Goal: Task Accomplishment & Management: Manage account settings

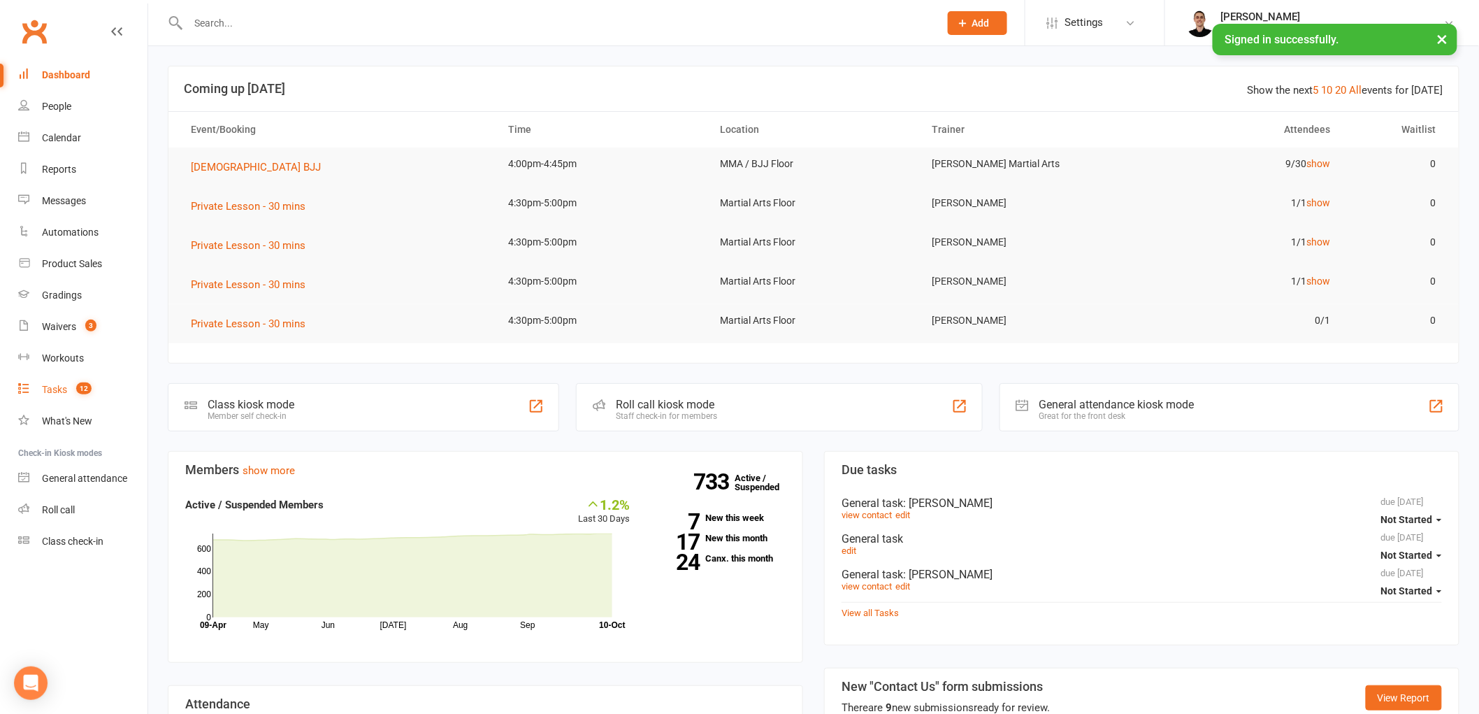
click at [66, 387] on div "Tasks" at bounding box center [54, 389] width 25 height 11
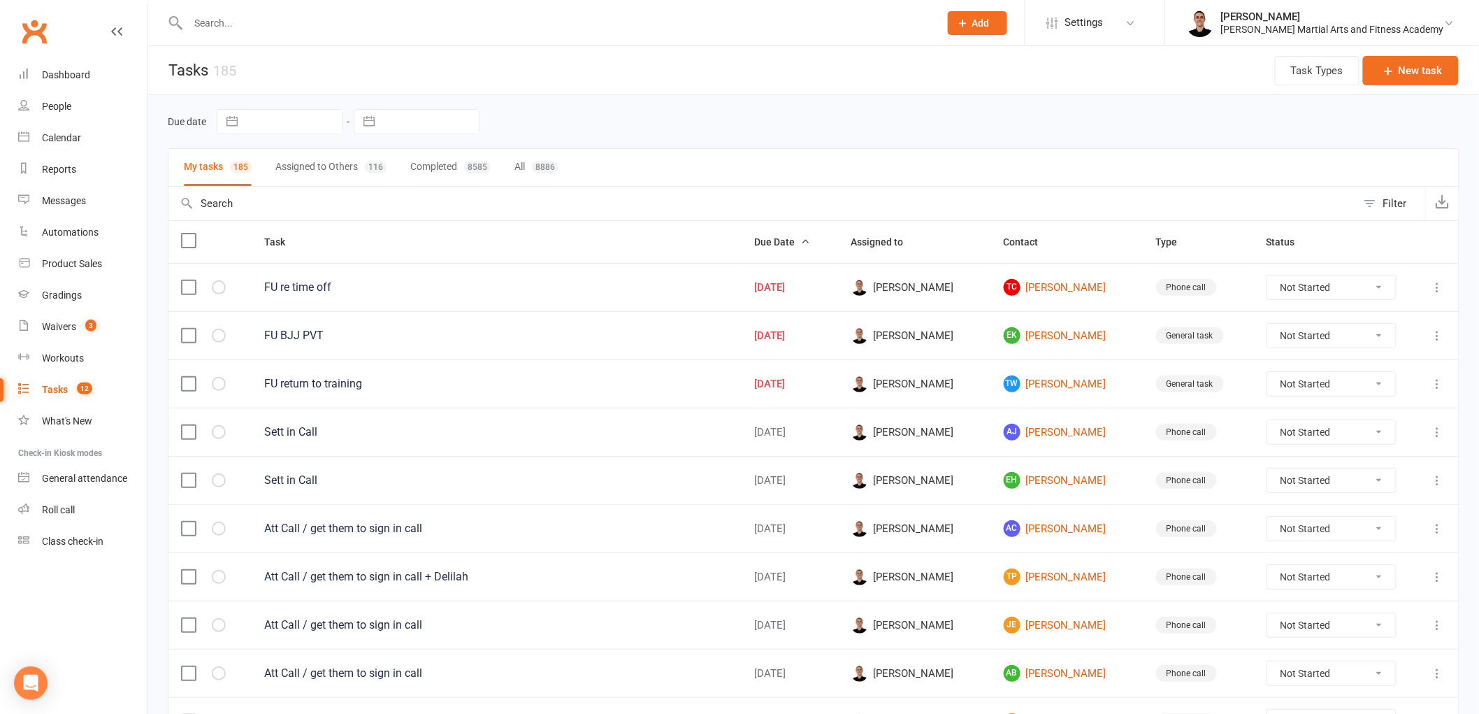
select select "8"
select select "2025"
select select "9"
select select "2025"
select select "10"
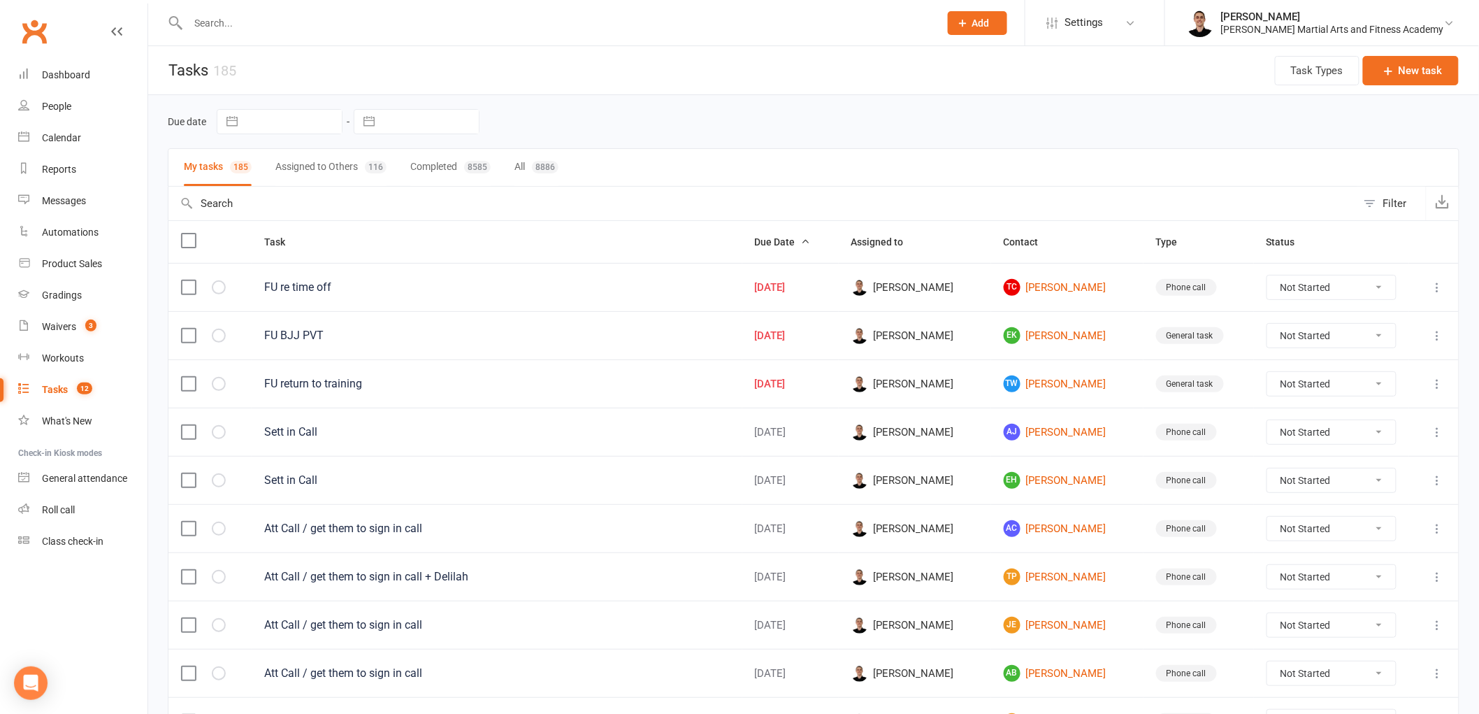
select select "2025"
click at [449, 121] on input "text" at bounding box center [430, 122] width 97 height 24
click at [382, 282] on td "12" at bounding box center [383, 283] width 27 height 27
type input "12 Oct 2025"
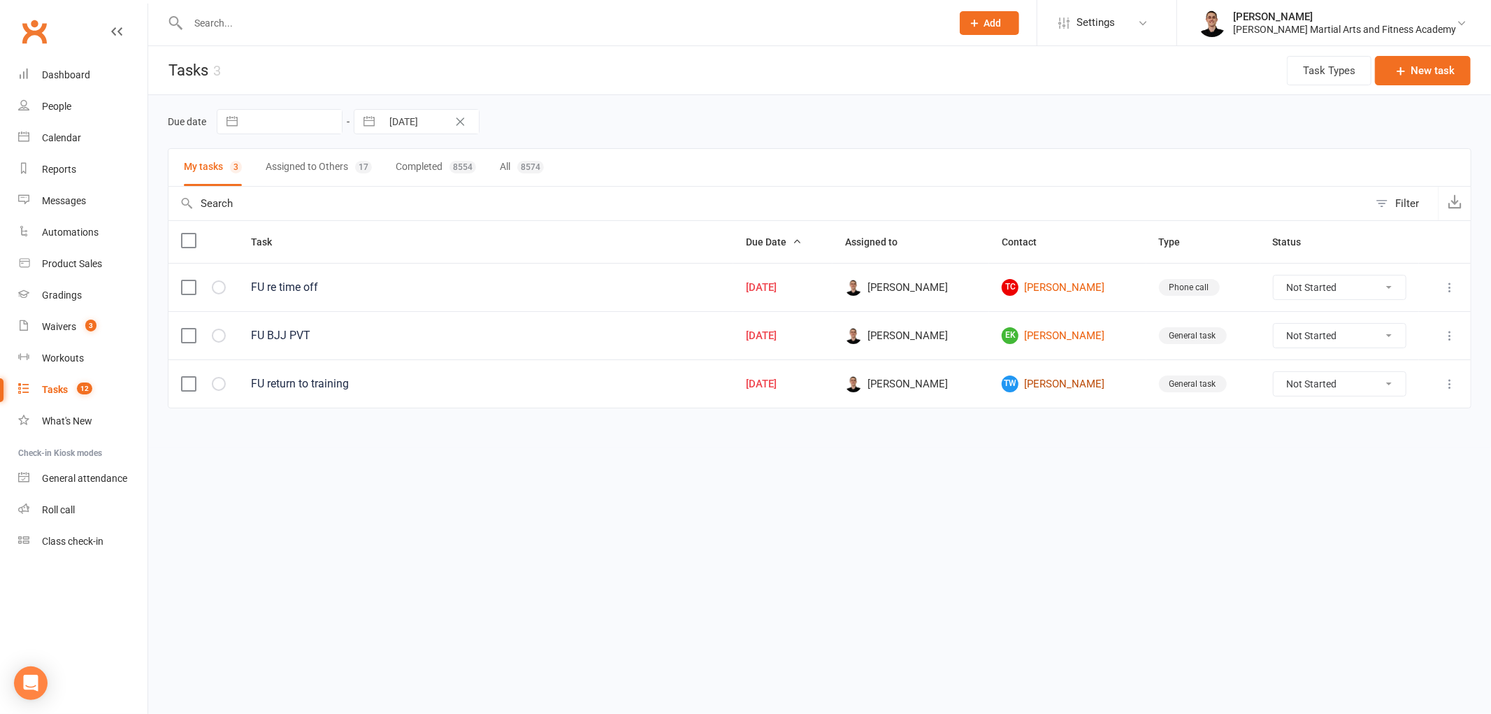
click at [1073, 385] on link "TW Thenil Wijemanne" at bounding box center [1066, 383] width 131 height 17
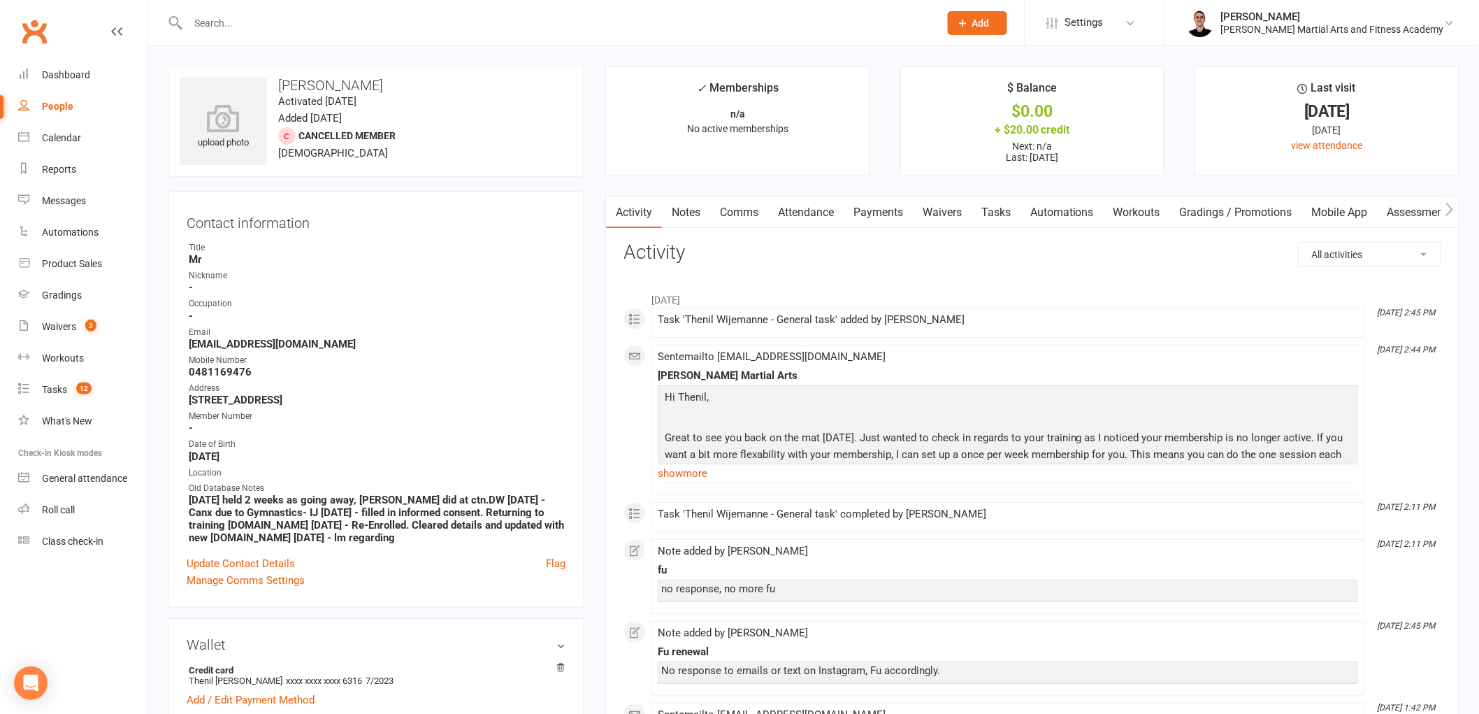
click at [429, 28] on input "text" at bounding box center [557, 23] width 746 height 20
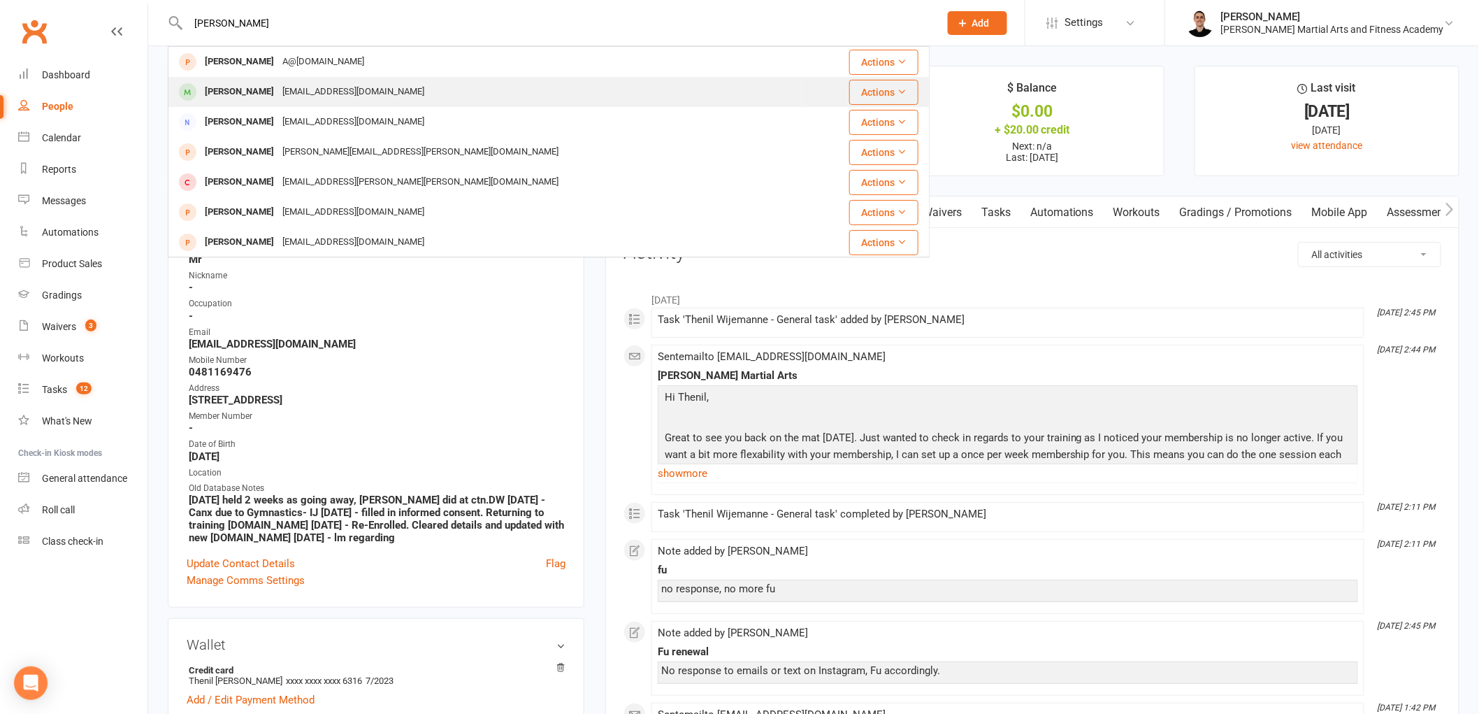
type input "thomas neo"
click at [278, 86] on div "wong_pearly@yahoo.com.au" at bounding box center [353, 92] width 150 height 20
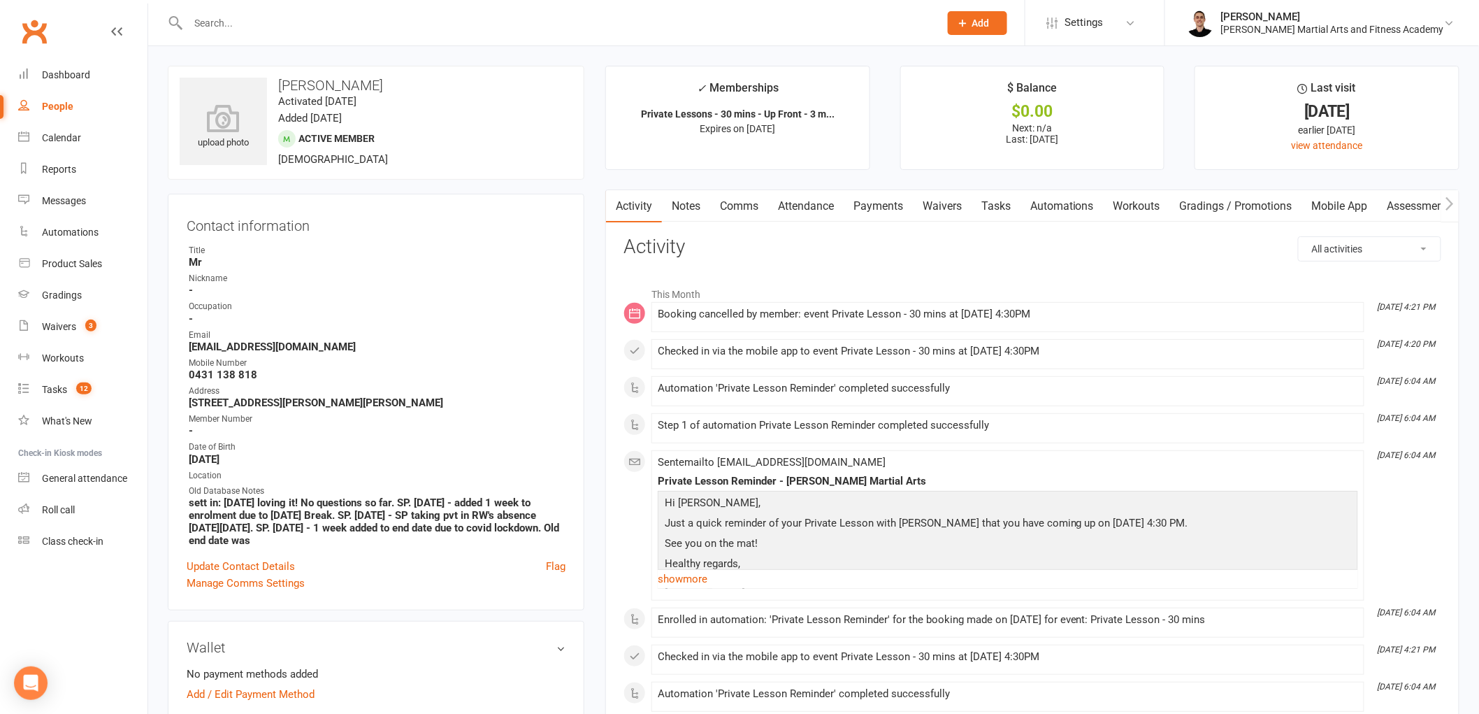
click at [902, 203] on link "Payments" at bounding box center [877, 206] width 69 height 32
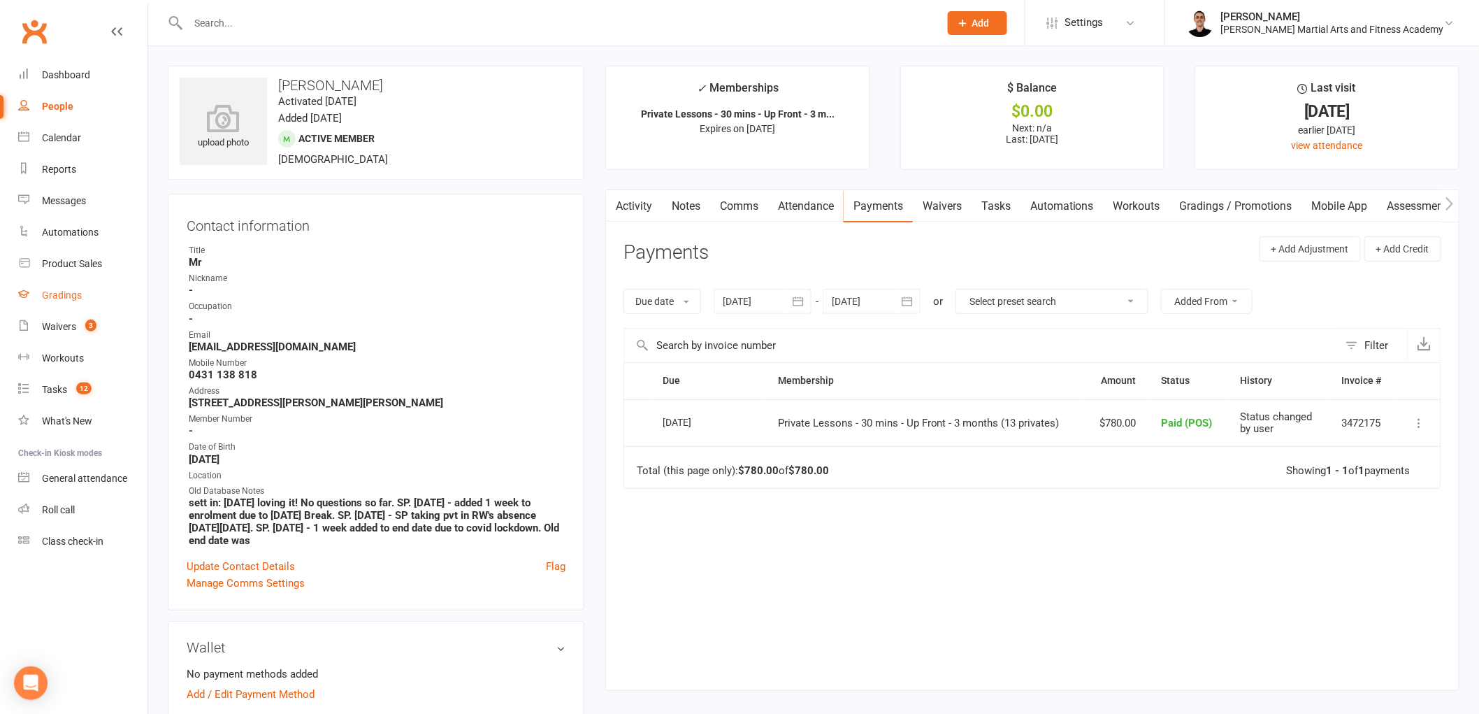
click at [59, 297] on div "Gradings" at bounding box center [62, 294] width 40 height 11
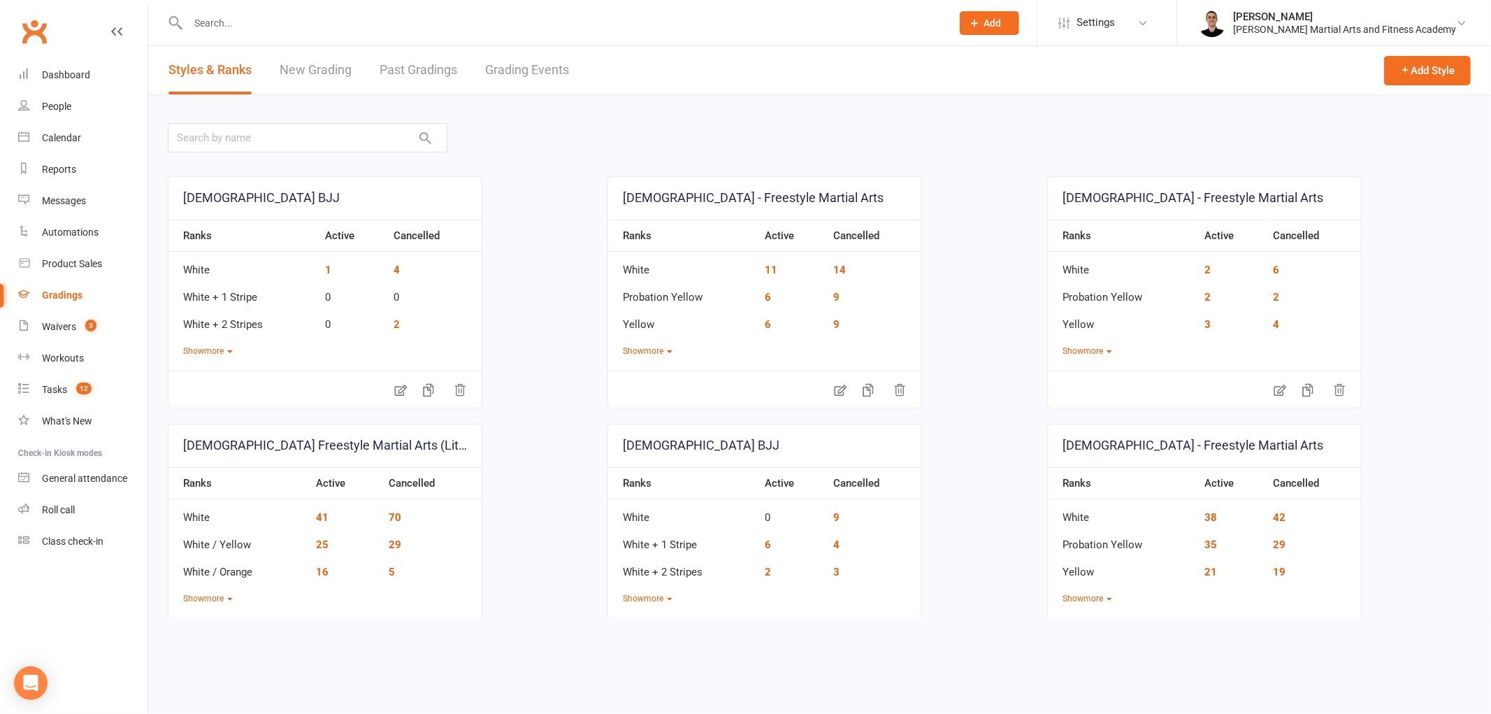
click at [540, 71] on link "Grading Events" at bounding box center [527, 70] width 84 height 48
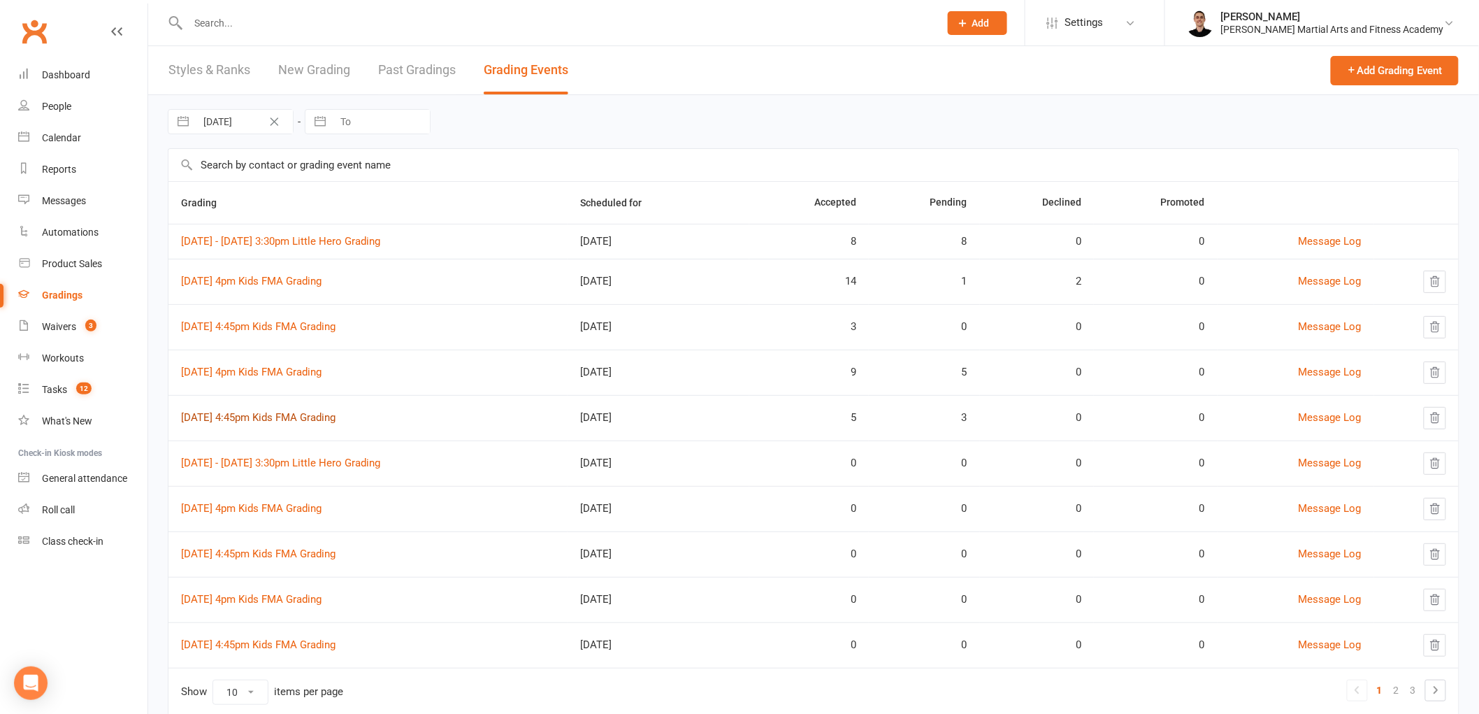
click at [260, 414] on link "16th October 4:45pm Kids FMA Grading" at bounding box center [258, 417] width 154 height 13
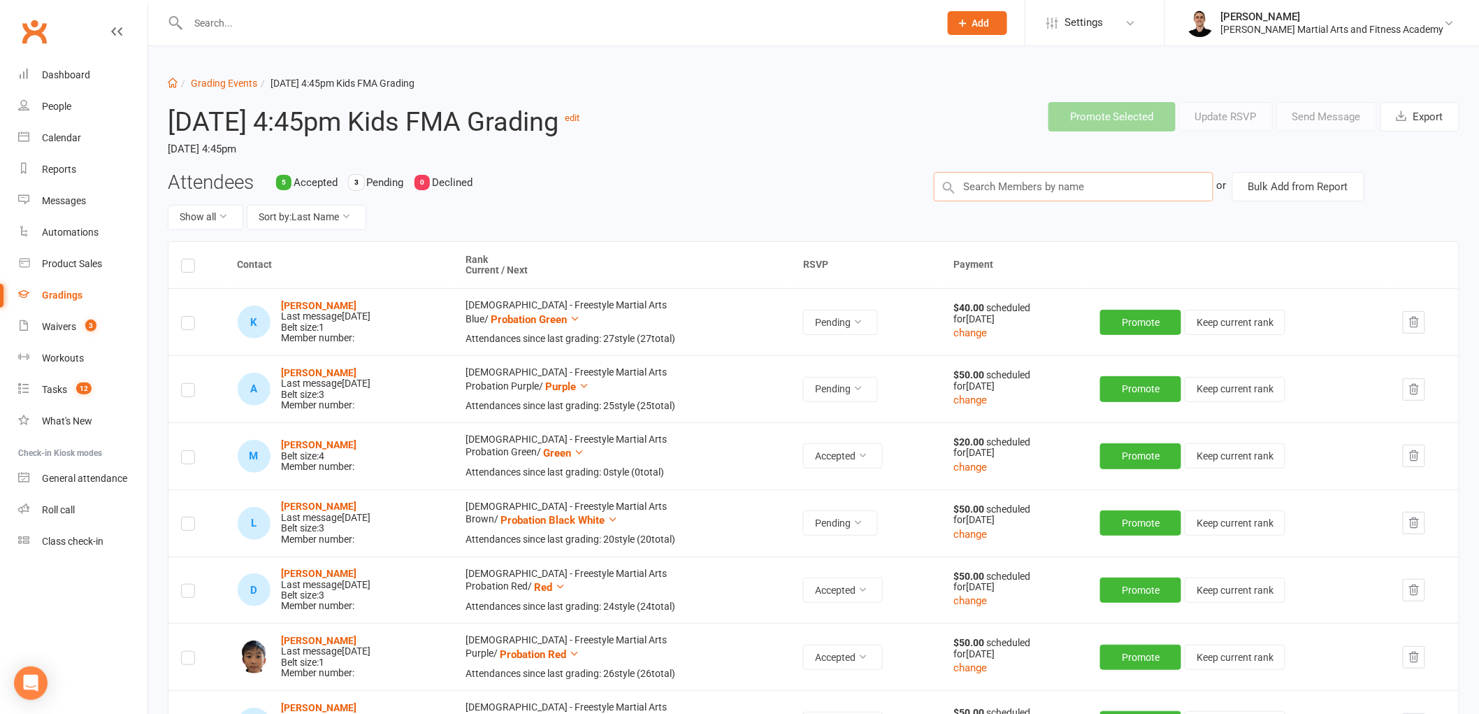
click at [994, 179] on input "text" at bounding box center [1074, 186] width 280 height 29
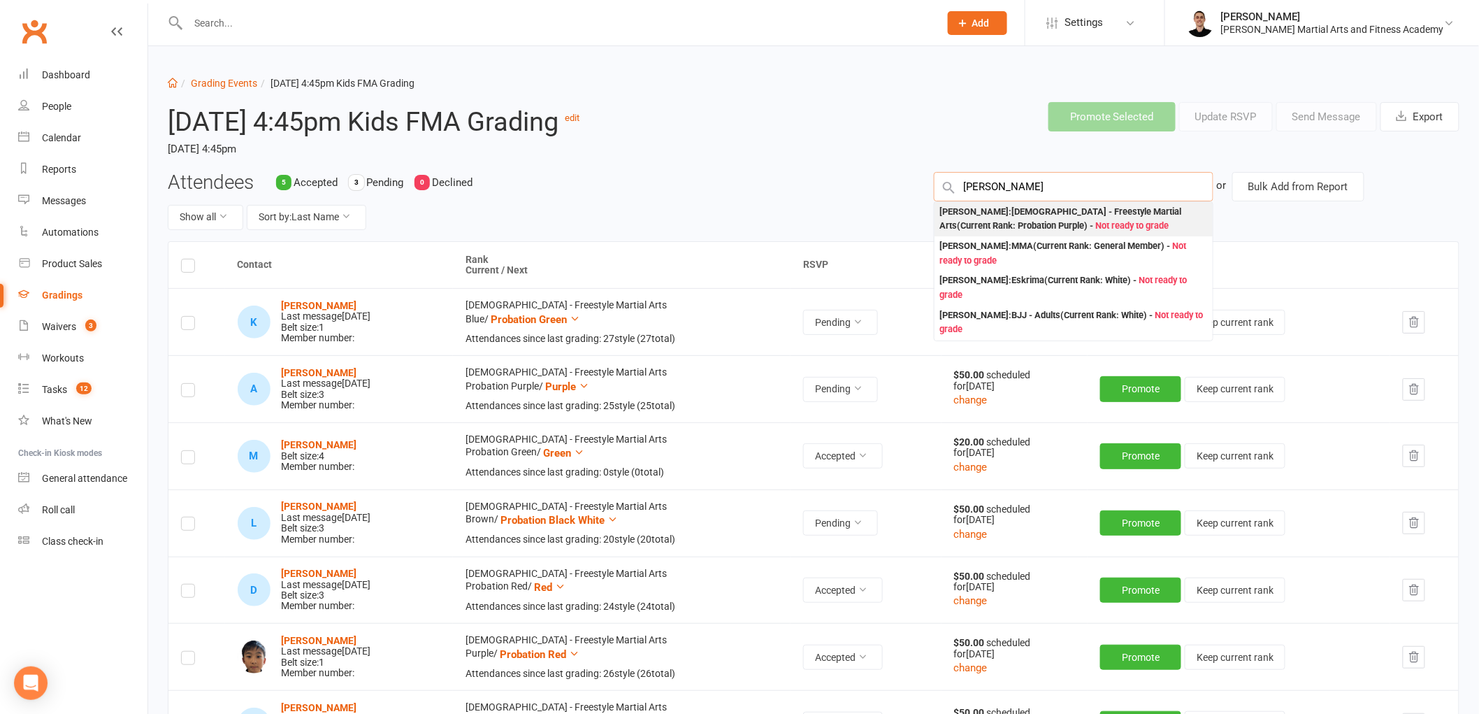
type input "thomas neo"
click at [1096, 222] on span "Not ready to grade" at bounding box center [1132, 225] width 73 height 10
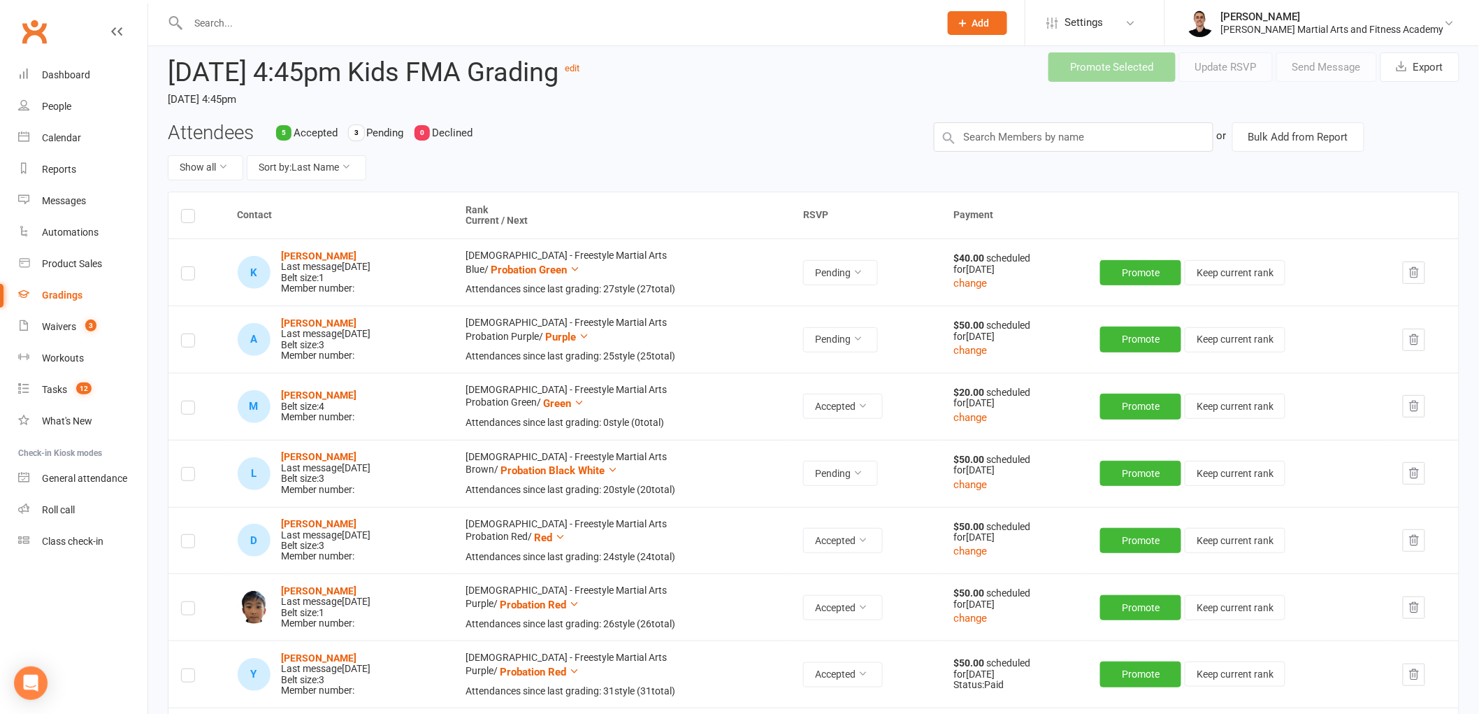
scroll to position [307, 0]
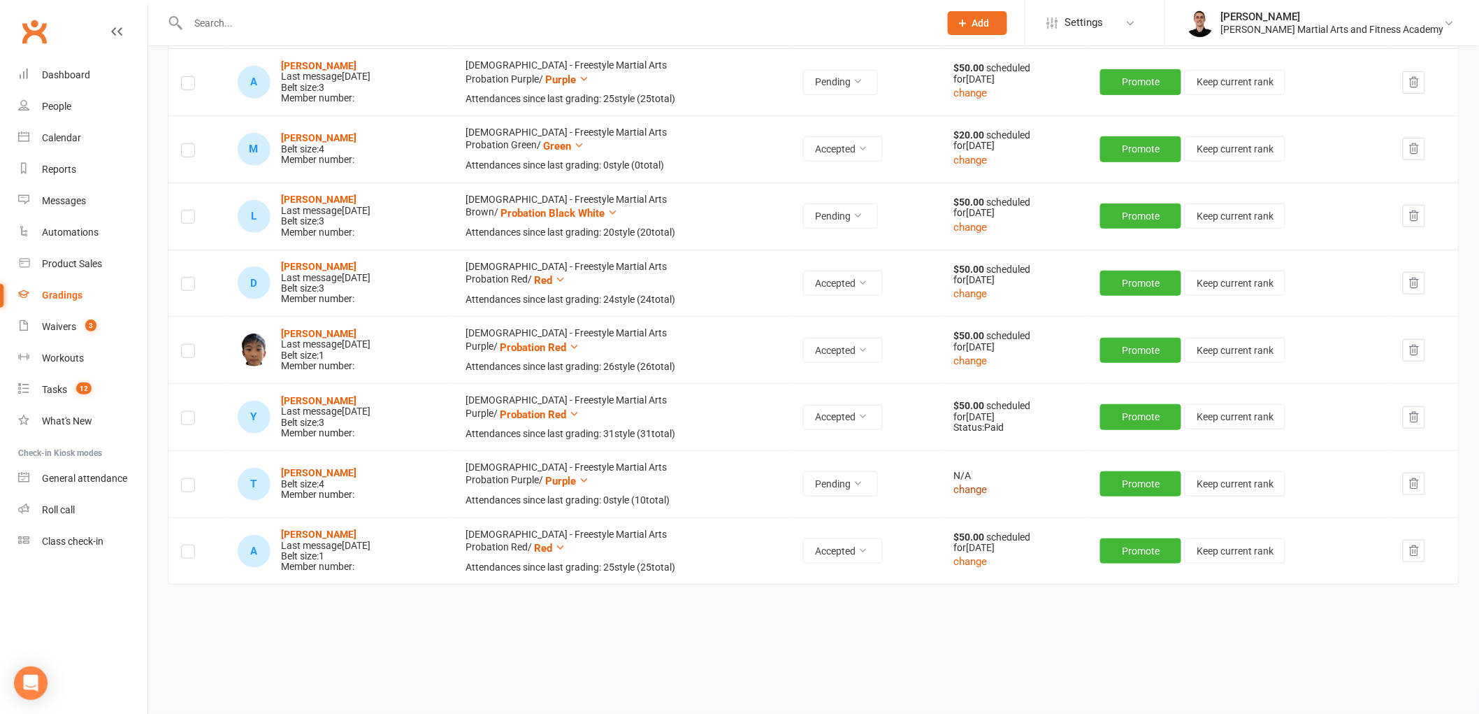
click at [987, 484] on button "change" at bounding box center [971, 489] width 34 height 17
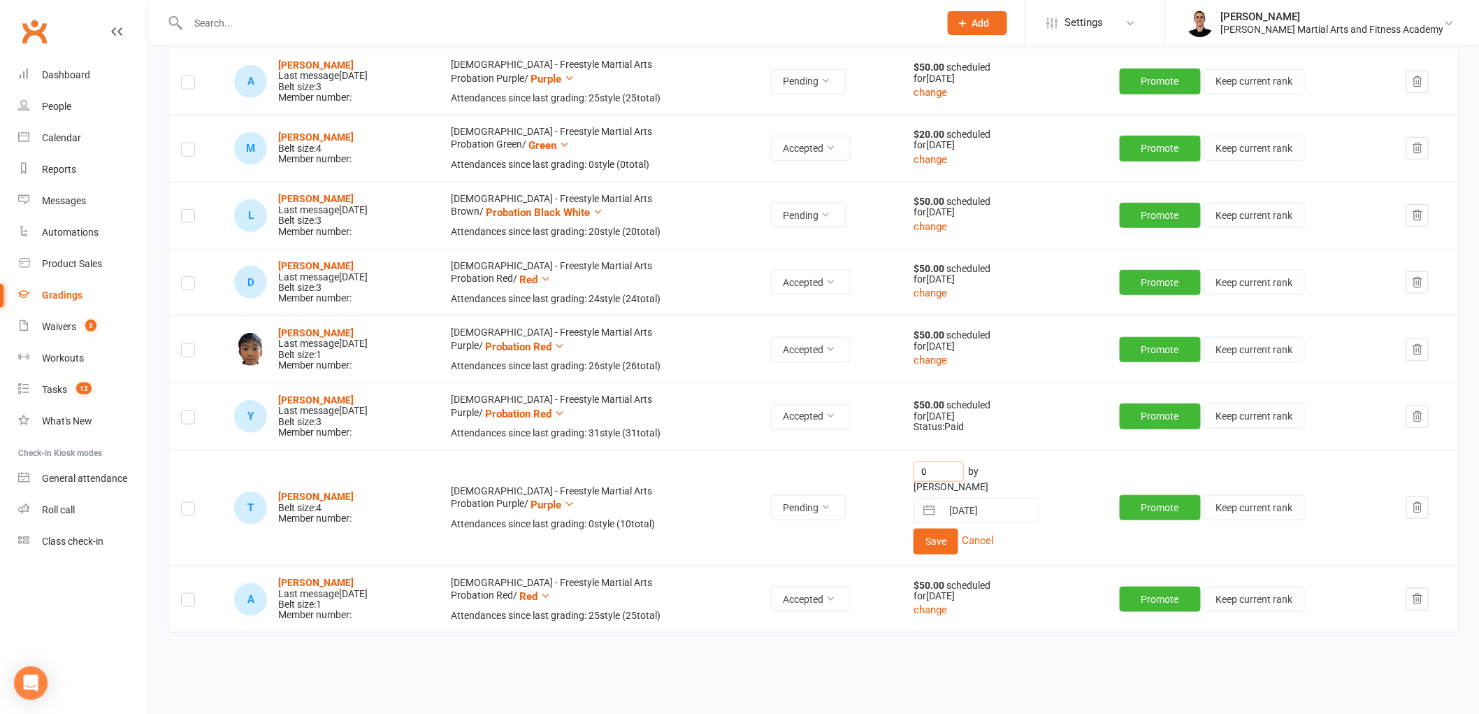
click at [938, 472] on input "0" at bounding box center [938, 471] width 50 height 20
type input "50"
click at [958, 528] on button "Save" at bounding box center [935, 540] width 45 height 25
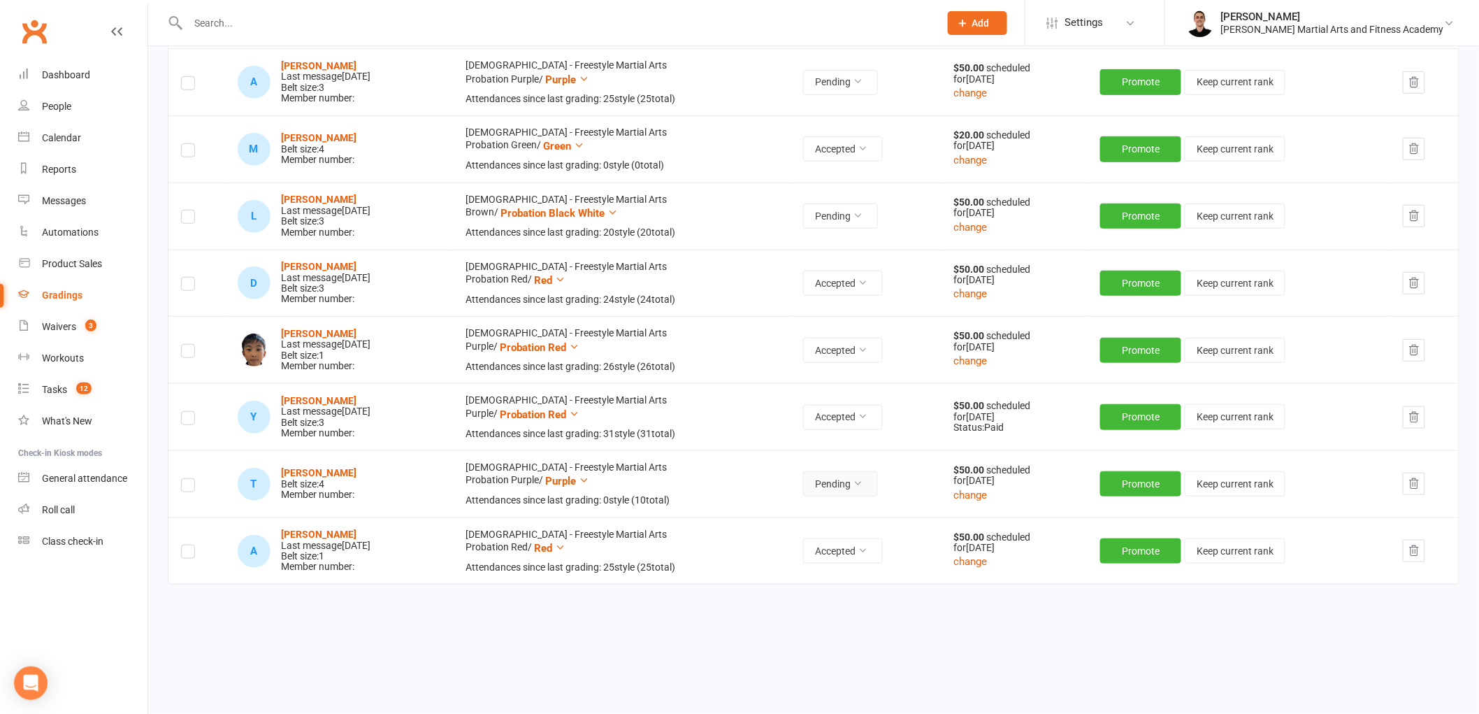
click at [839, 485] on button "Pending" at bounding box center [840, 483] width 75 height 25
click at [855, 510] on link "Accepted" at bounding box center [820, 516] width 138 height 28
click at [314, 470] on strong "Thomas Neo" at bounding box center [319, 472] width 75 height 11
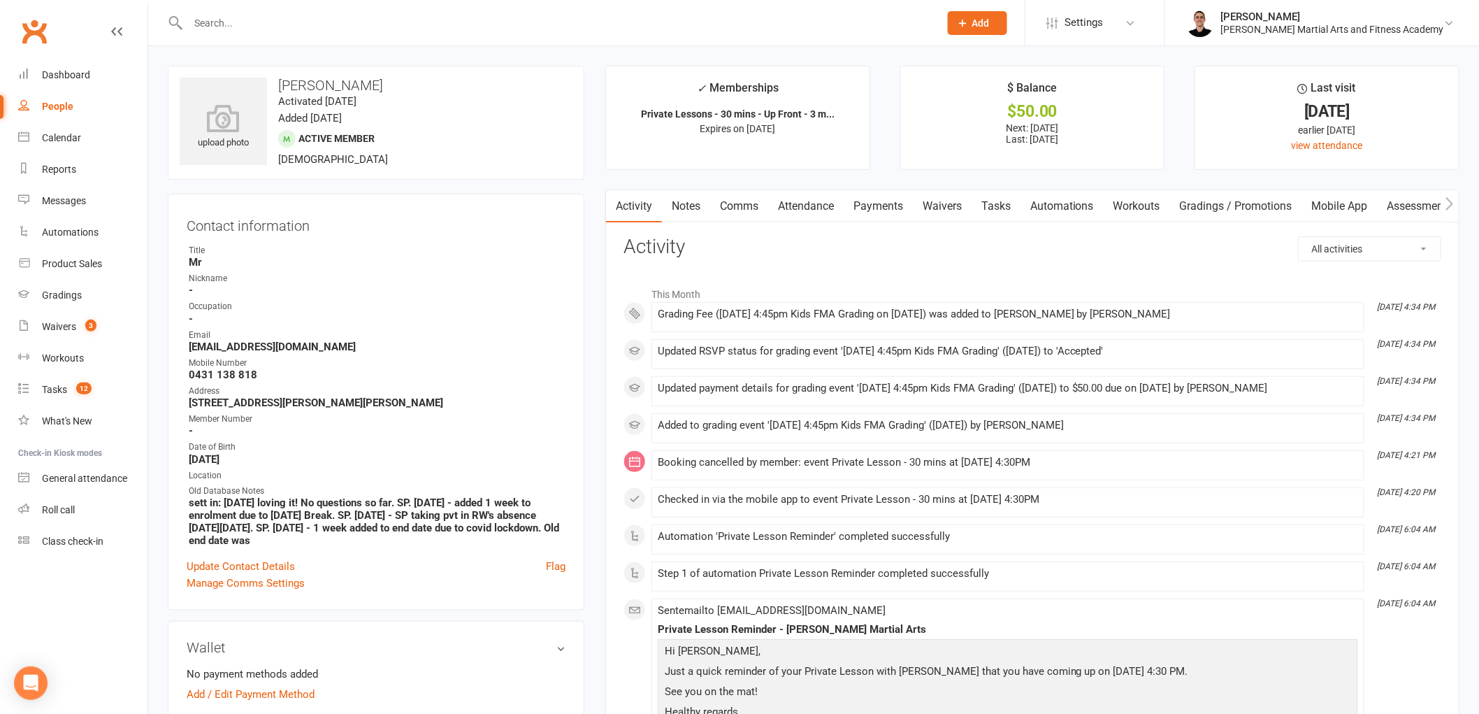
click at [860, 197] on link "Payments" at bounding box center [877, 206] width 69 height 32
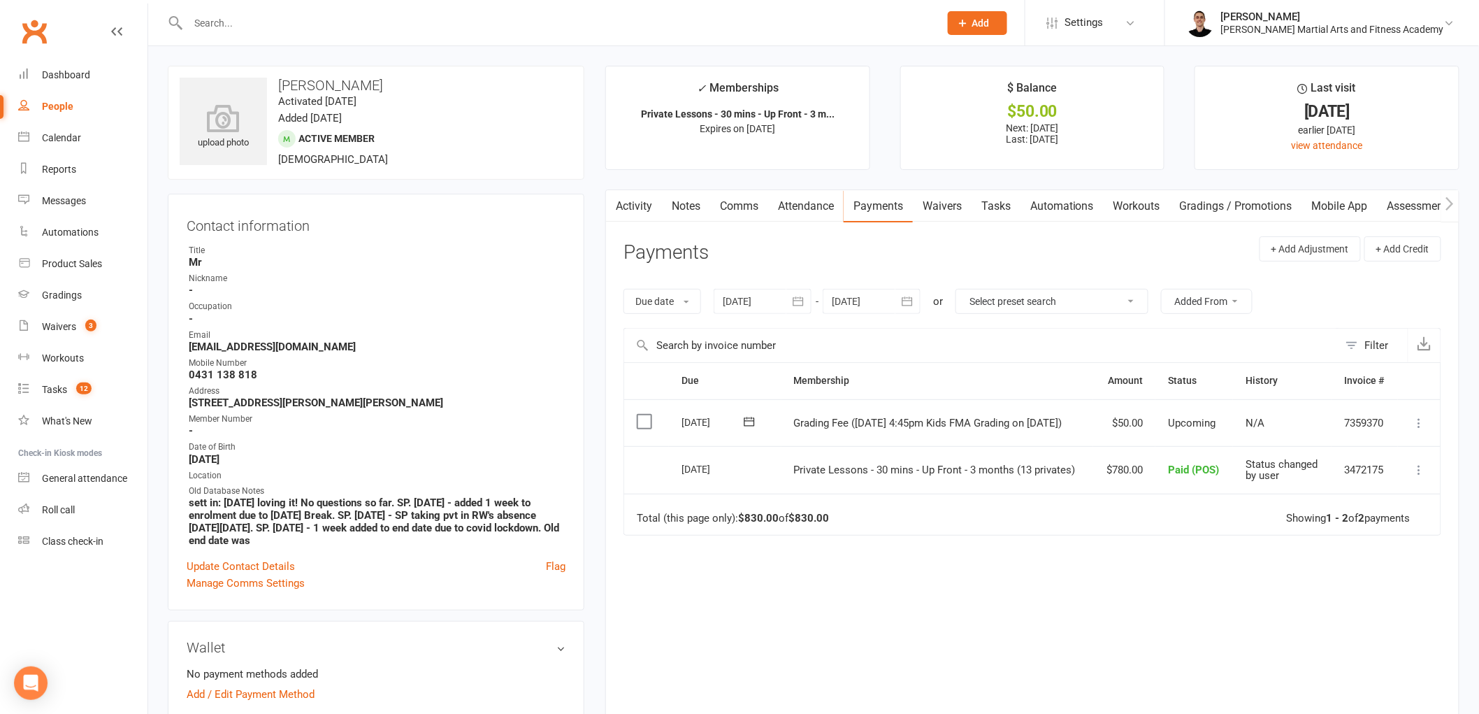
click at [1414, 422] on icon at bounding box center [1419, 423] width 14 height 14
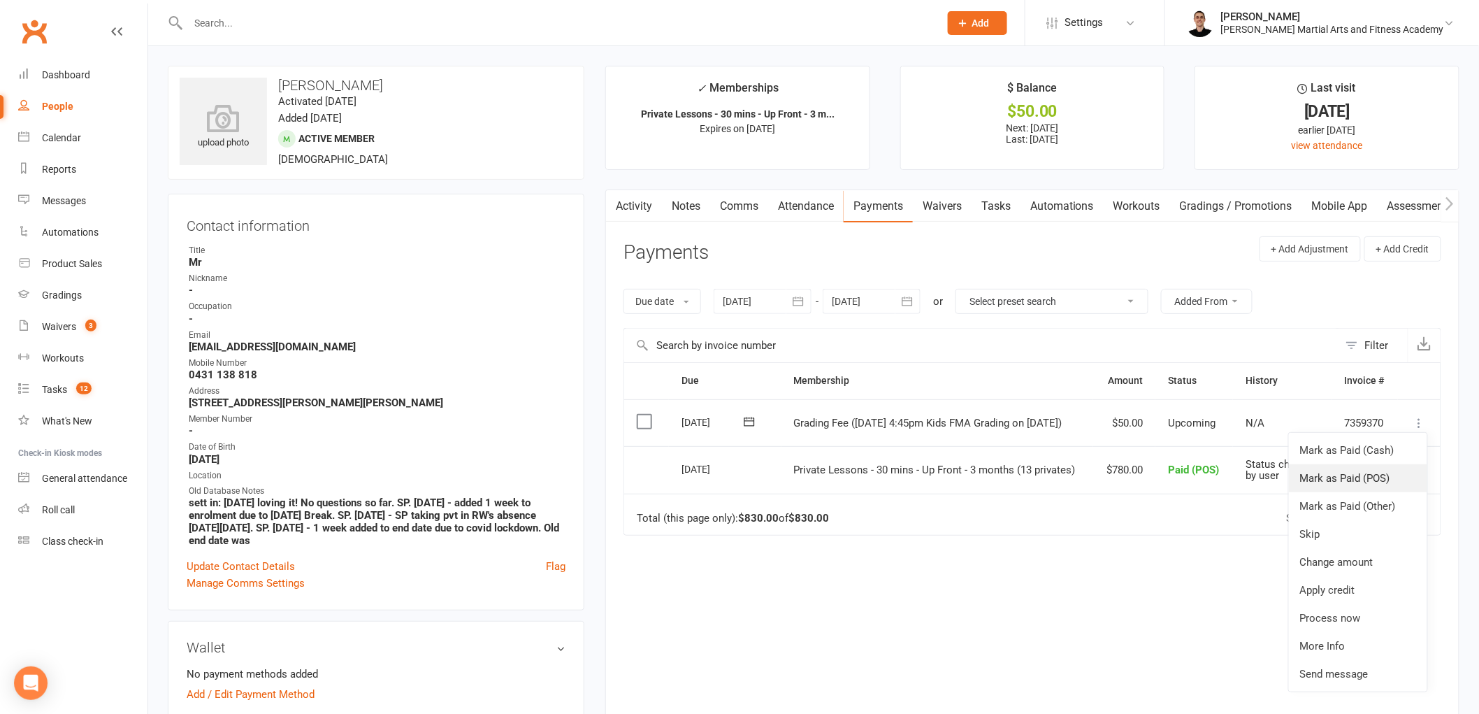
click at [1380, 480] on link "Mark as Paid (POS)" at bounding box center [1358, 478] width 138 height 28
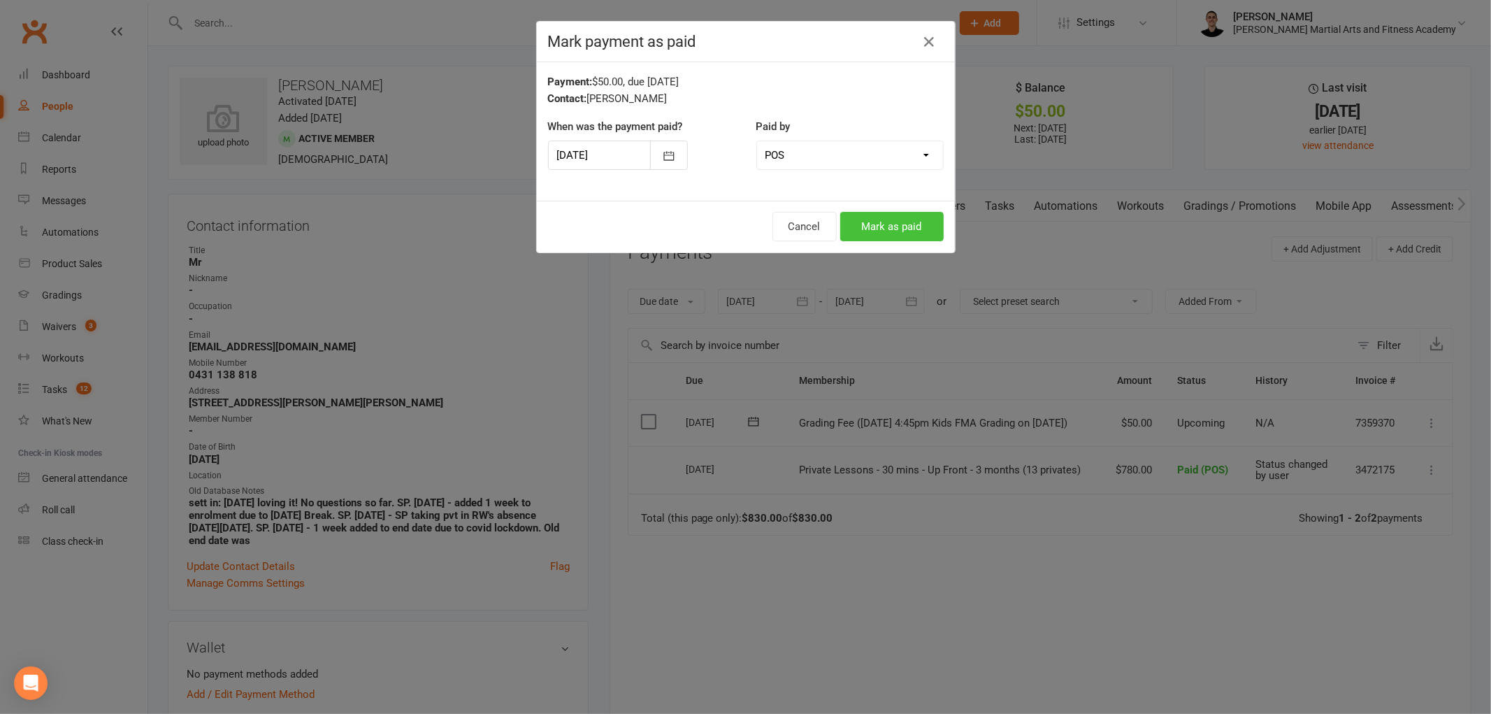
click at [906, 222] on button "Mark as paid" at bounding box center [891, 226] width 103 height 29
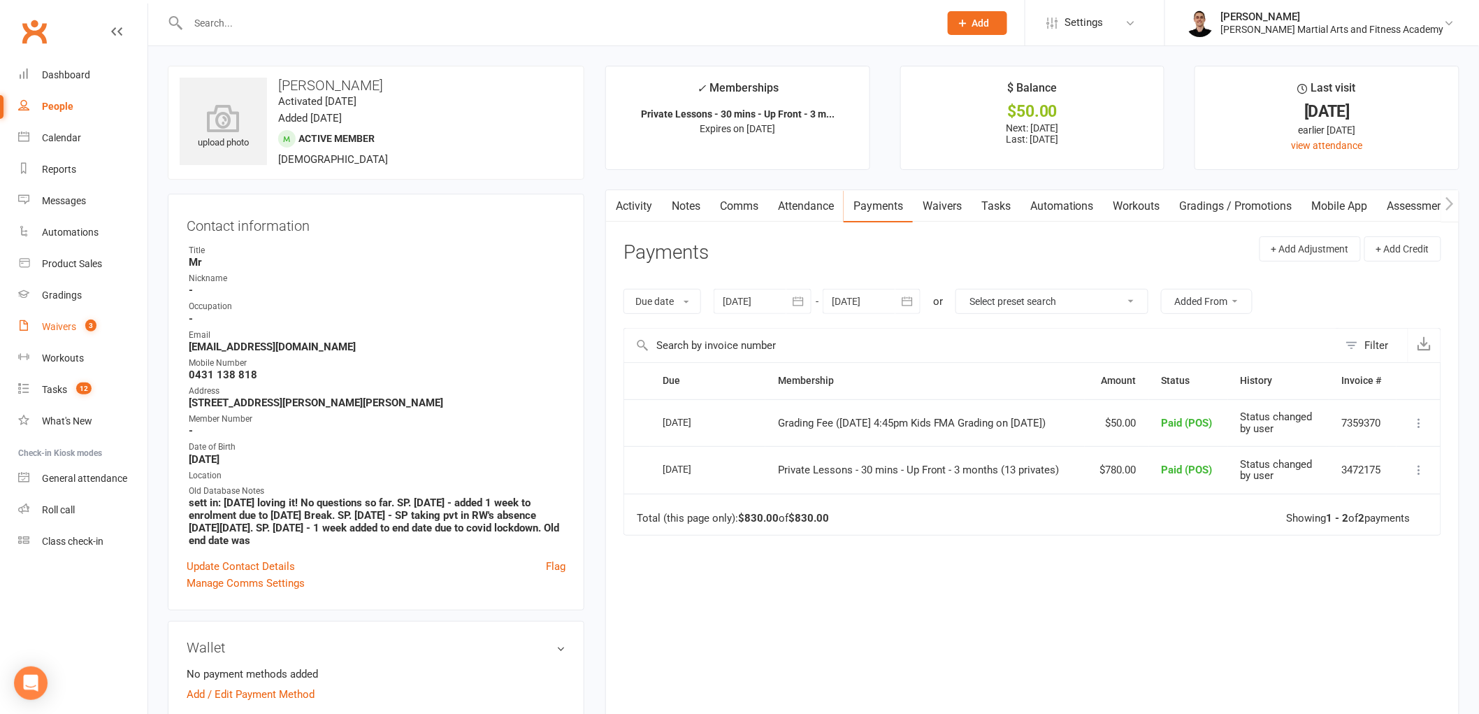
click at [68, 324] on div "Waivers" at bounding box center [59, 326] width 34 height 11
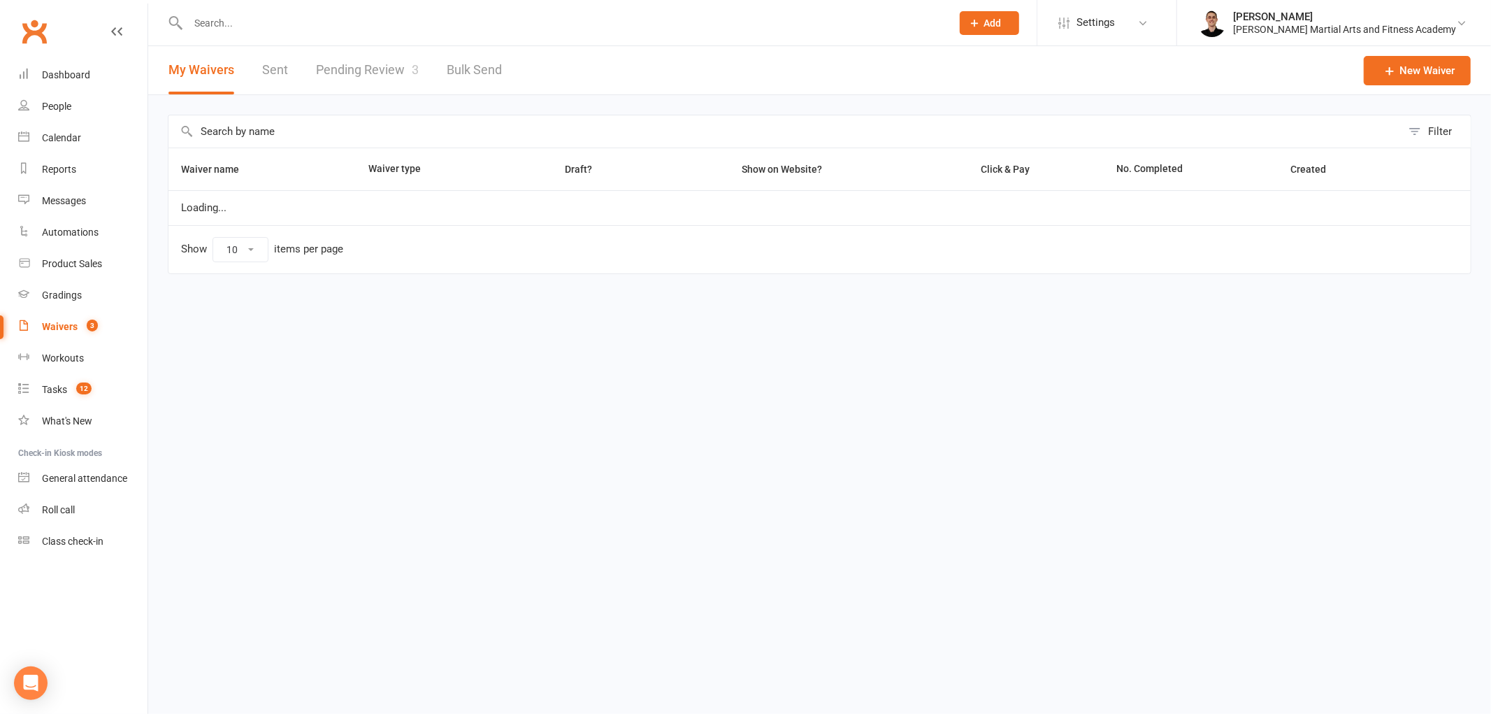
select select "25"
click at [368, 89] on link "Pending Review 3" at bounding box center [367, 70] width 103 height 48
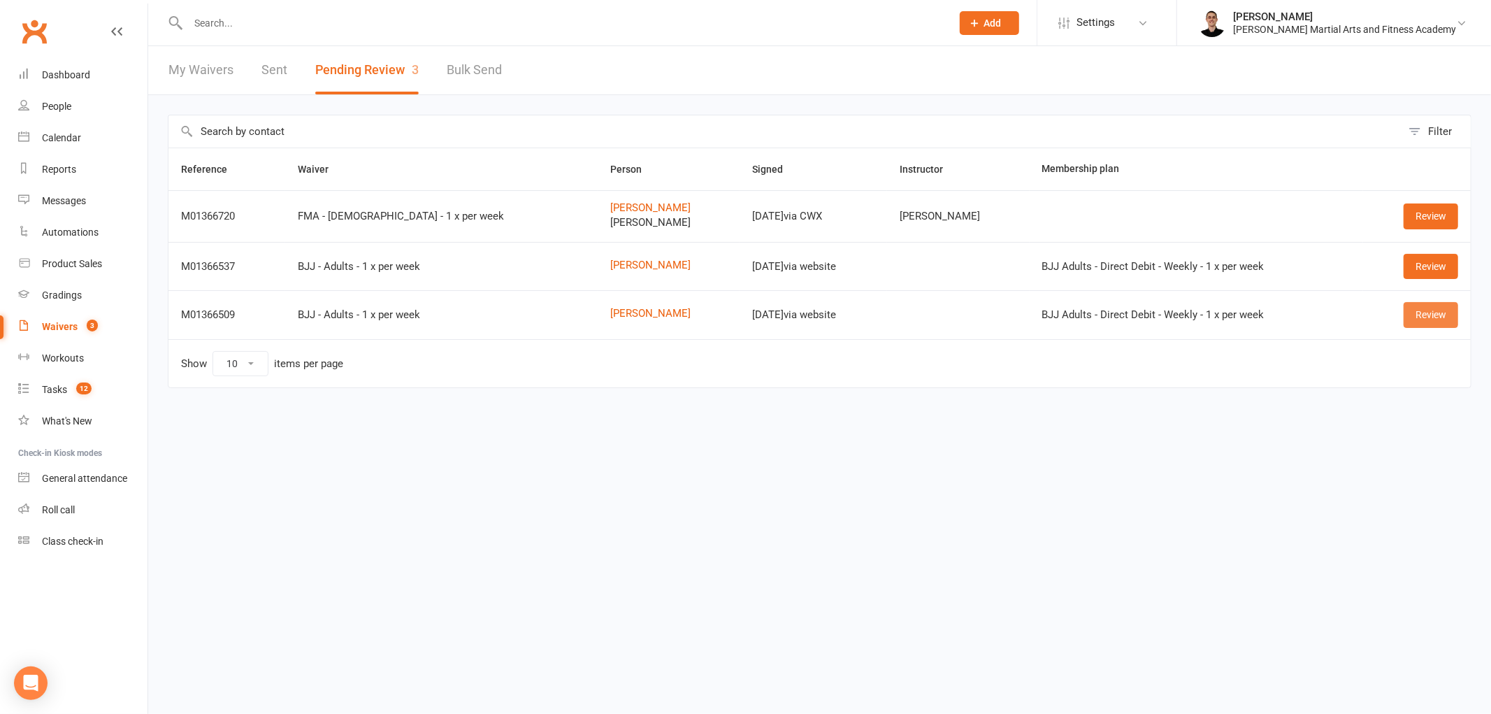
click at [1428, 311] on link "Review" at bounding box center [1430, 314] width 55 height 25
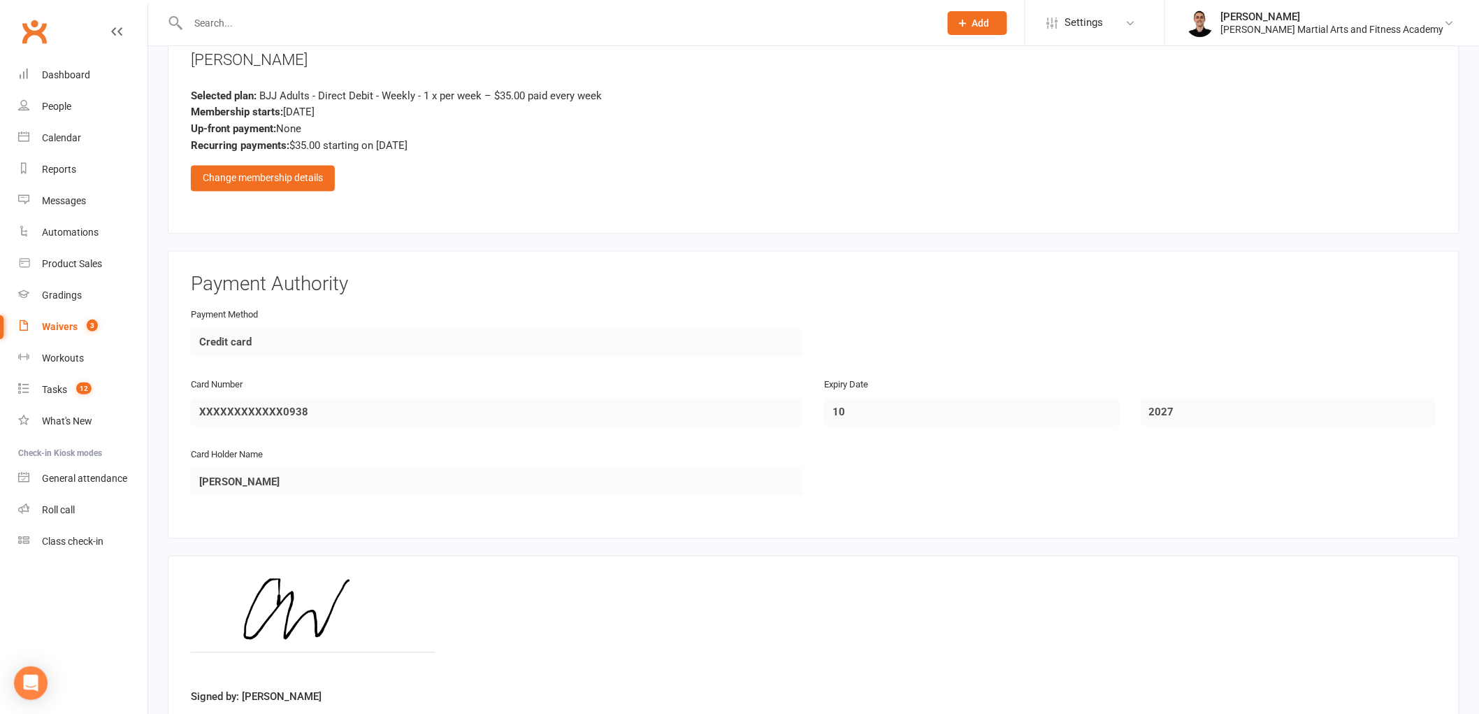
scroll to position [1009, 0]
click at [302, 164] on div "Change membership details" at bounding box center [263, 175] width 144 height 25
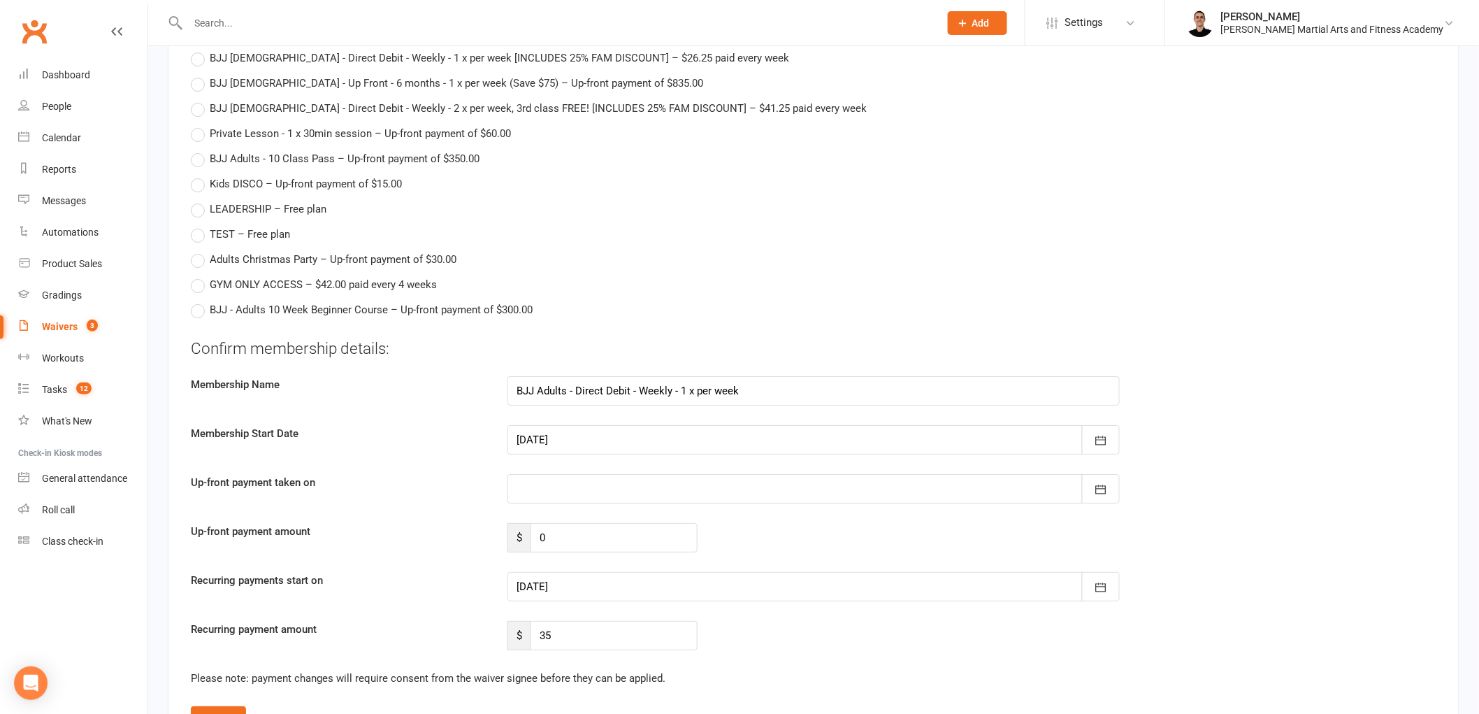
scroll to position [4426, 0]
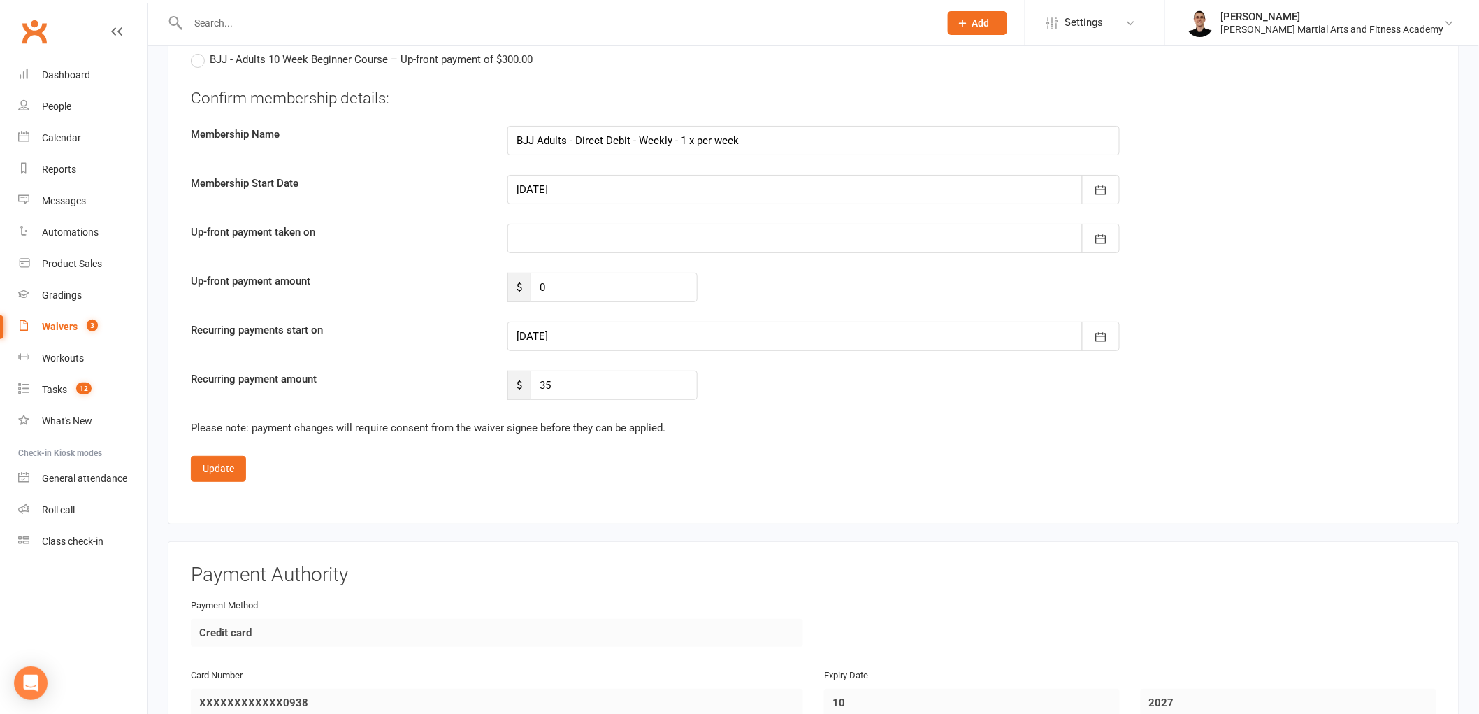
click at [553, 186] on div at bounding box center [813, 189] width 612 height 29
click at [592, 326] on span "13" at bounding box center [594, 331] width 11 height 11
type input "13 Oct 2025"
click at [219, 473] on button "Update" at bounding box center [218, 468] width 55 height 25
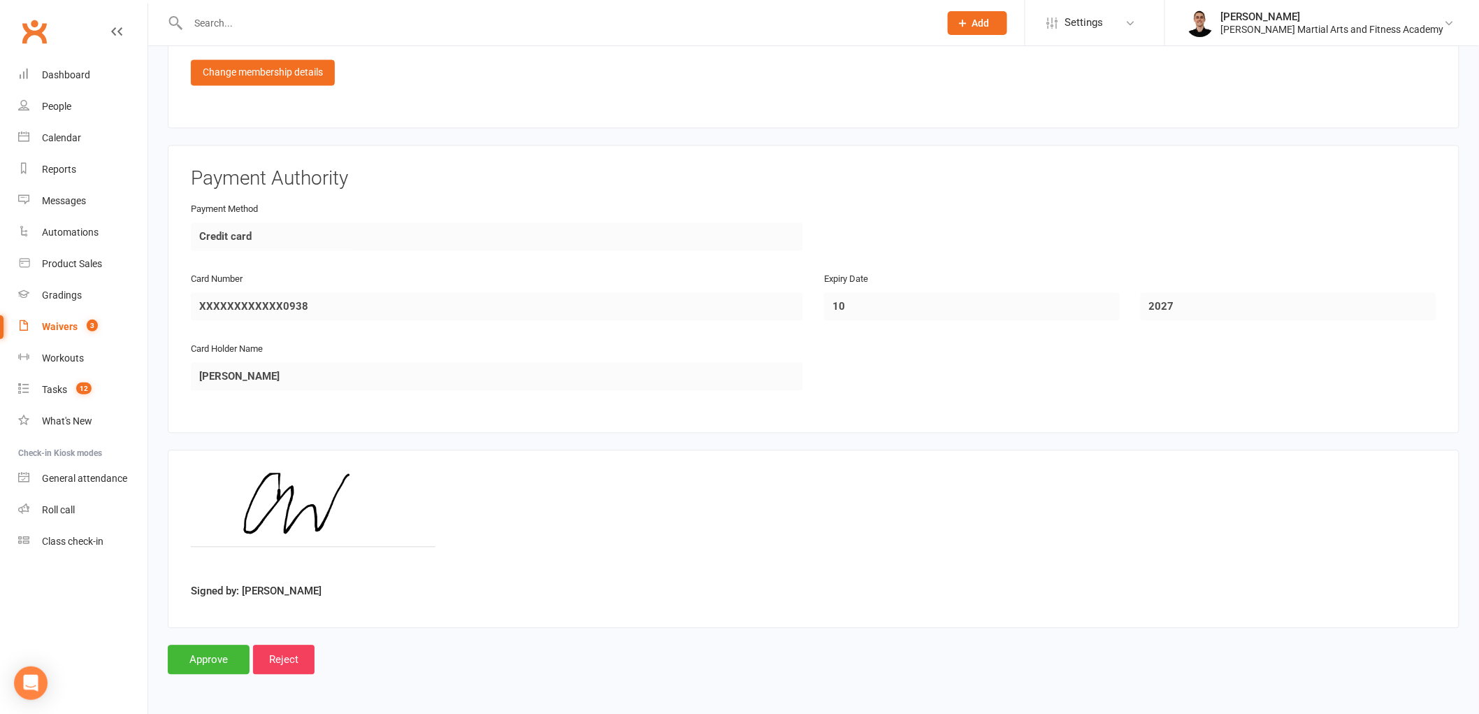
scroll to position [1107, 0]
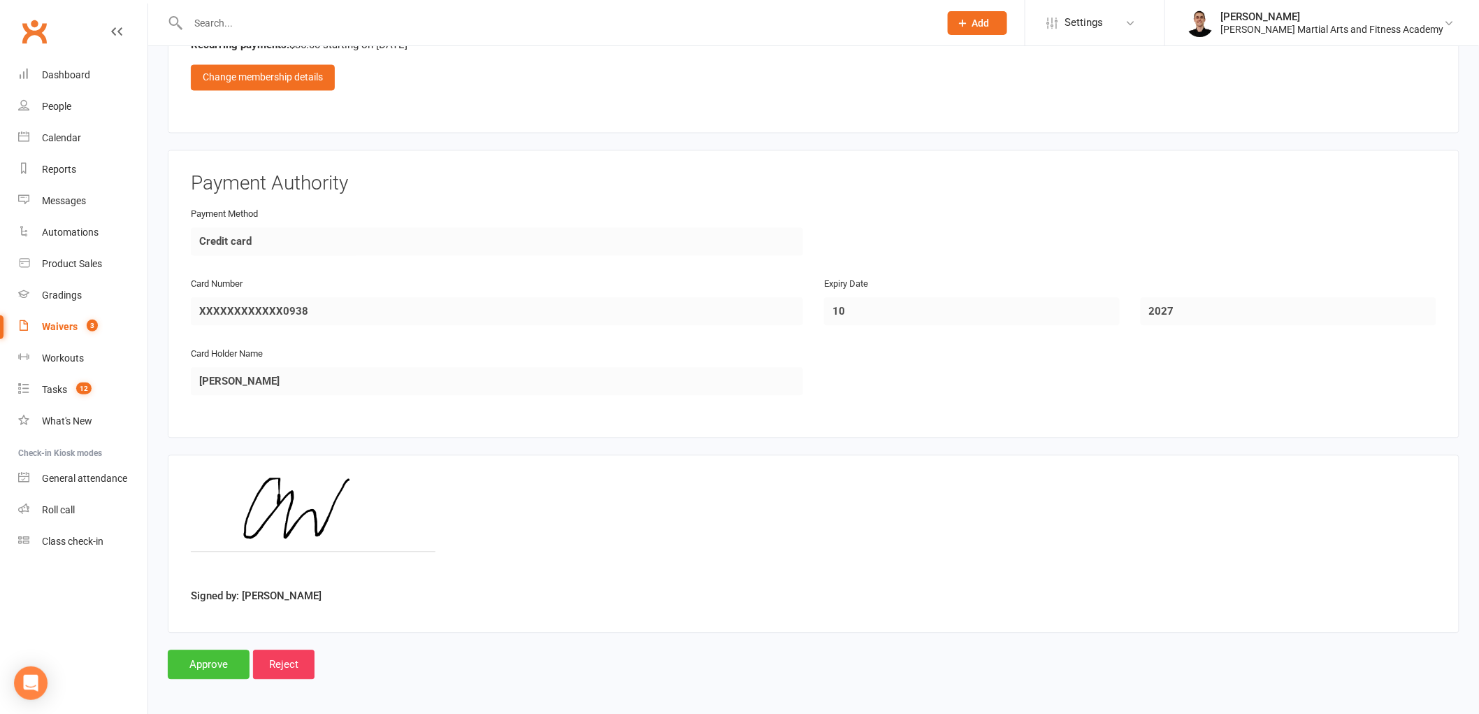
click at [213, 655] on input "Approve" at bounding box center [209, 664] width 82 height 29
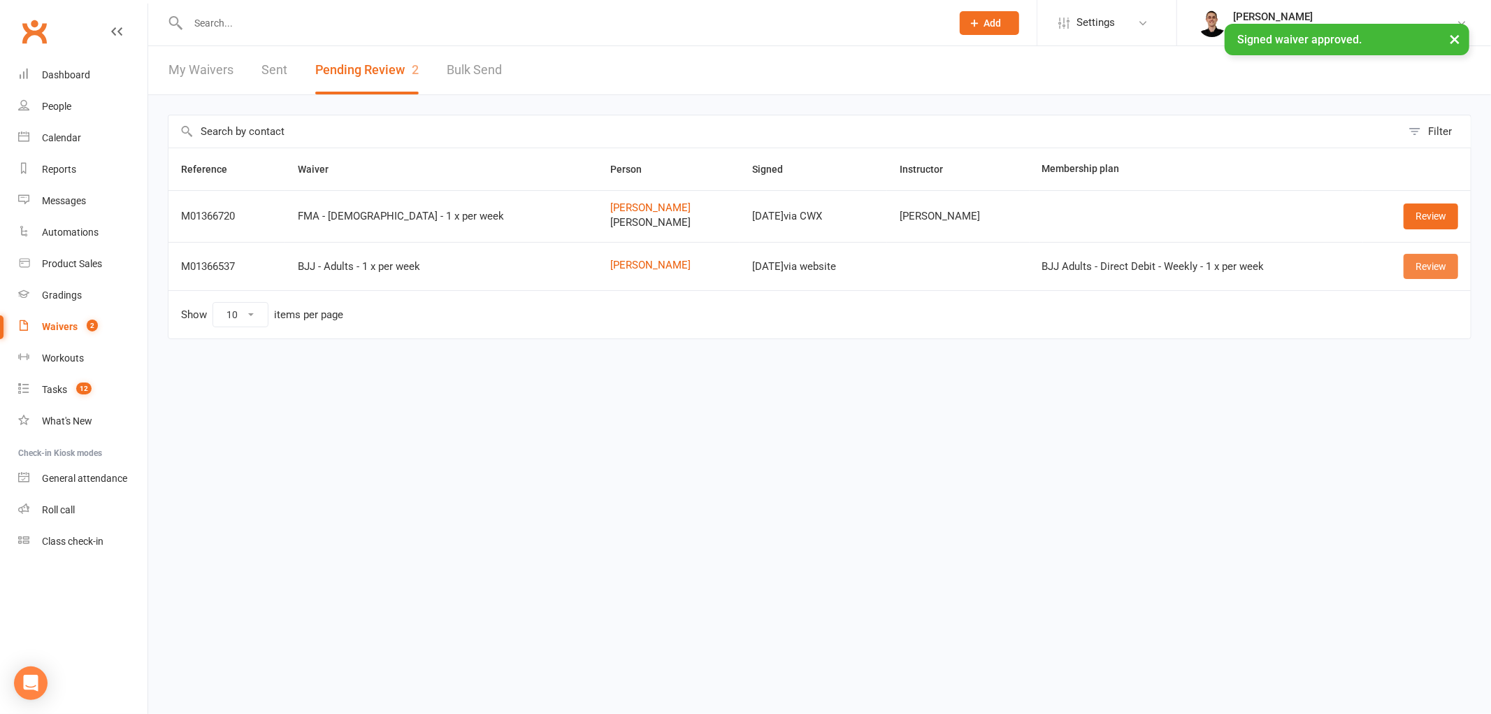
click at [1435, 263] on link "Review" at bounding box center [1430, 266] width 55 height 25
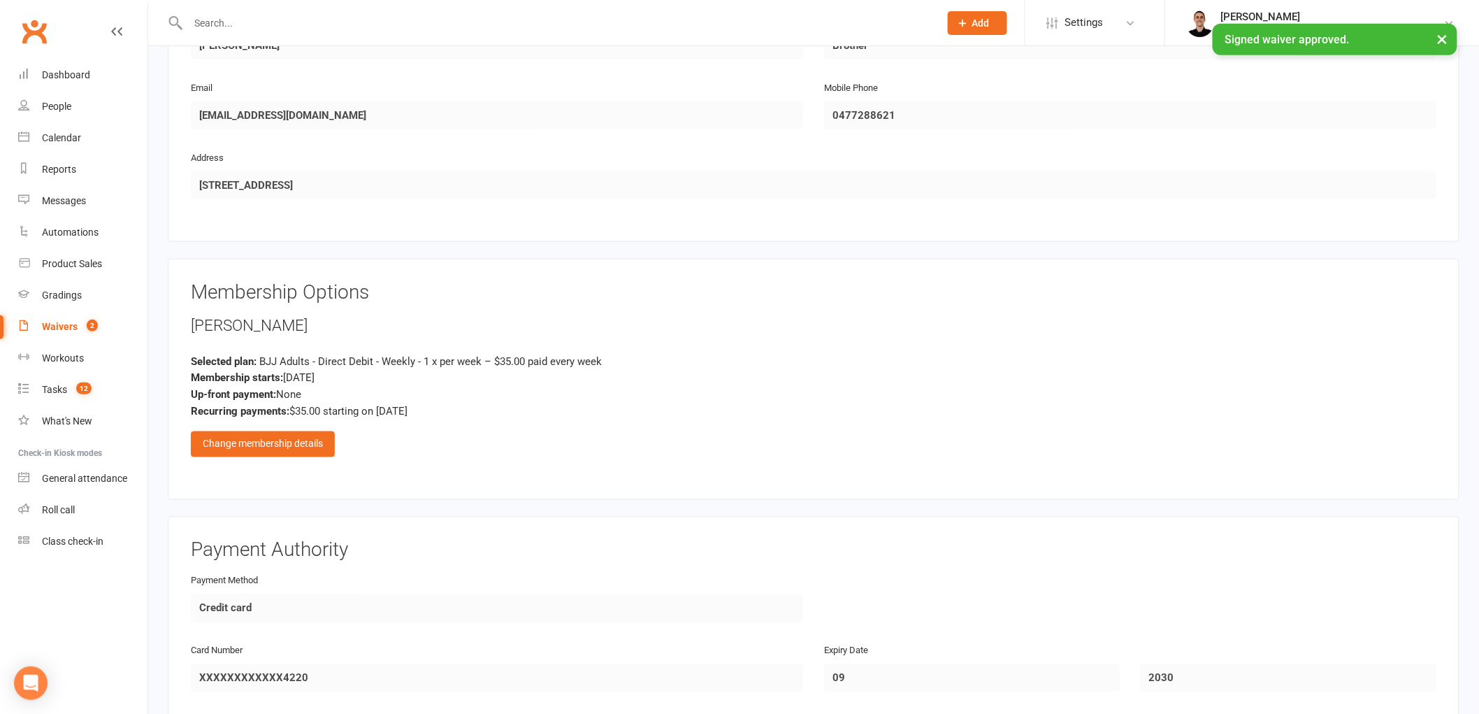
scroll to position [932, 0]
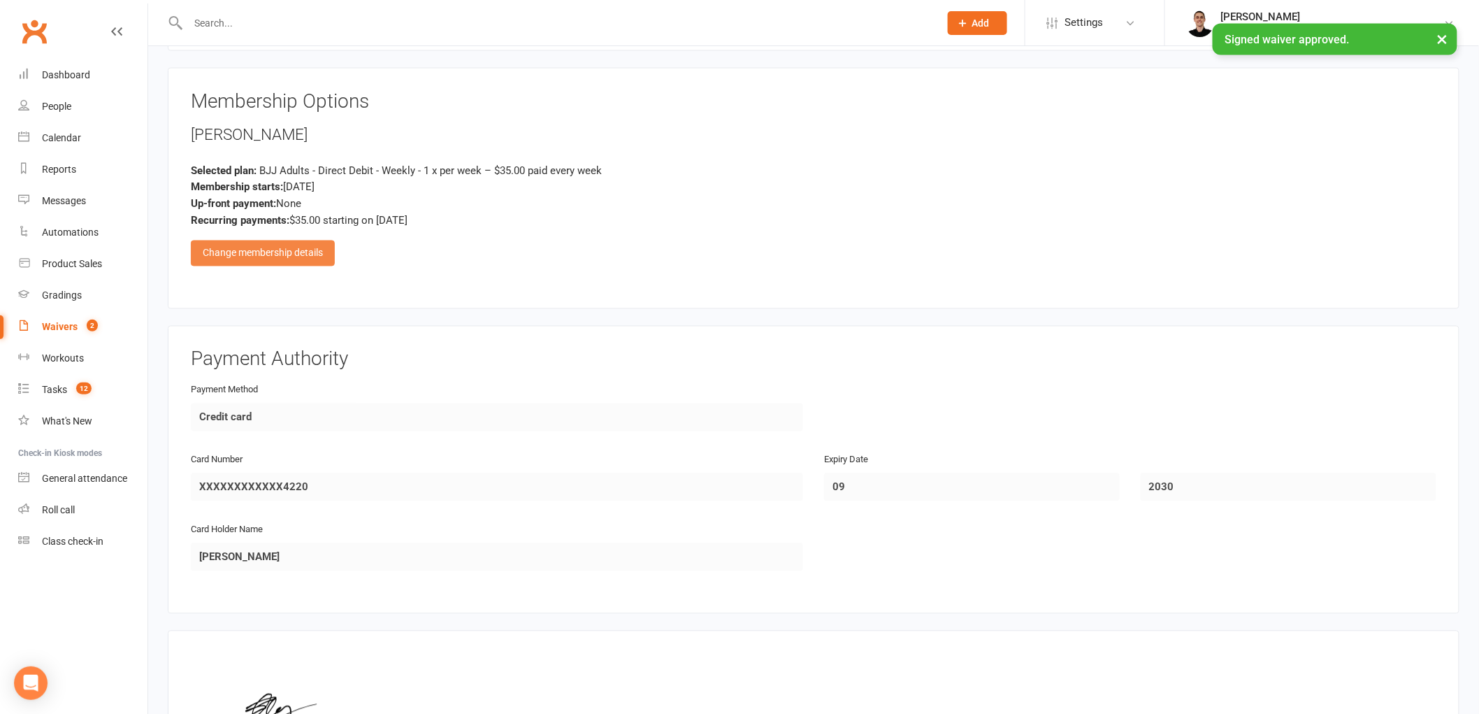
click at [303, 250] on div "Change membership details" at bounding box center [263, 252] width 144 height 25
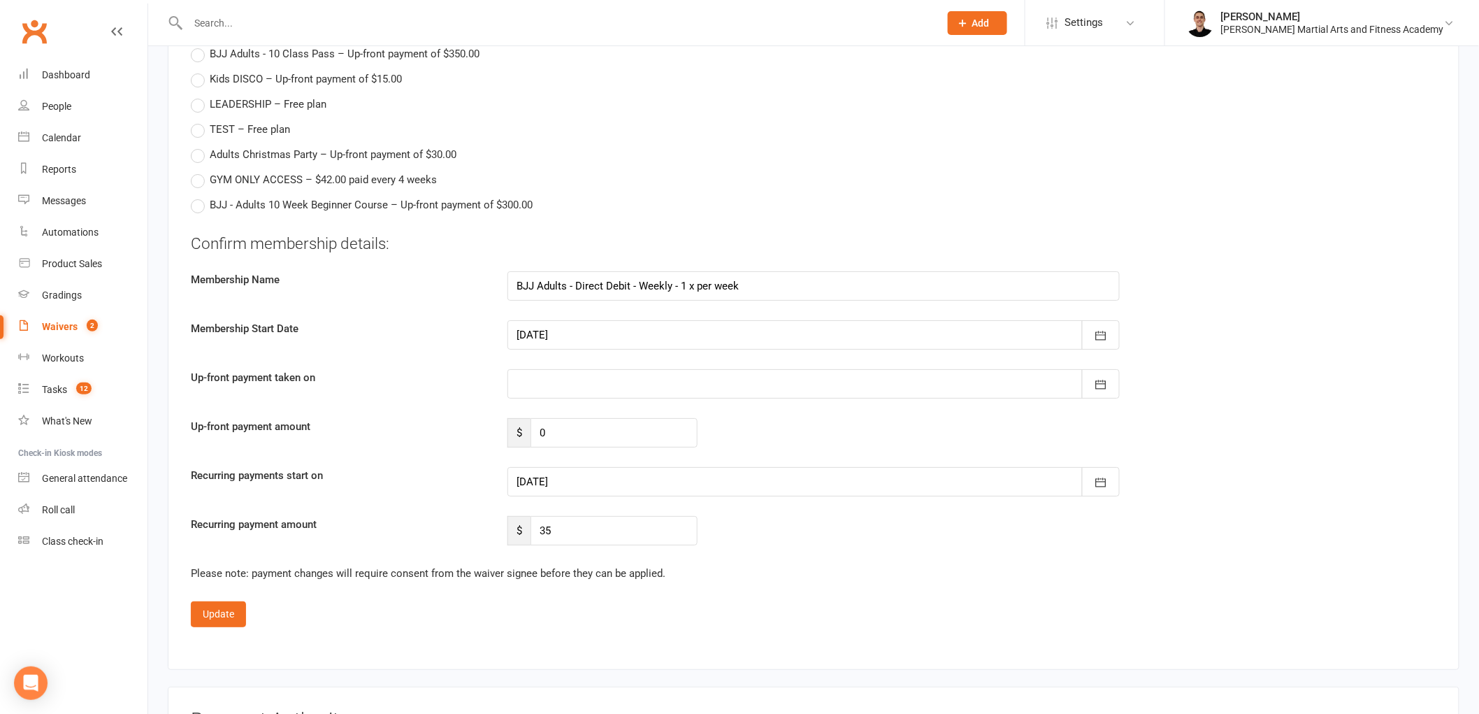
scroll to position [4348, 0]
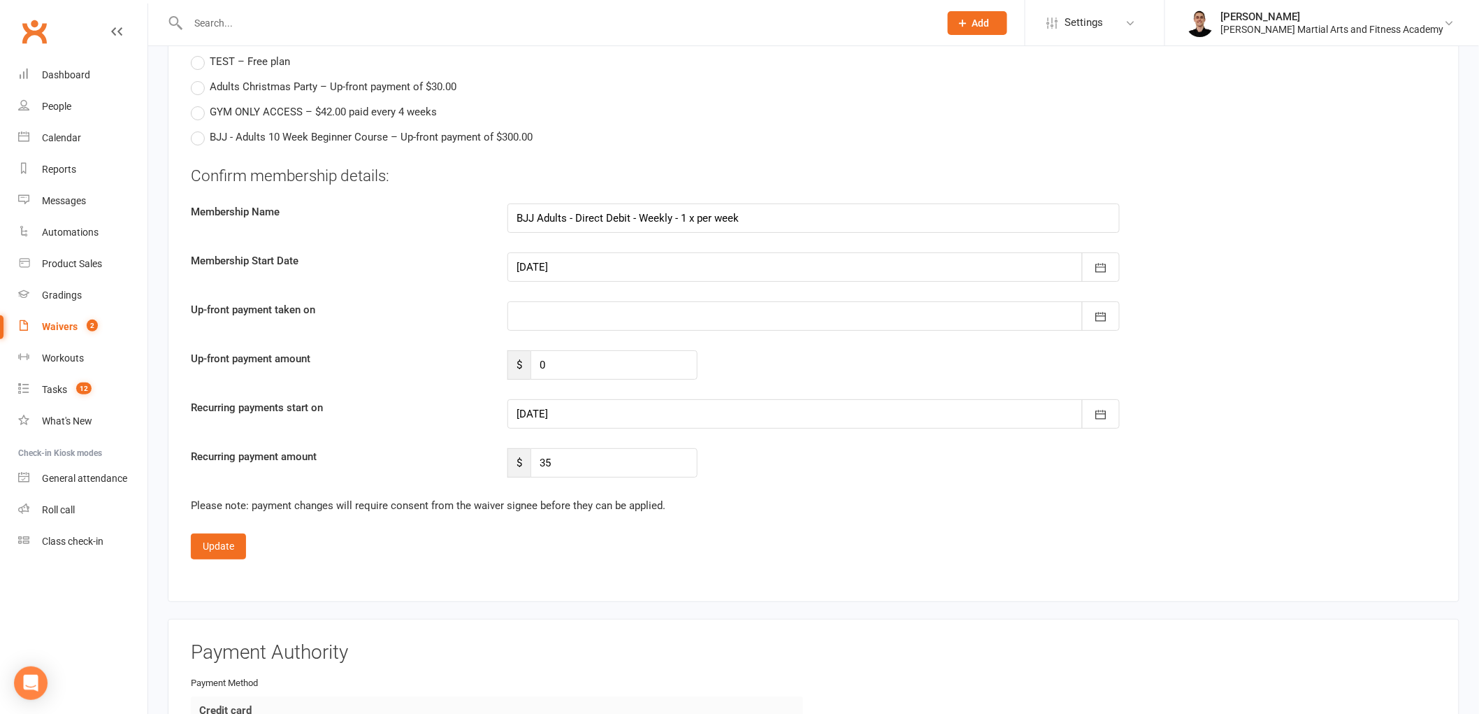
click at [553, 268] on div at bounding box center [813, 266] width 612 height 29
click at [596, 403] on span "13" at bounding box center [594, 408] width 11 height 11
type input "13 Oct 2025"
click at [210, 542] on button "Update" at bounding box center [218, 545] width 55 height 25
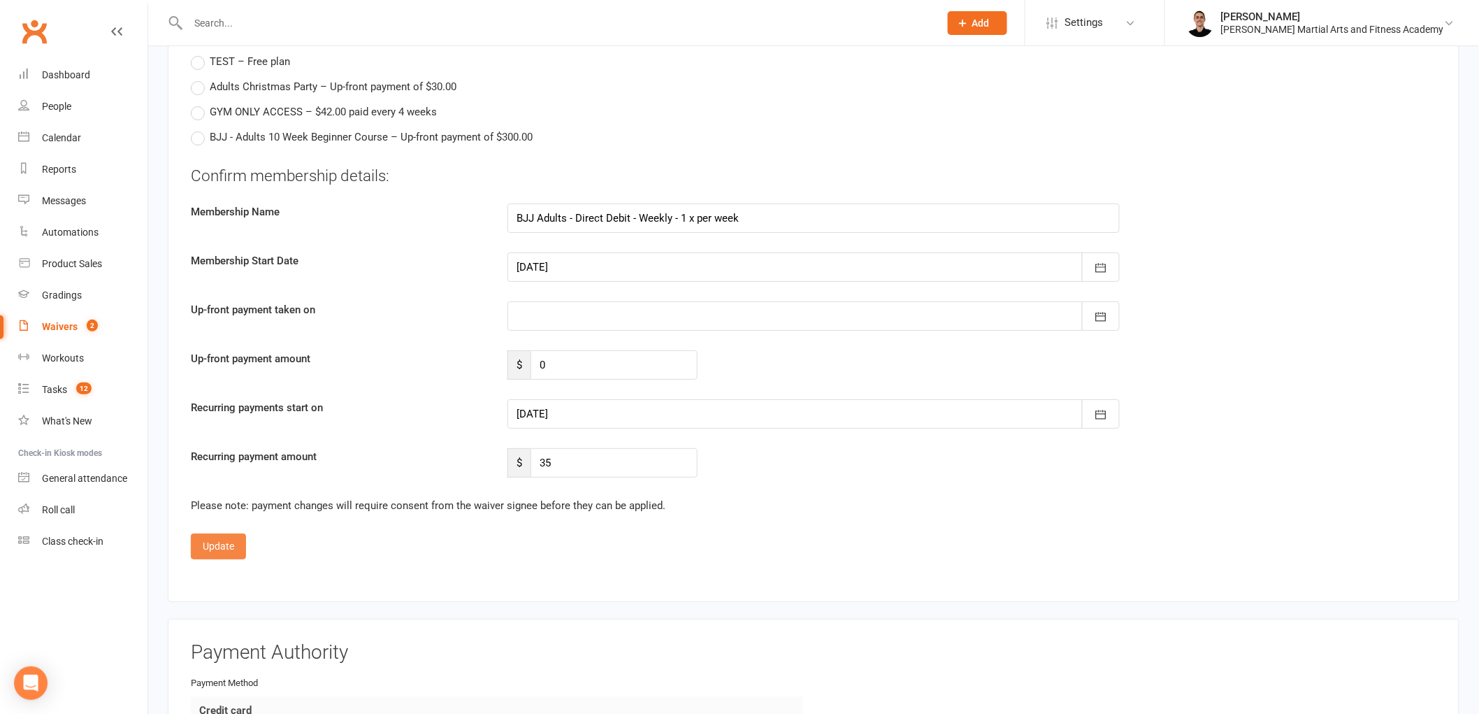
scroll to position [1107, 0]
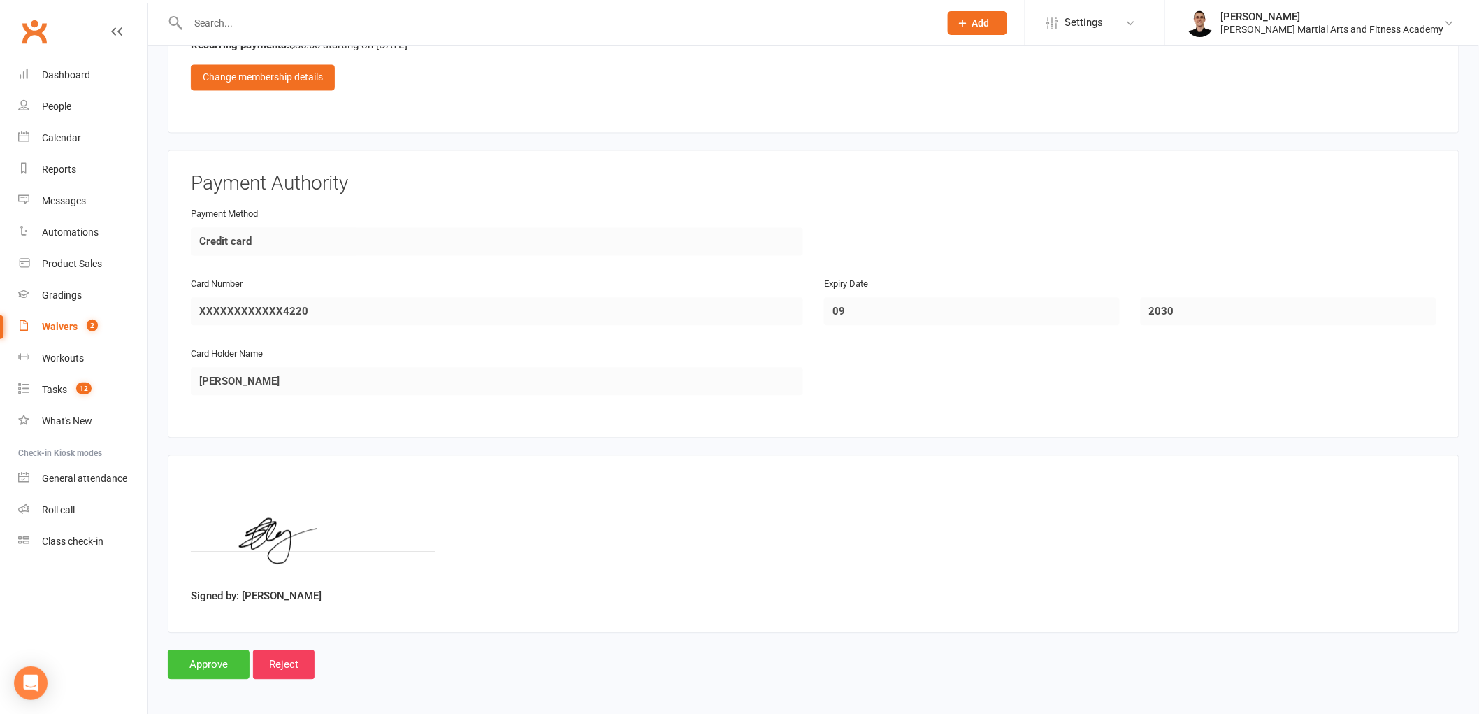
click at [196, 660] on input "Approve" at bounding box center [209, 664] width 82 height 29
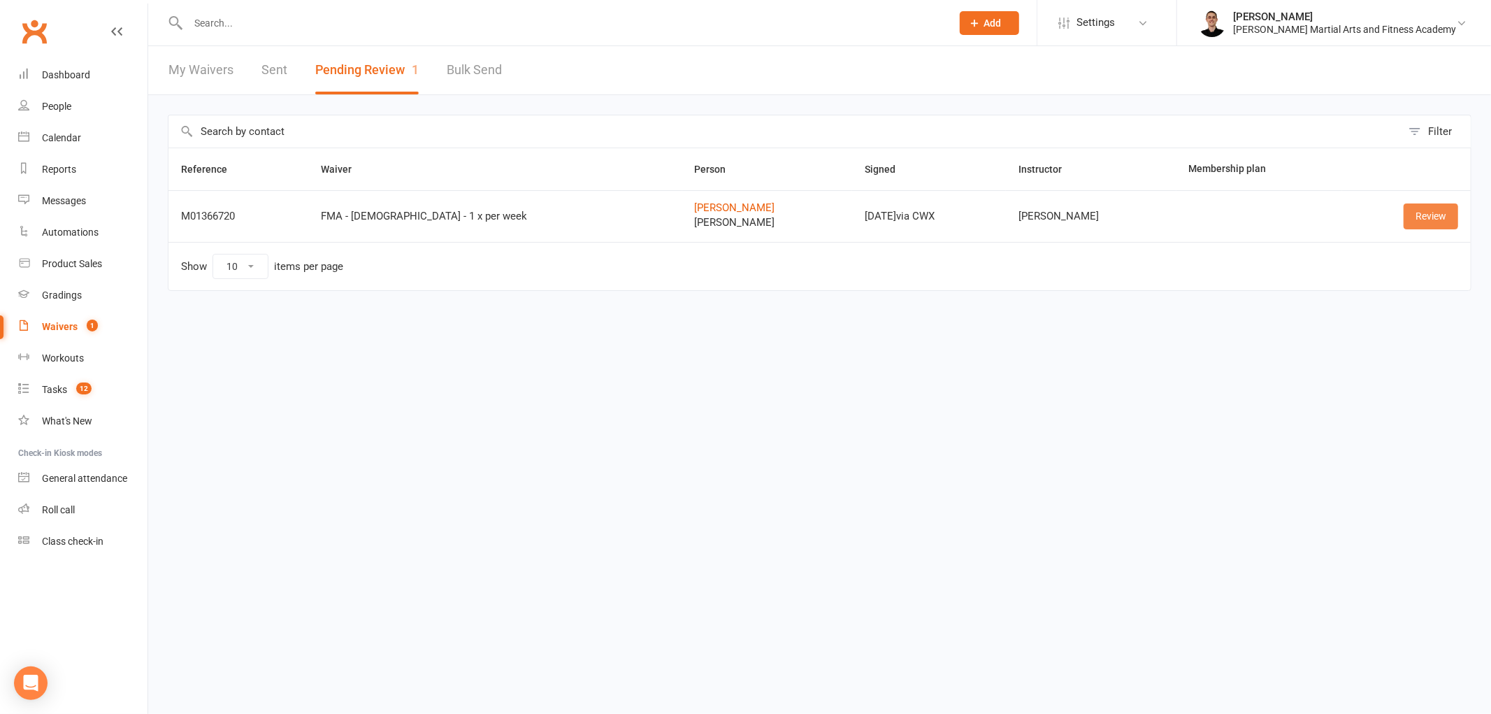
click at [1440, 217] on link "Review" at bounding box center [1430, 215] width 55 height 25
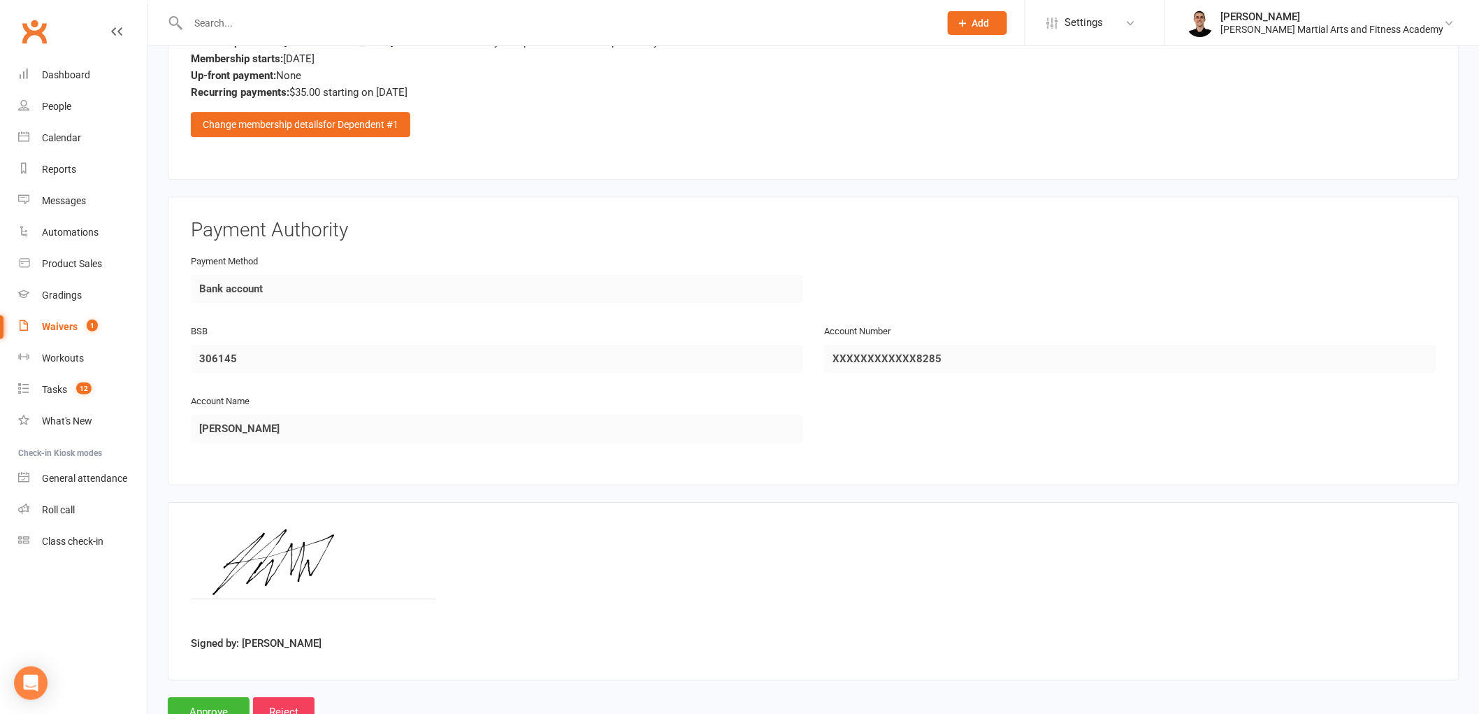
scroll to position [1747, 0]
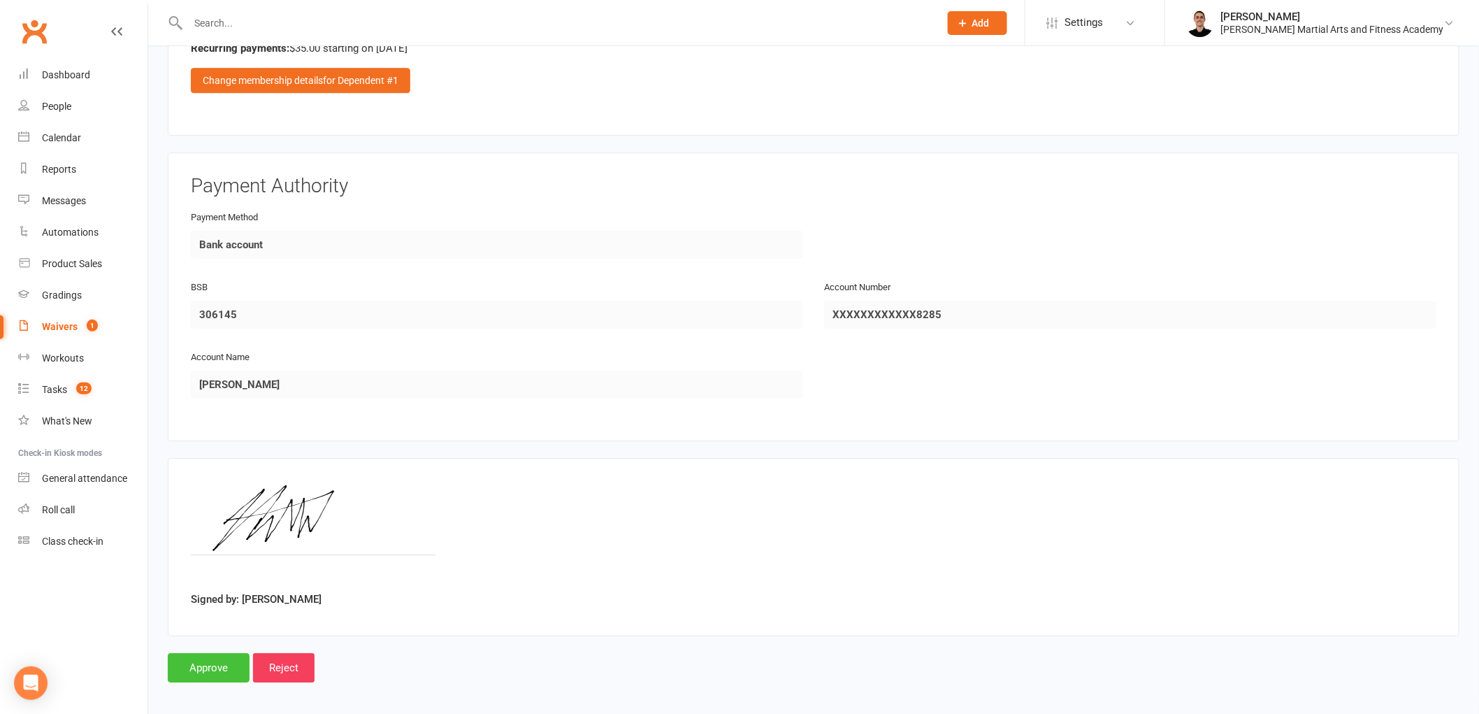
click at [205, 661] on input "Approve" at bounding box center [209, 667] width 82 height 29
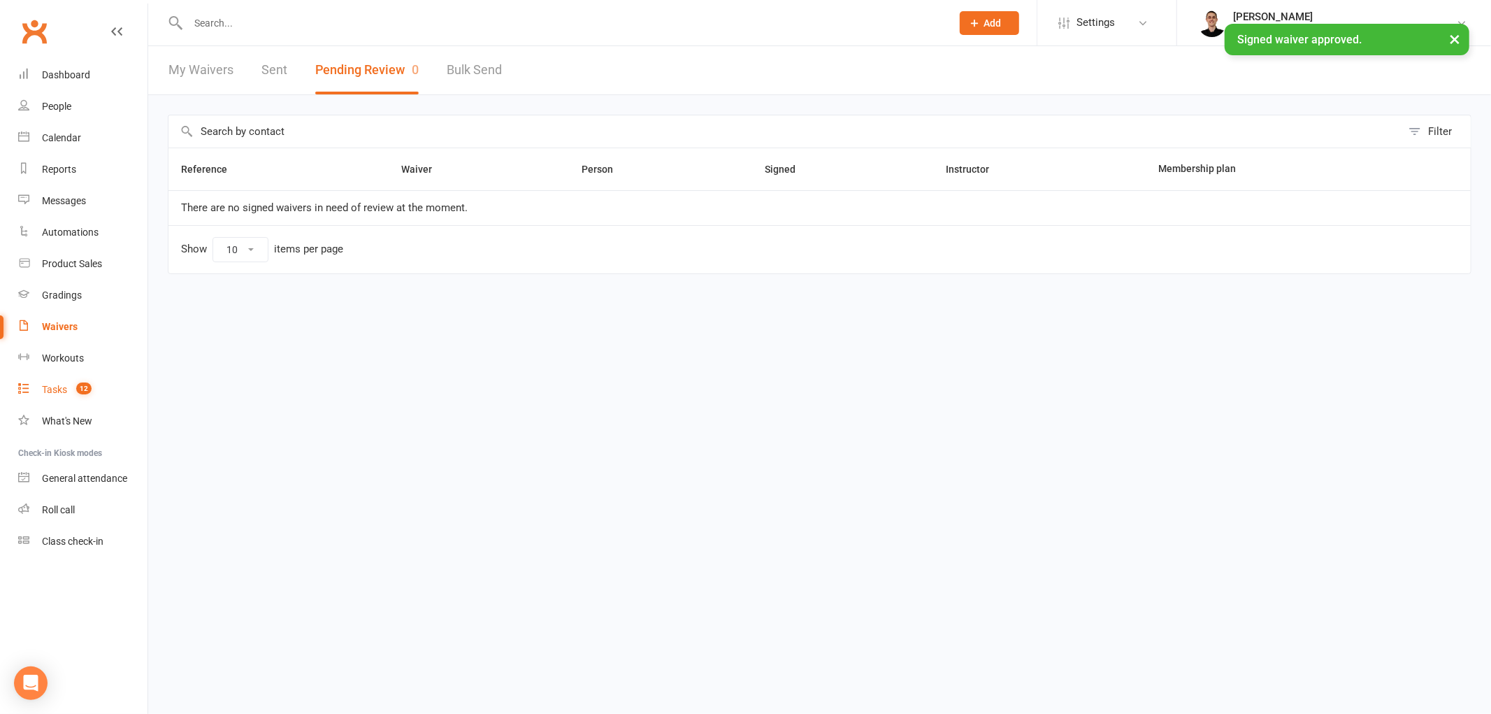
click at [73, 386] on count-badge "12" at bounding box center [80, 389] width 22 height 11
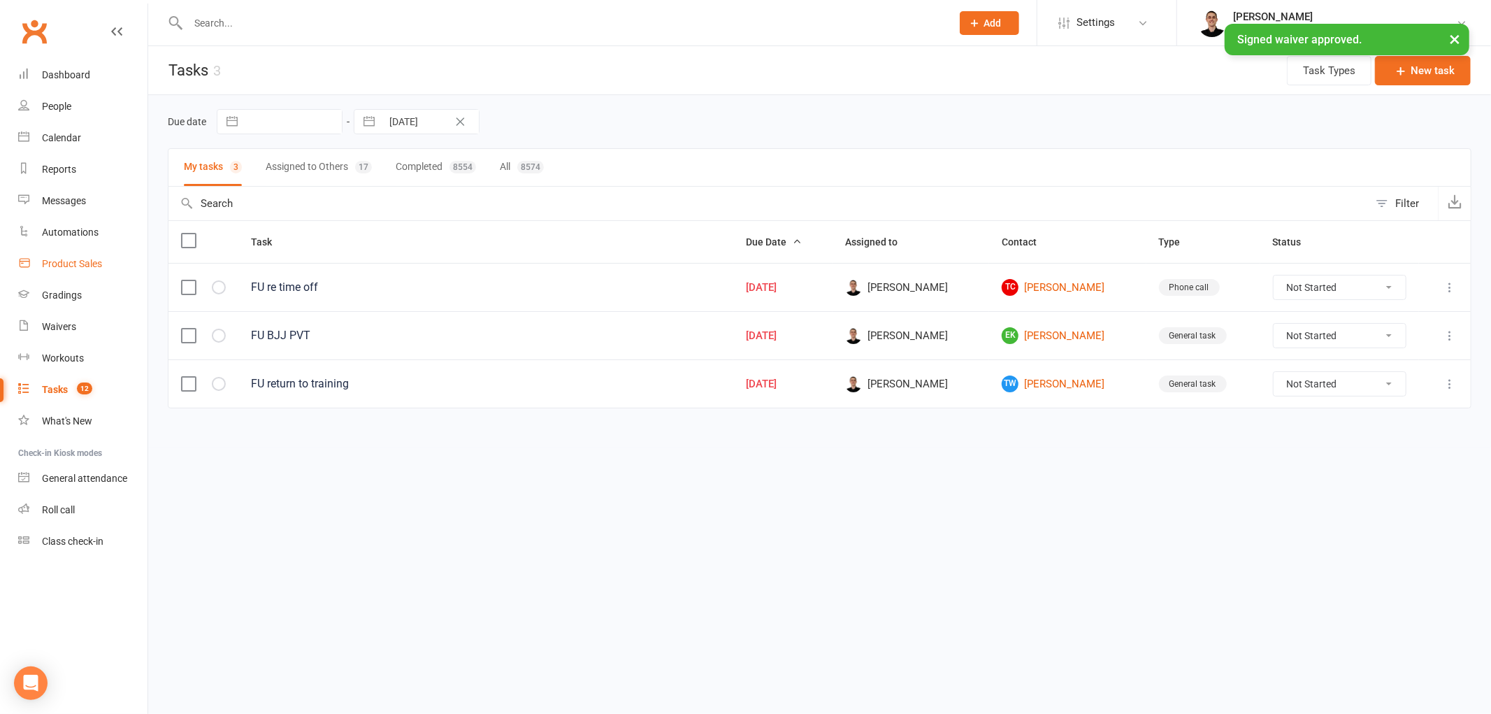
click at [66, 264] on div "Product Sales" at bounding box center [72, 263] width 60 height 11
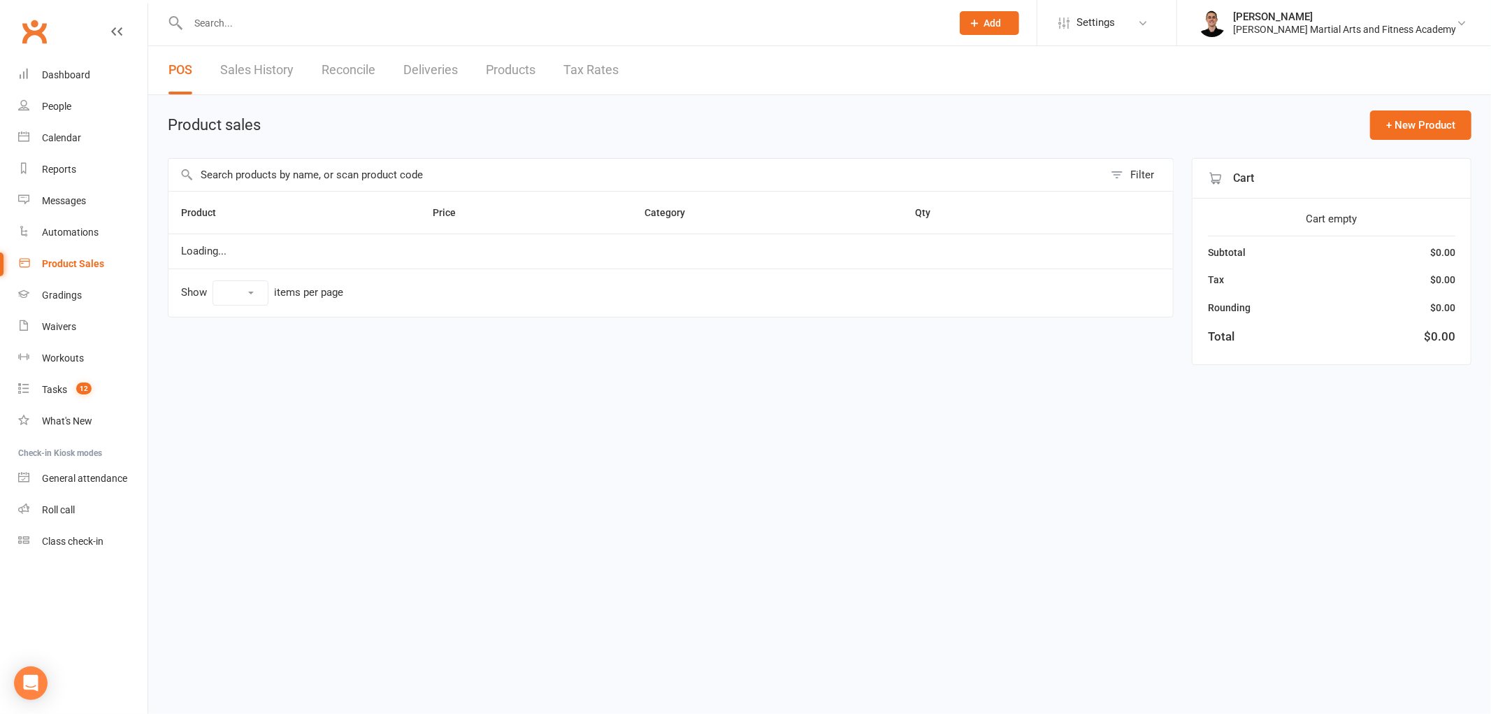
select select "100"
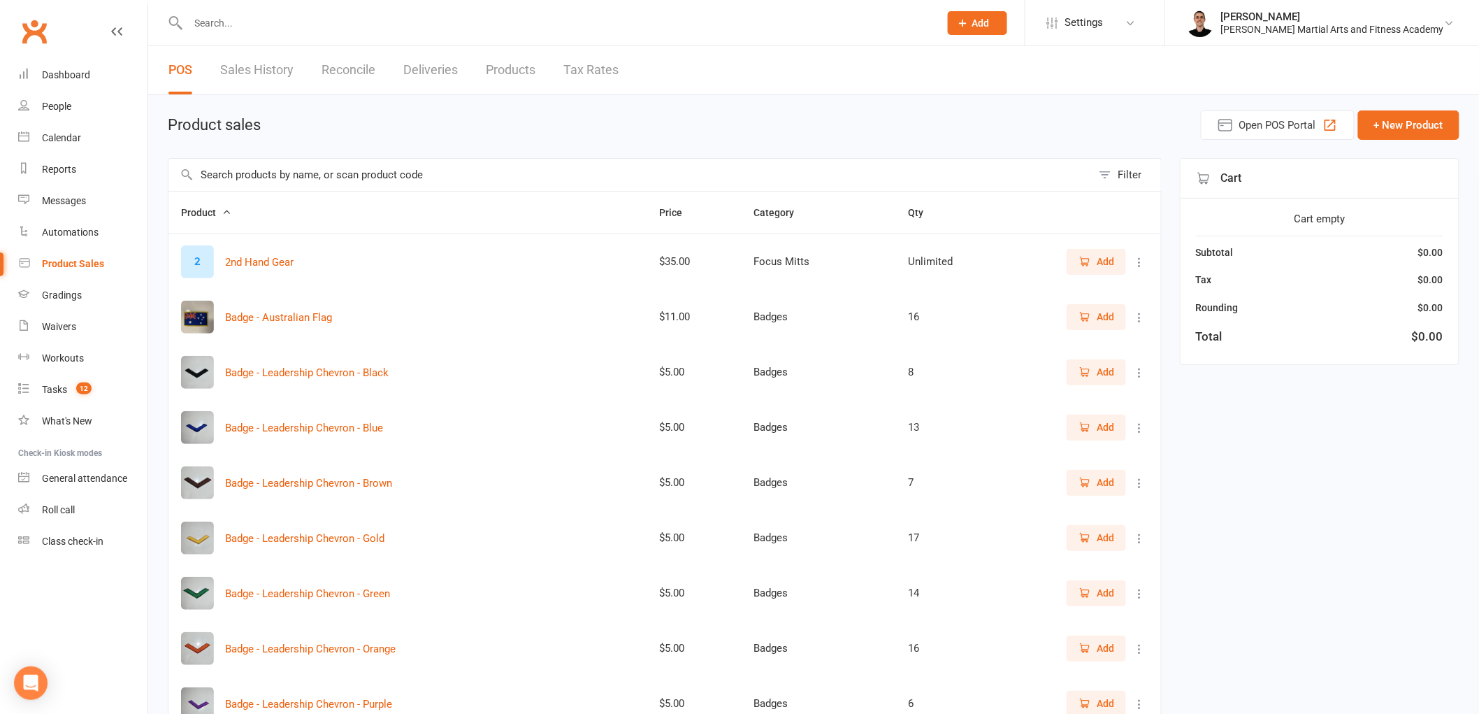
click at [447, 169] on input "text" at bounding box center [629, 175] width 923 height 32
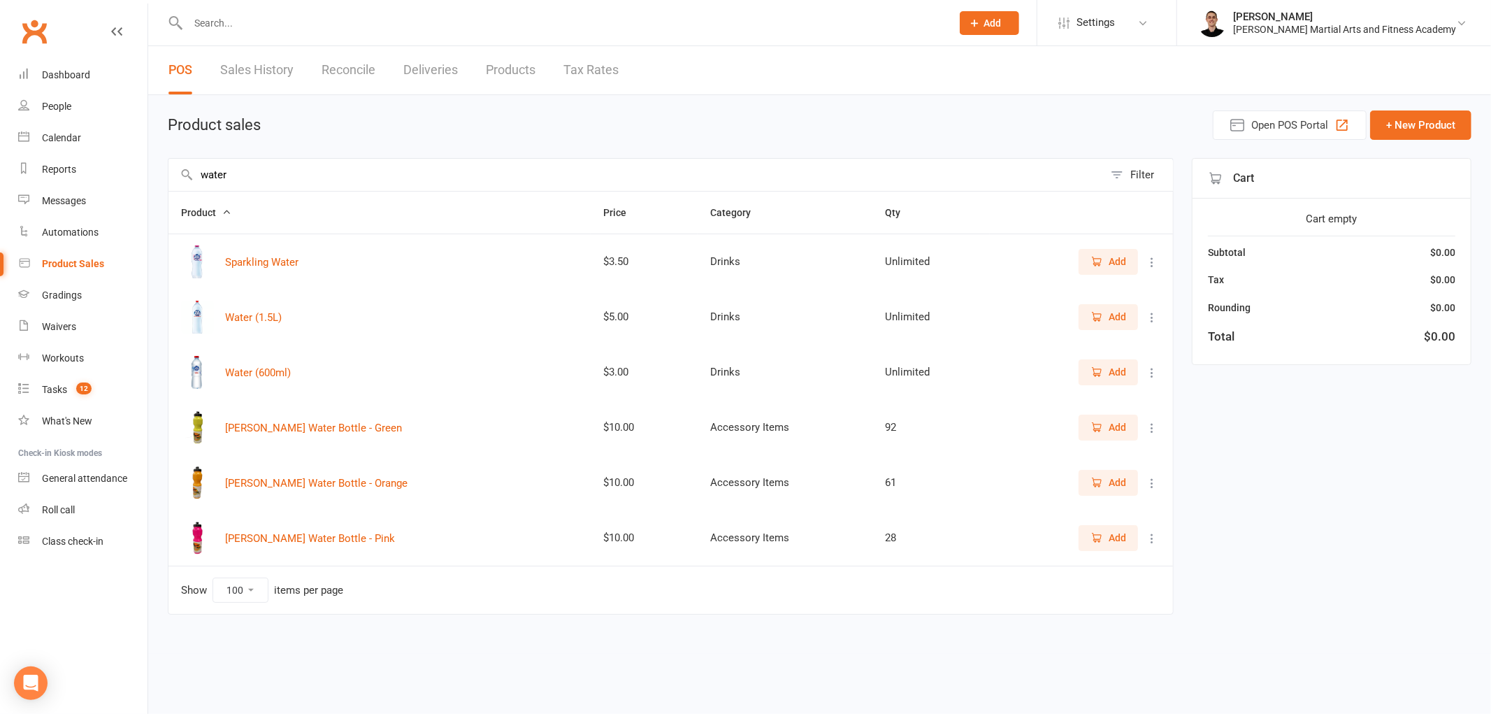
type input "water"
click at [1113, 375] on span "Add" at bounding box center [1116, 371] width 17 height 15
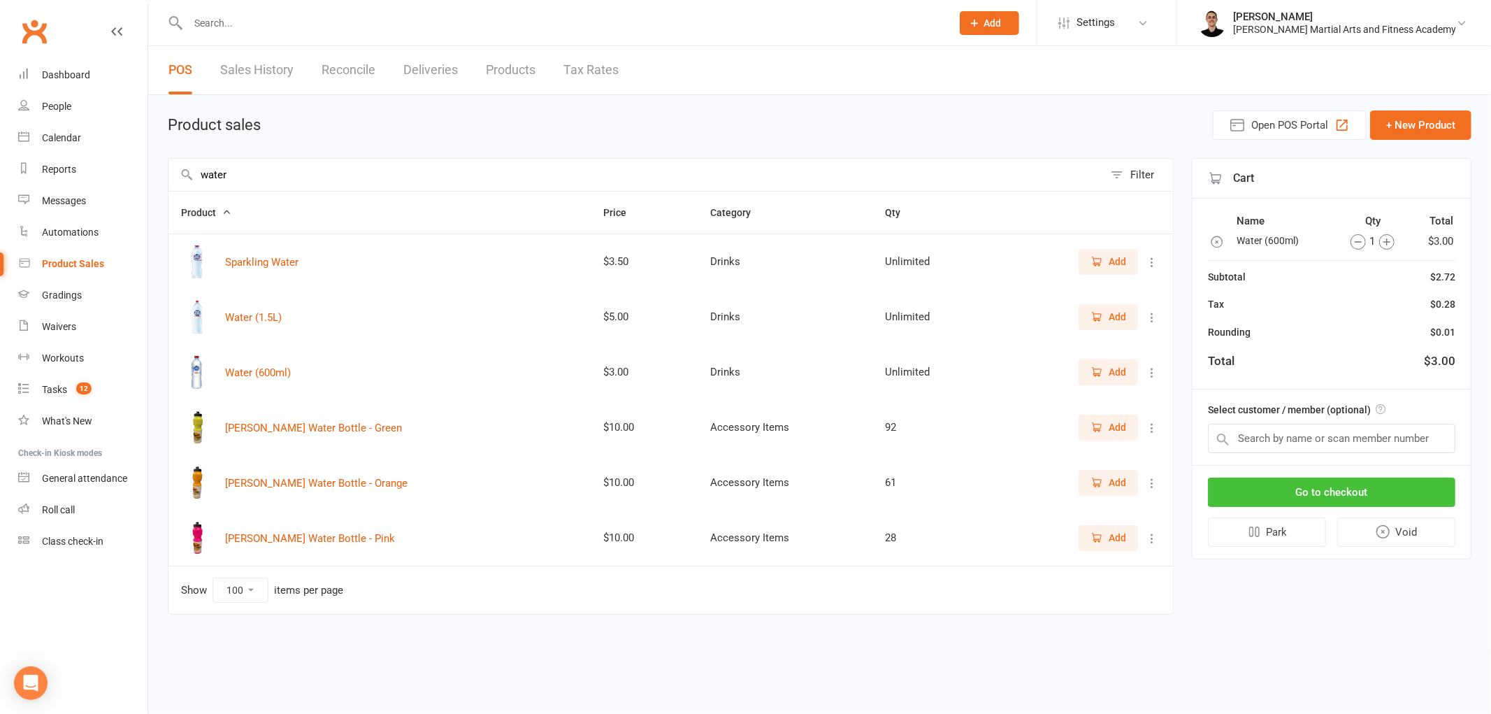
click at [1335, 486] on button "Go to checkout" at bounding box center [1331, 491] width 247 height 29
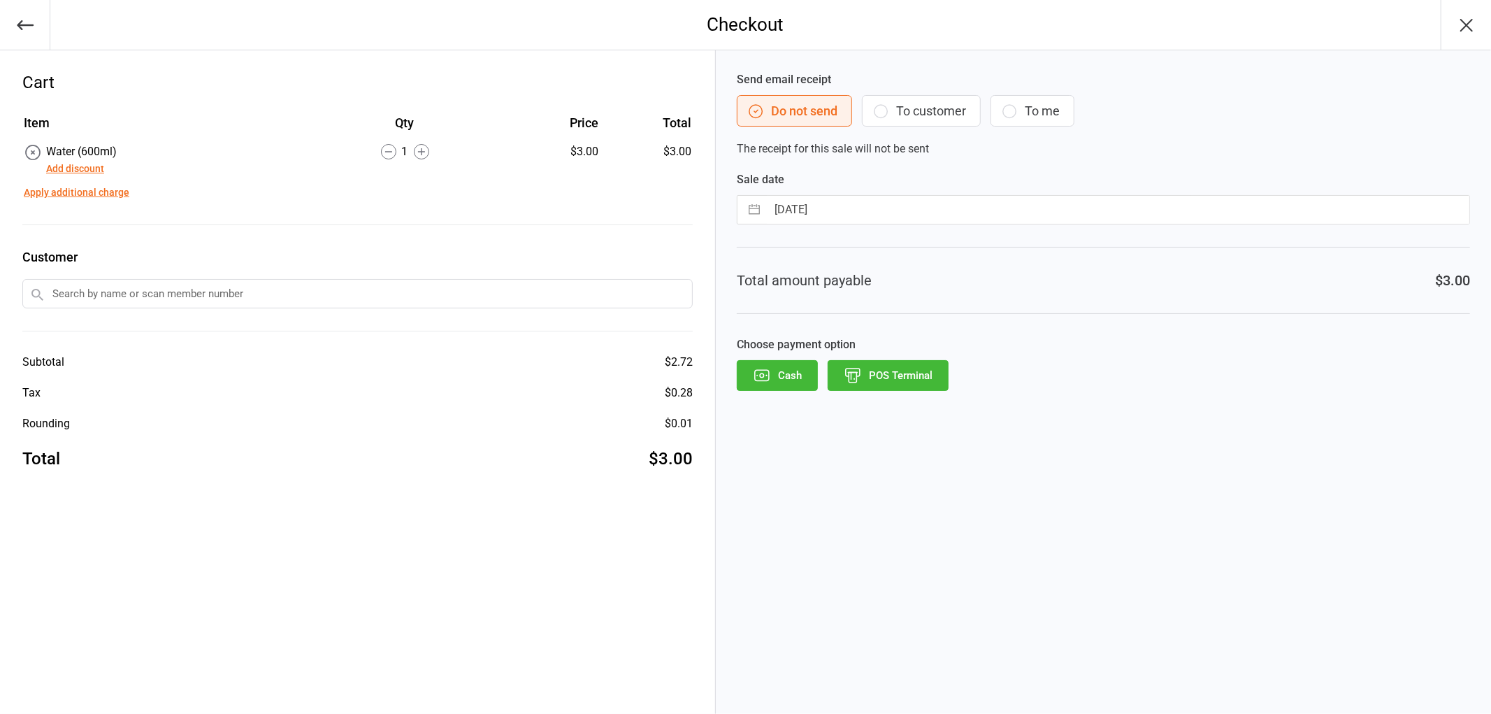
click at [823, 208] on input "[DATE]" at bounding box center [1118, 210] width 702 height 28
select select "8"
select select "2025"
select select "9"
select select "2025"
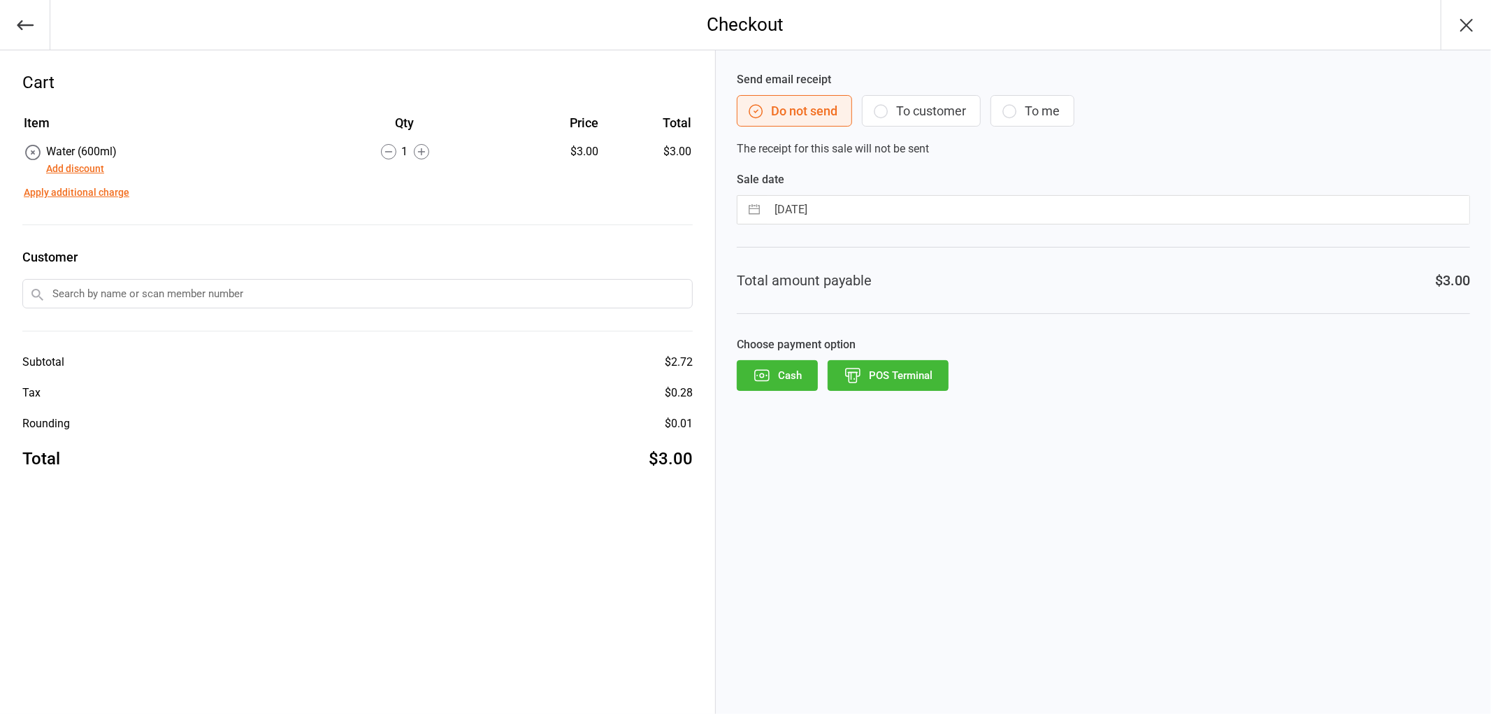
select select "10"
select select "2025"
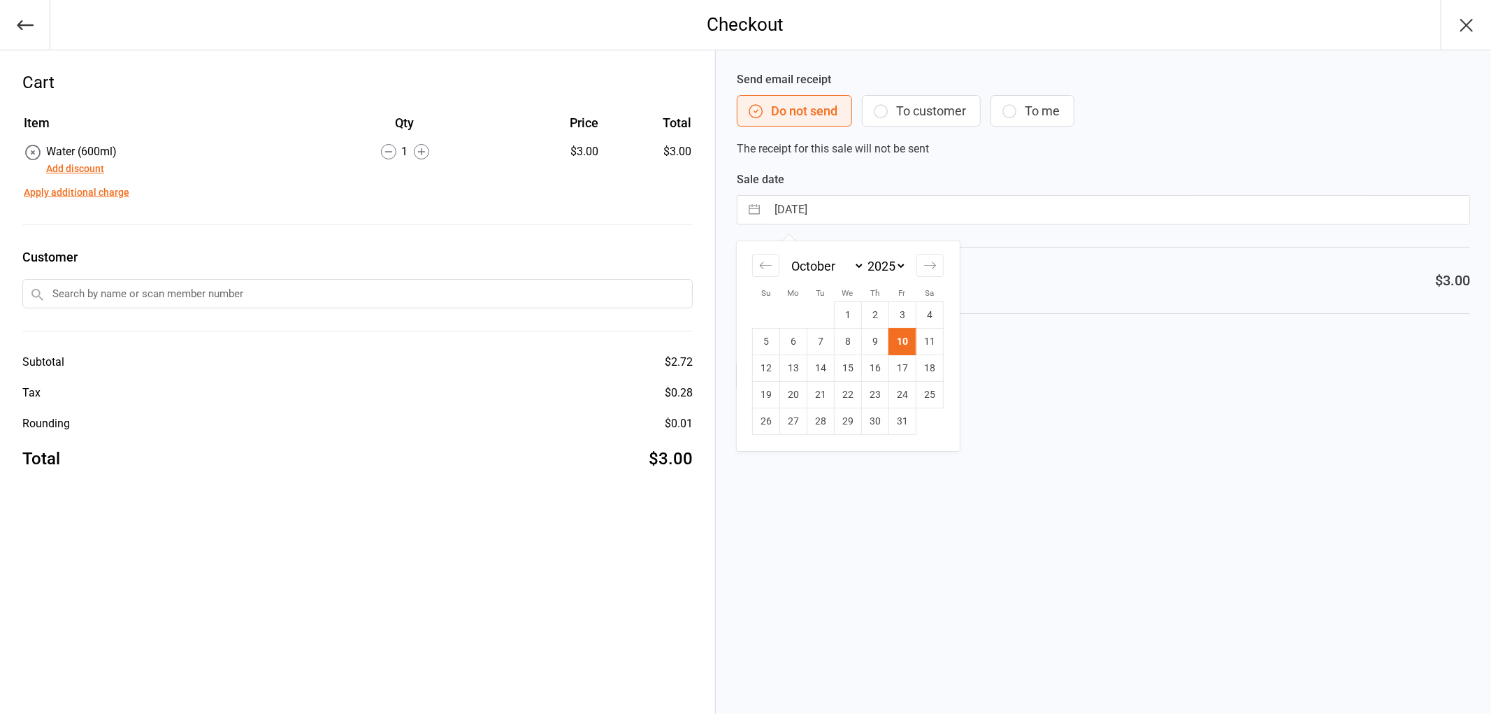
click at [963, 208] on input "[DATE]" at bounding box center [1118, 210] width 702 height 28
drag, startPoint x: 1147, startPoint y: 316, endPoint x: 1161, endPoint y: 348, distance: 35.3
click at [1147, 317] on div "Send email receipt Do not send To customer To me The receipt for this sale will…" at bounding box center [1103, 381] width 775 height 663
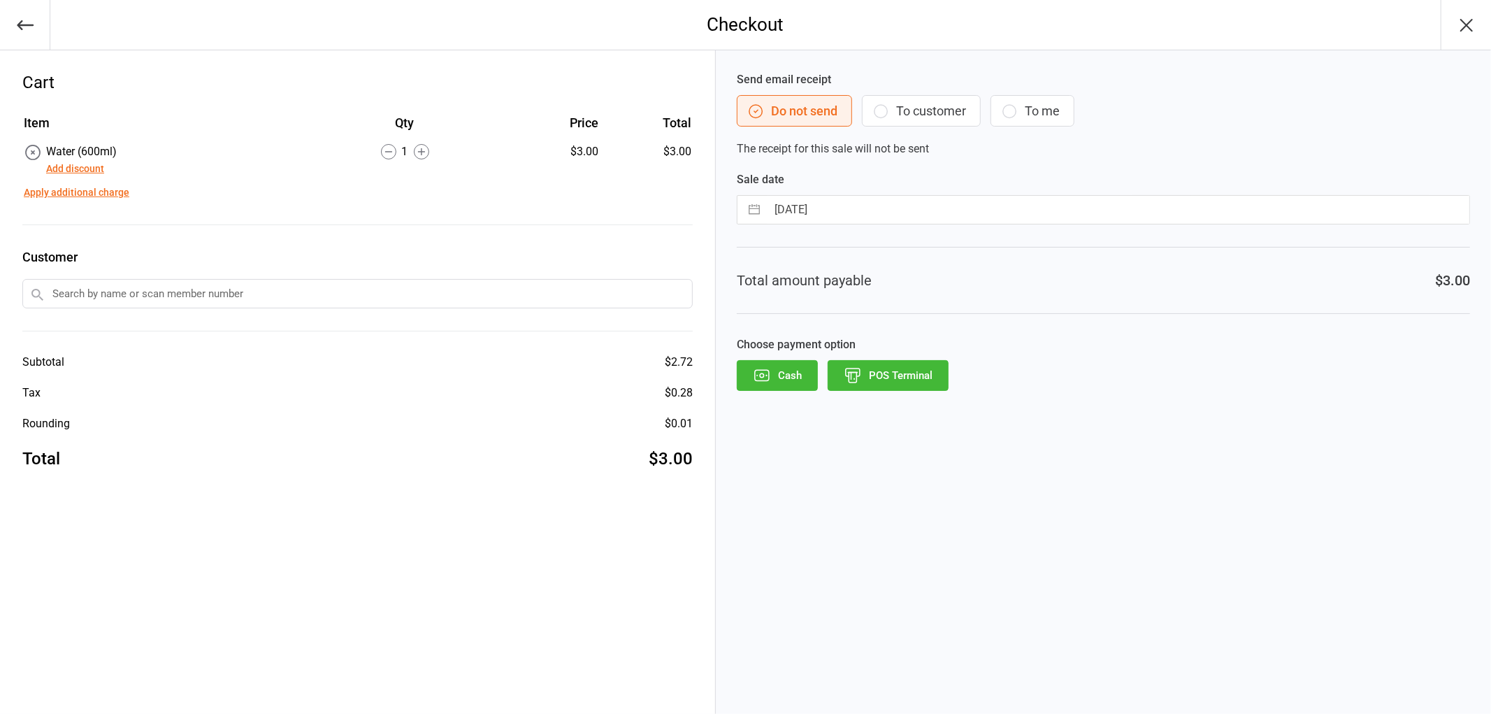
click at [888, 368] on button "POS Terminal" at bounding box center [887, 375] width 121 height 31
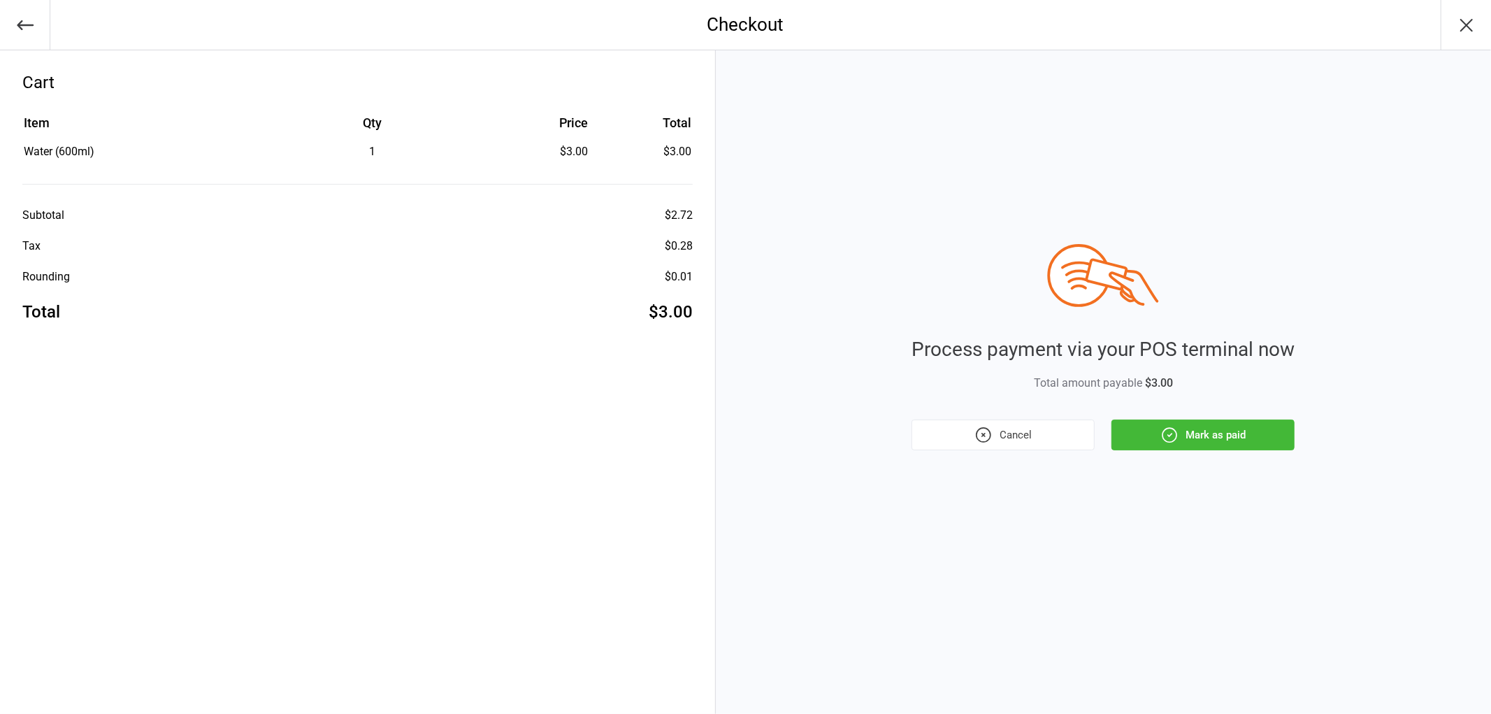
click at [1206, 428] on button "Mark as paid" at bounding box center [1202, 434] width 183 height 31
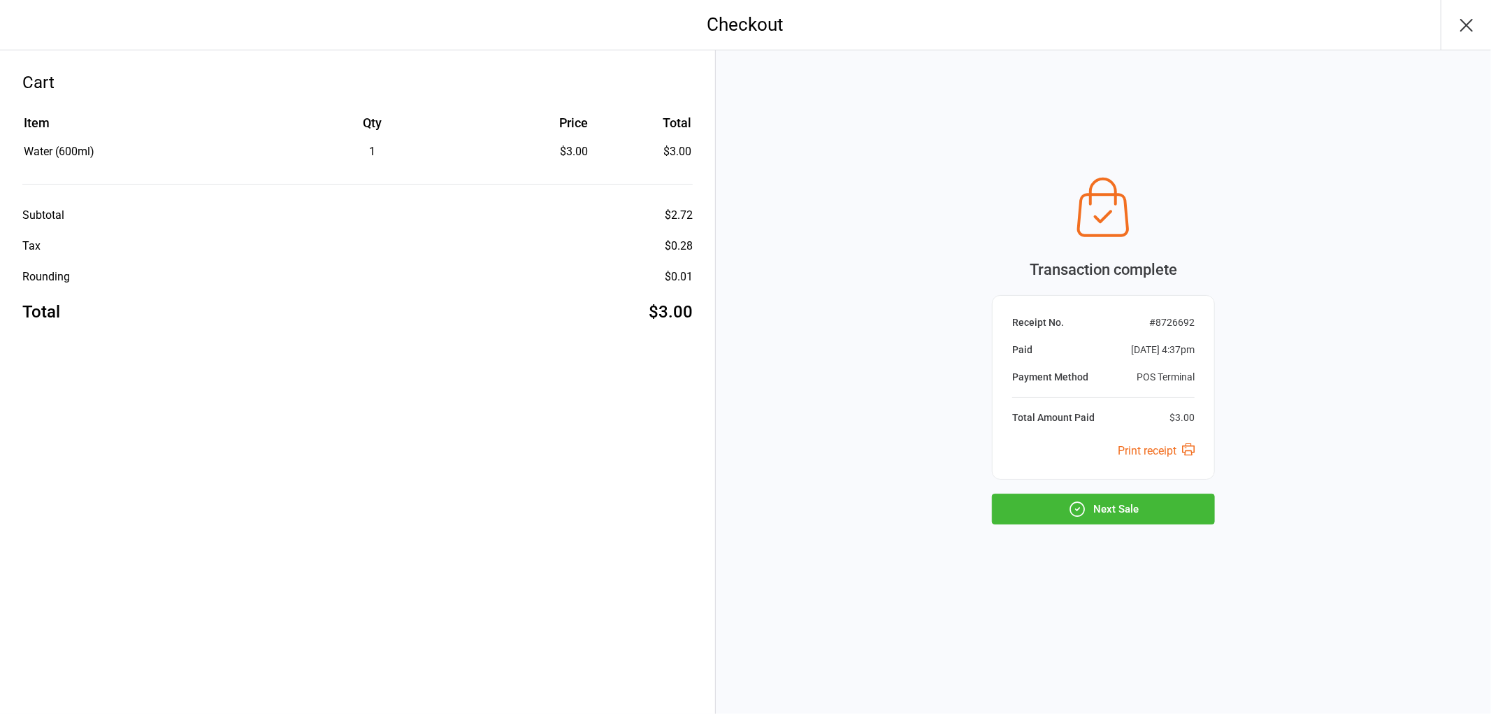
click at [1051, 516] on button "Next Sale" at bounding box center [1103, 508] width 223 height 31
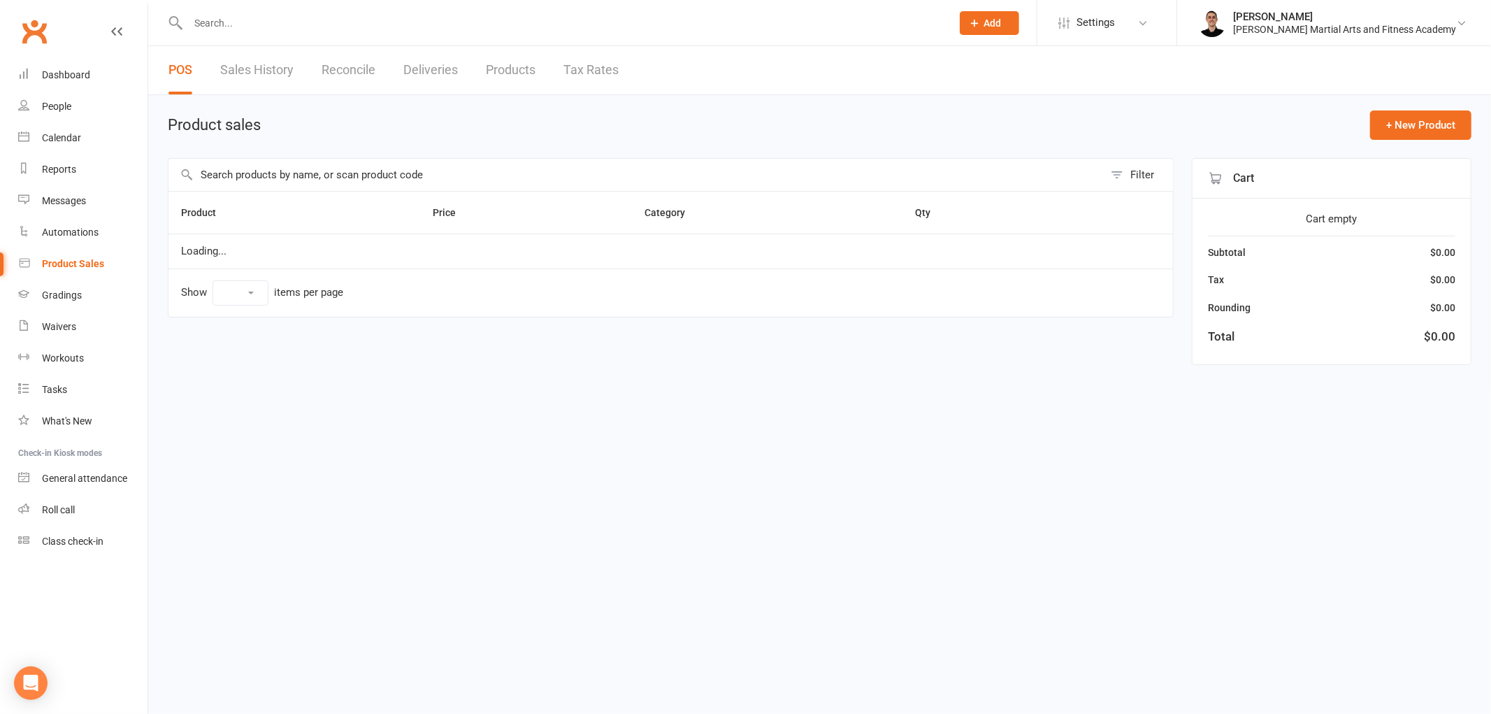
select select "100"
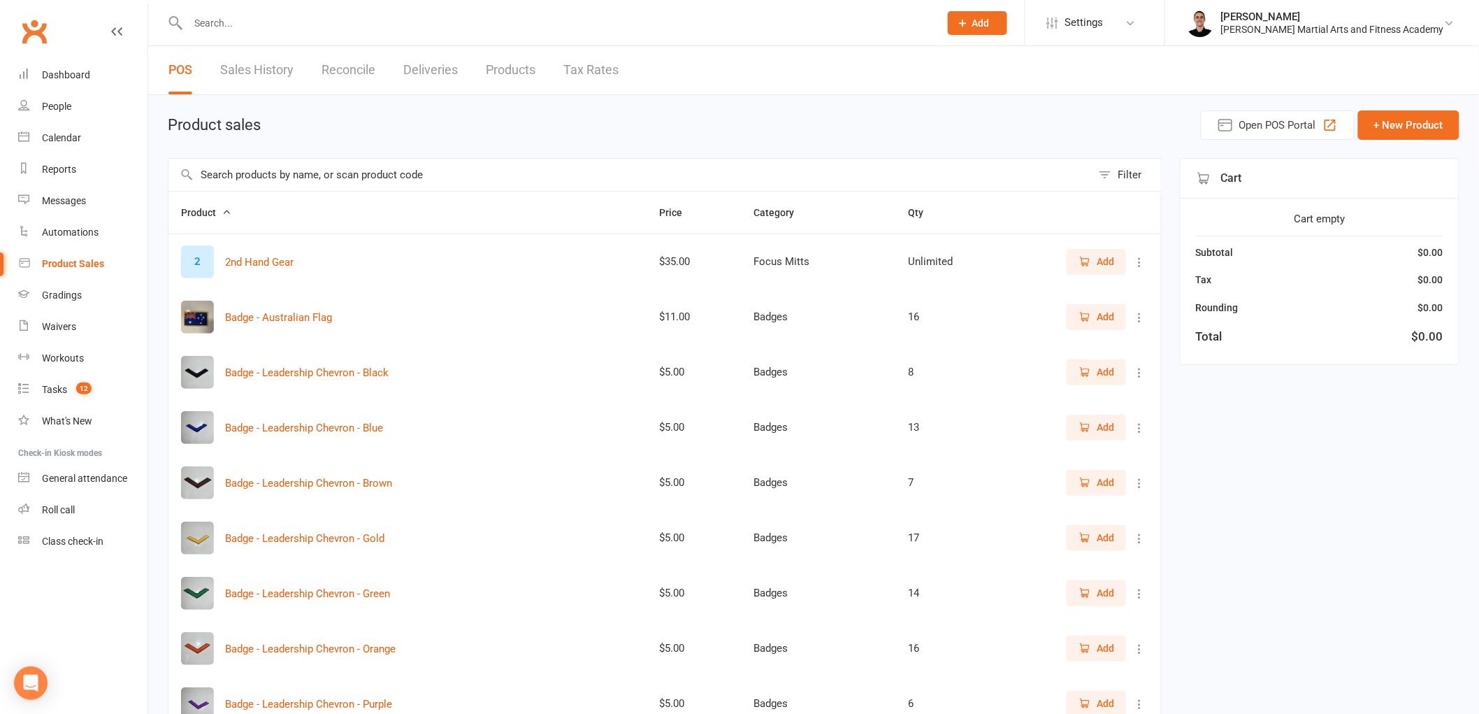
click at [356, 173] on input "text" at bounding box center [629, 175] width 923 height 32
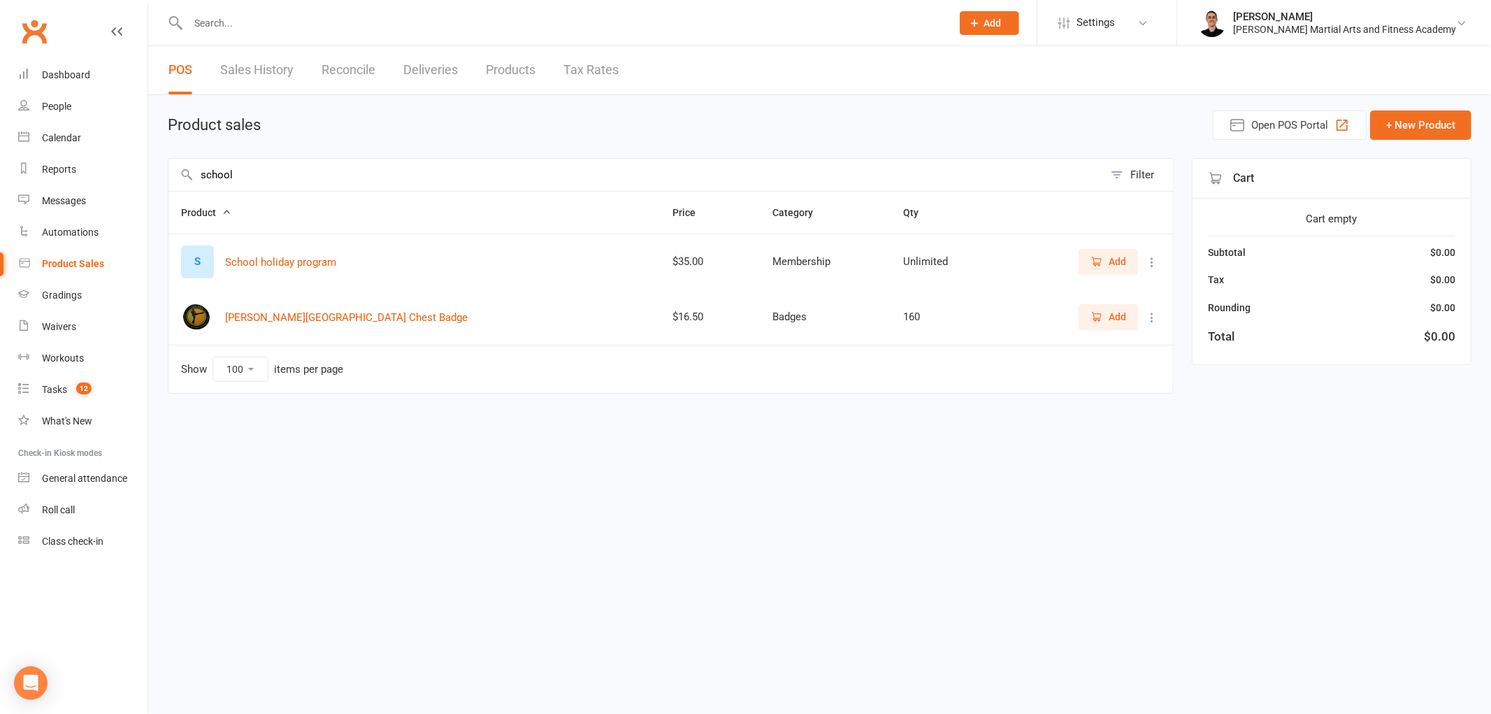
type input "school"
click at [1120, 256] on span "Add" at bounding box center [1116, 261] width 17 height 15
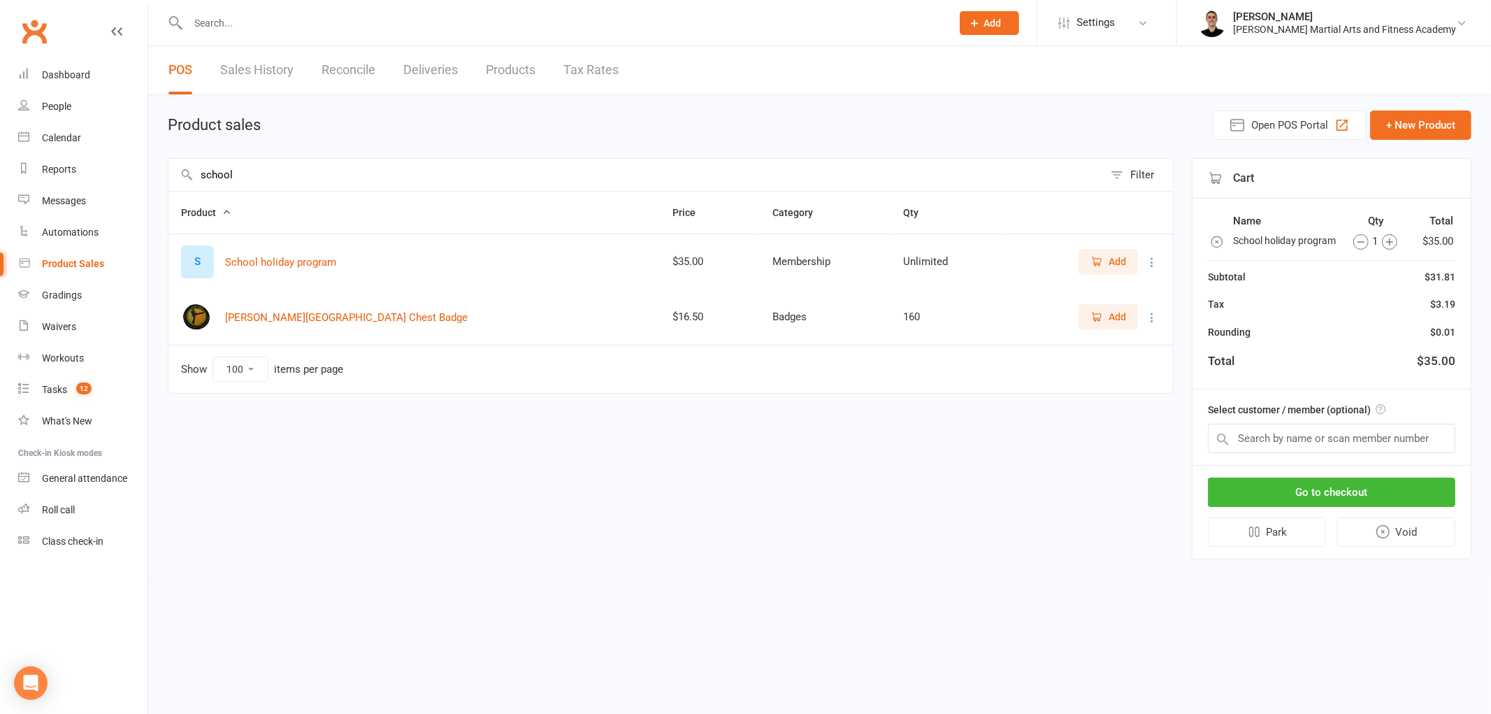
click at [1386, 239] on icon "button" at bounding box center [1389, 241] width 15 height 15
click at [1357, 437] on input "text" at bounding box center [1331, 437] width 247 height 29
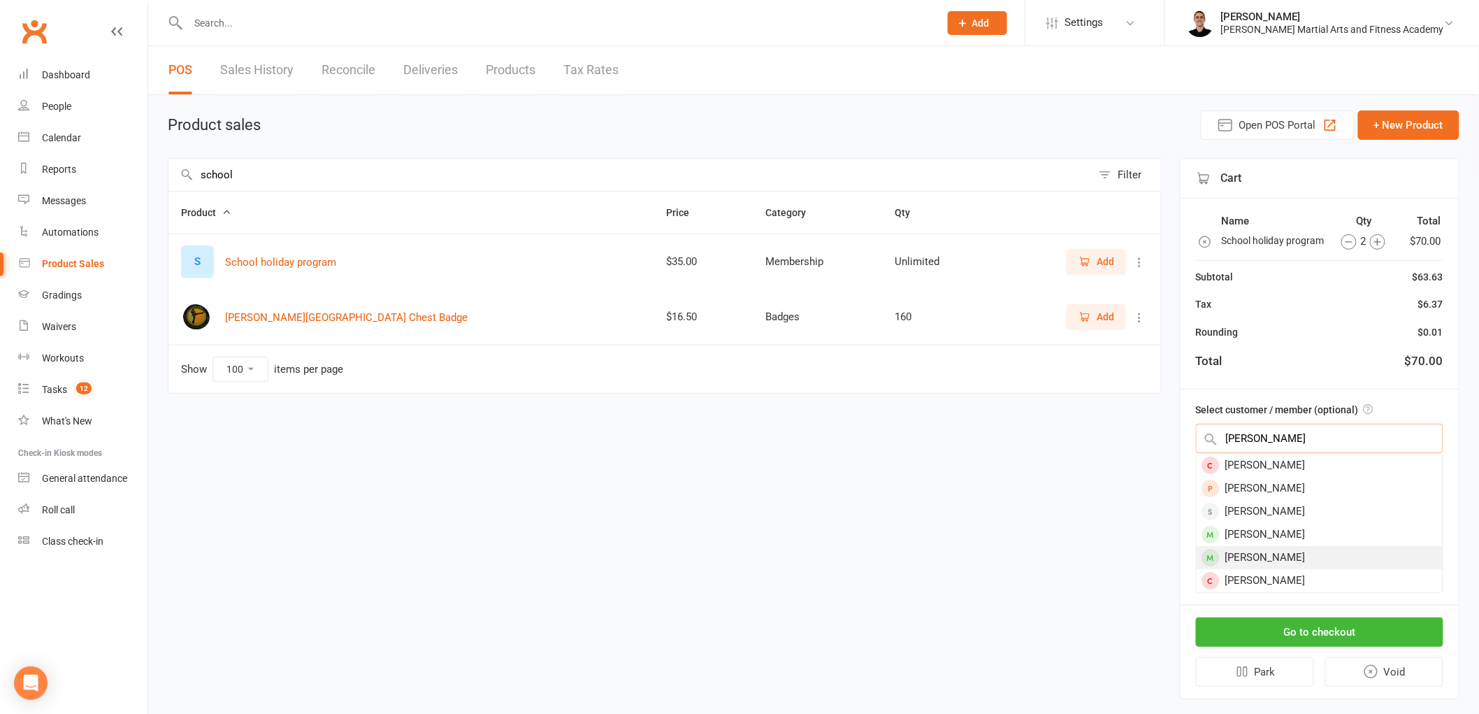
type input "isaac"
click at [1294, 555] on div "Isaac Raffaele" at bounding box center [1319, 557] width 246 height 23
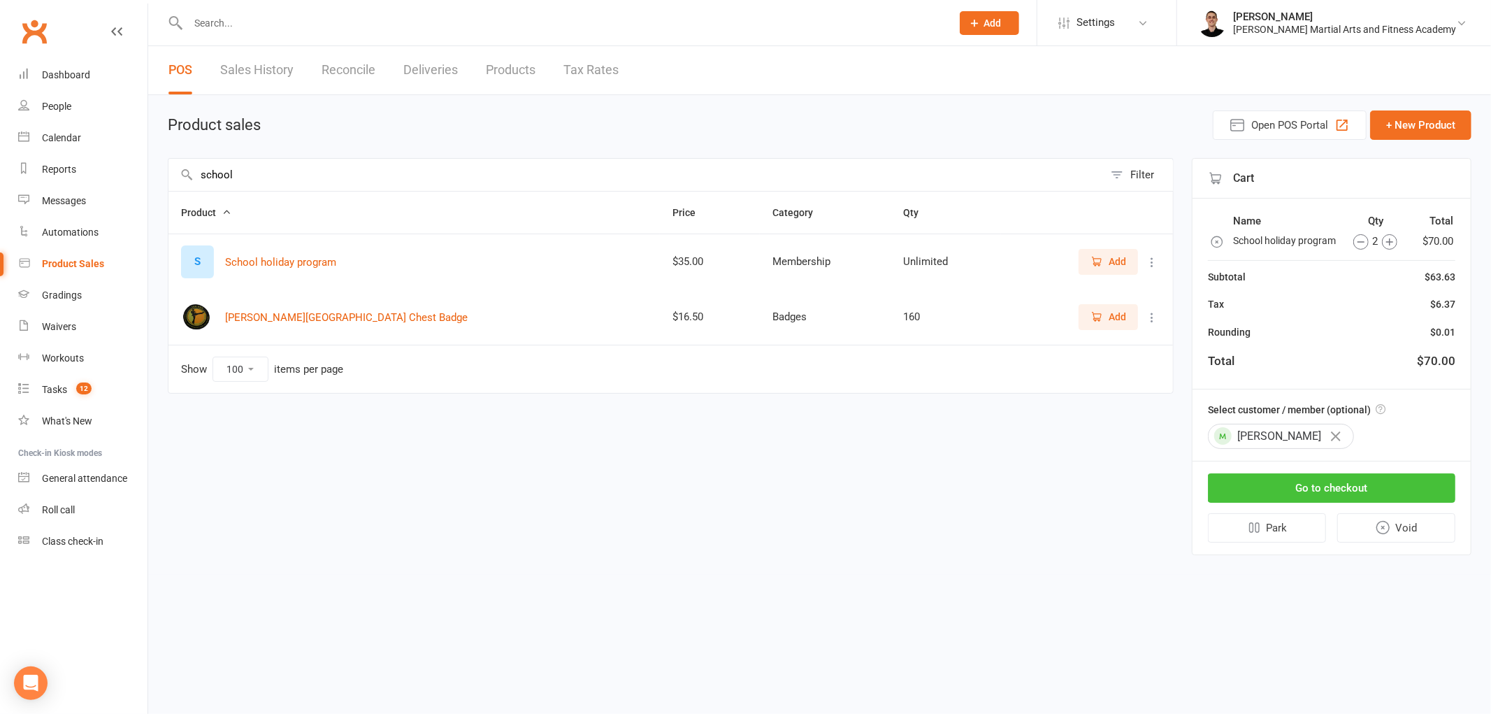
click at [1324, 481] on button "Go to checkout" at bounding box center [1331, 487] width 247 height 29
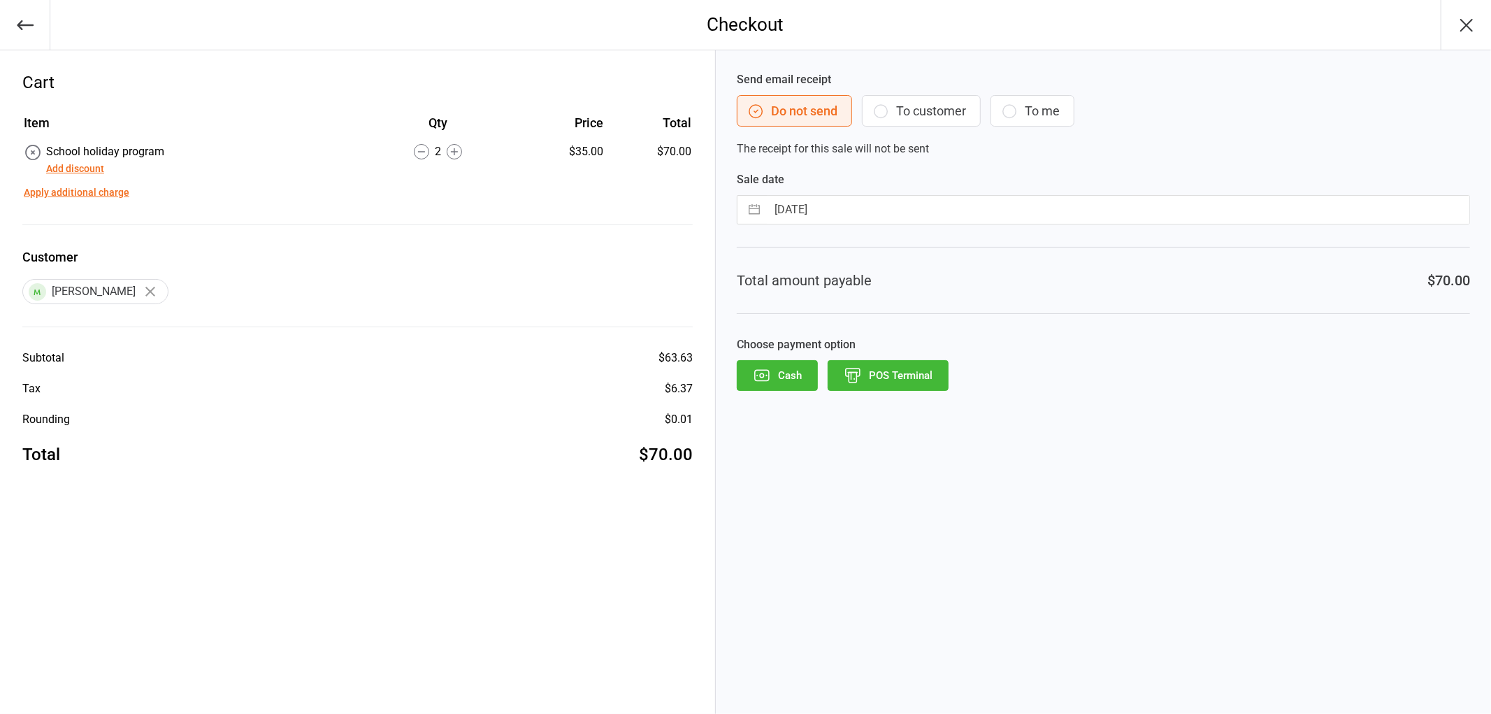
click at [899, 369] on button "POS Terminal" at bounding box center [887, 375] width 121 height 31
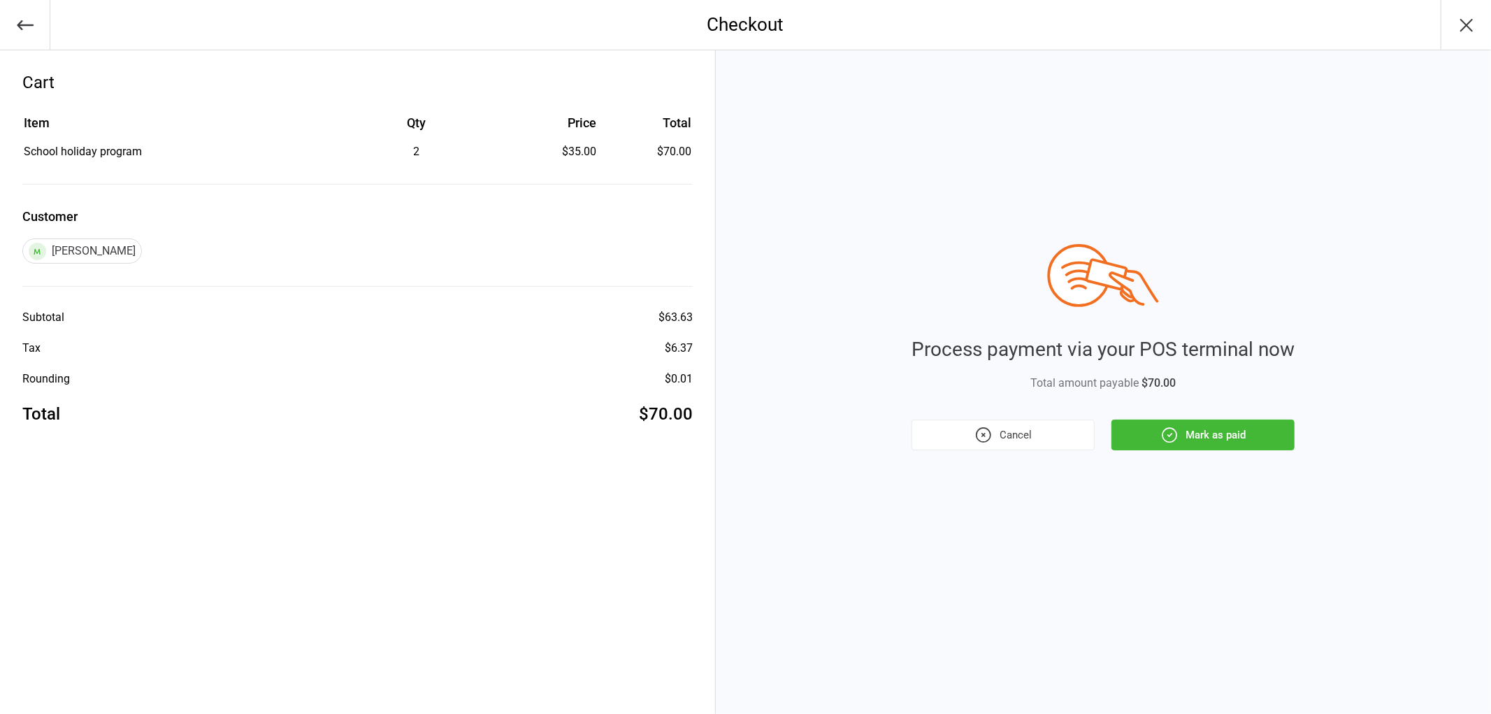
click at [1227, 428] on button "Mark as paid" at bounding box center [1202, 434] width 183 height 31
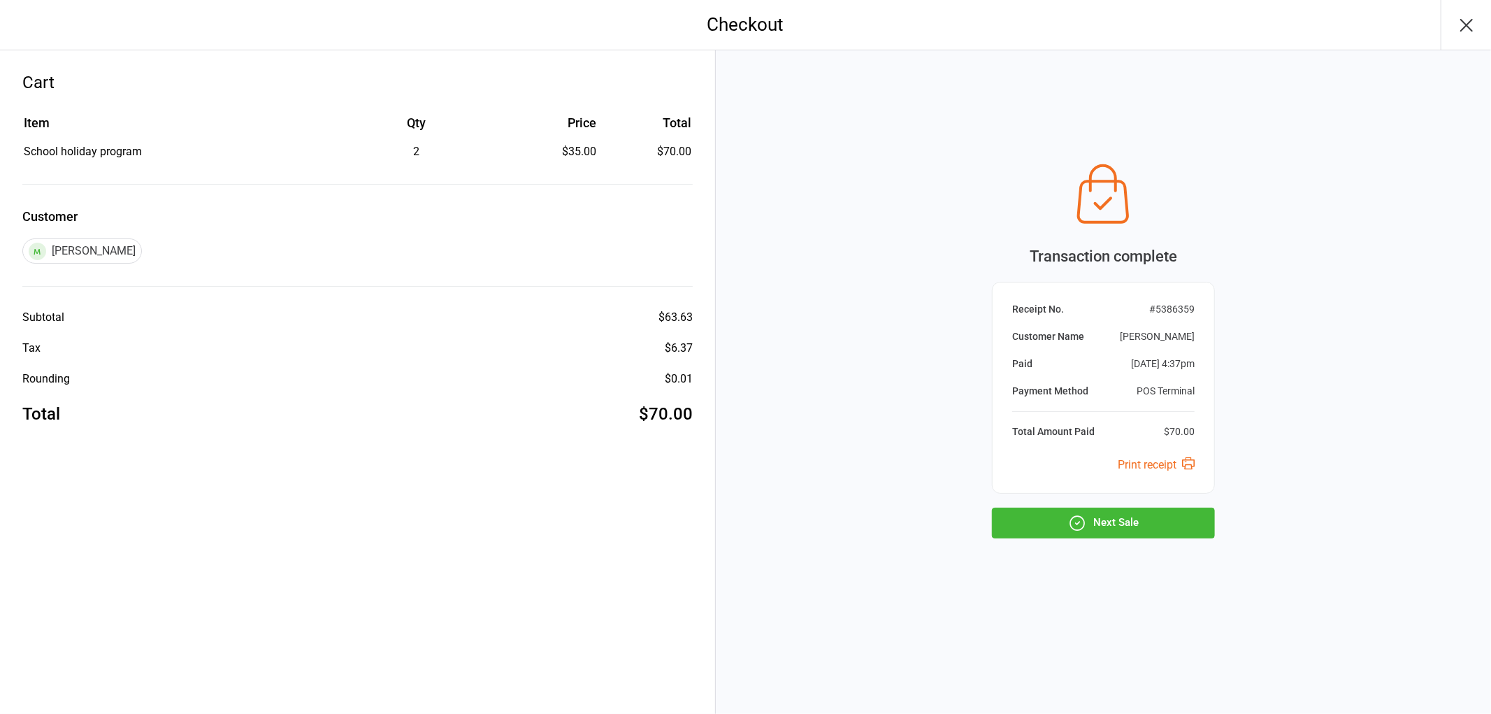
click at [1141, 512] on button "Next Sale" at bounding box center [1103, 522] width 223 height 31
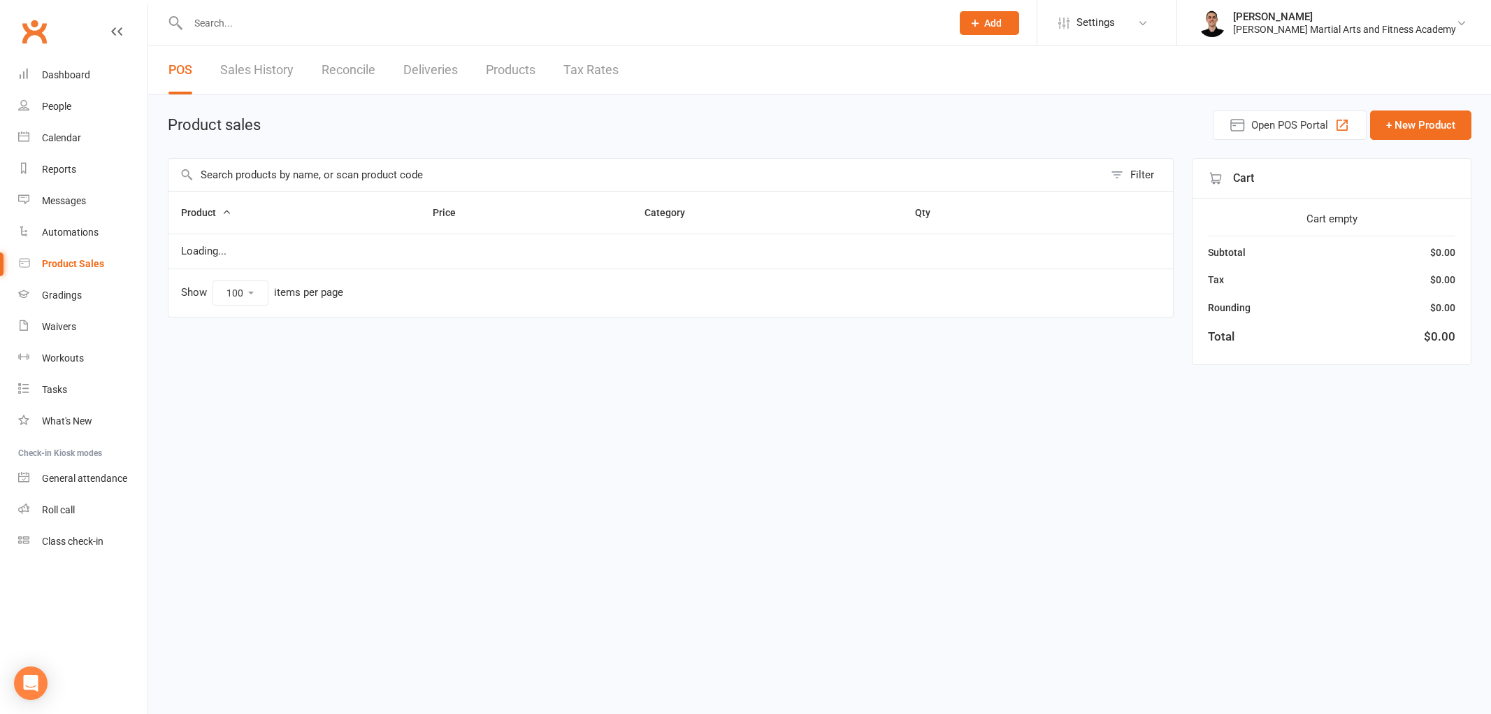
select select "100"
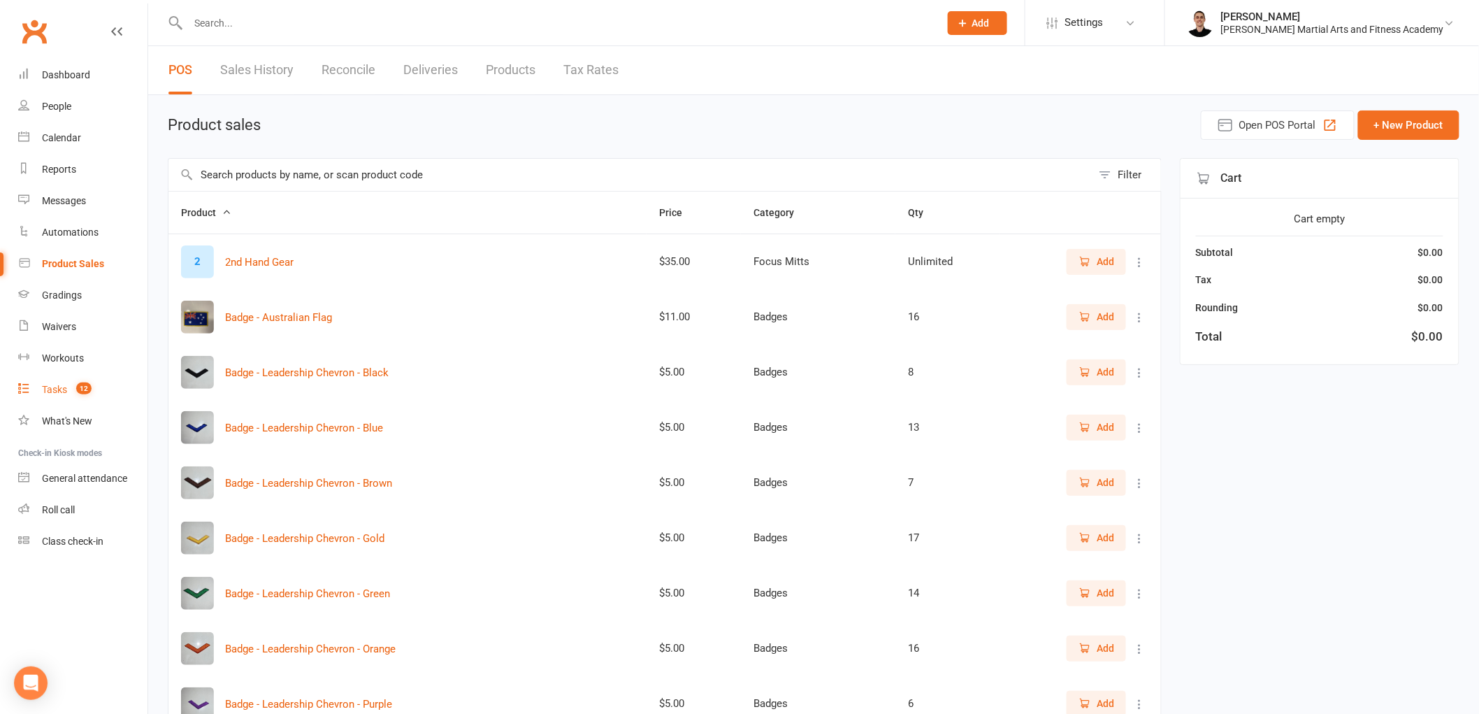
click at [61, 386] on div "Tasks" at bounding box center [54, 389] width 25 height 11
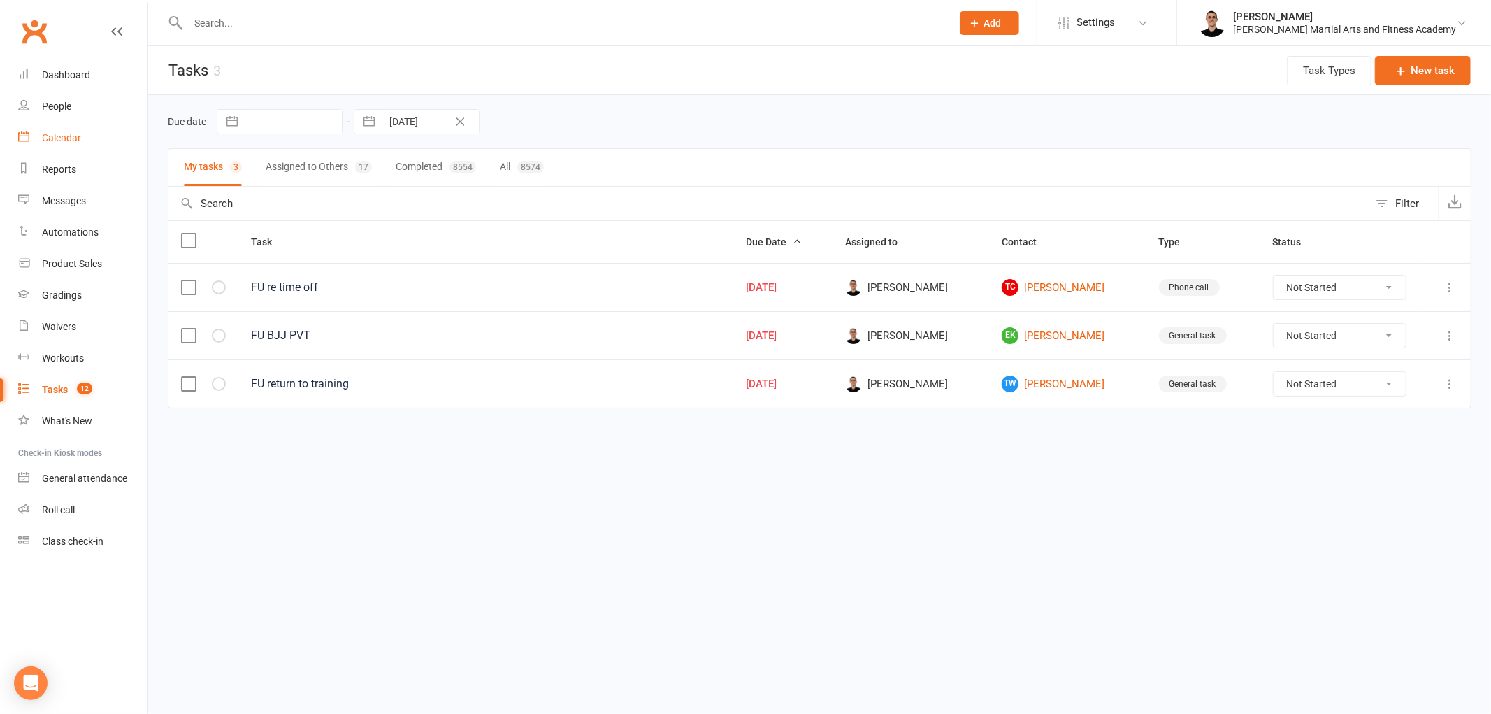
click at [66, 136] on div "Calendar" at bounding box center [61, 137] width 39 height 11
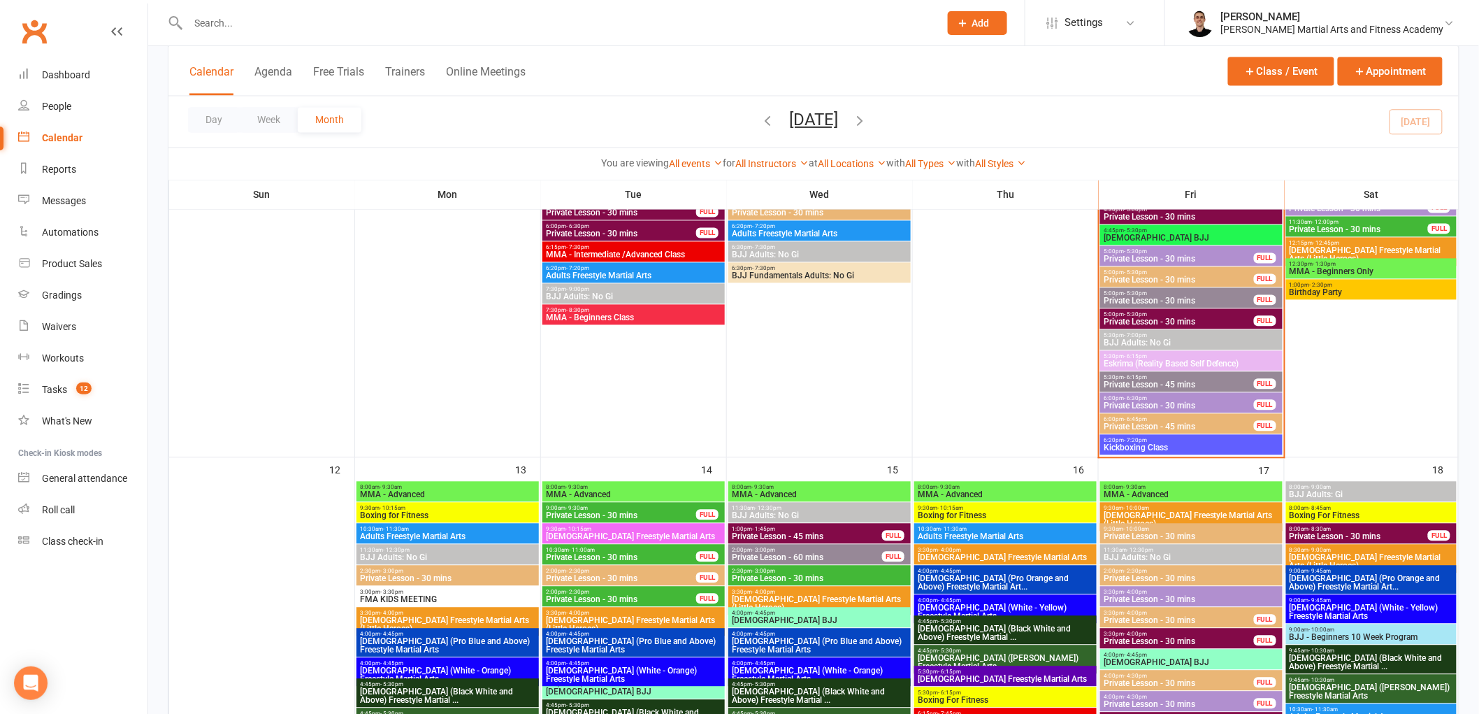
scroll to position [1009, 0]
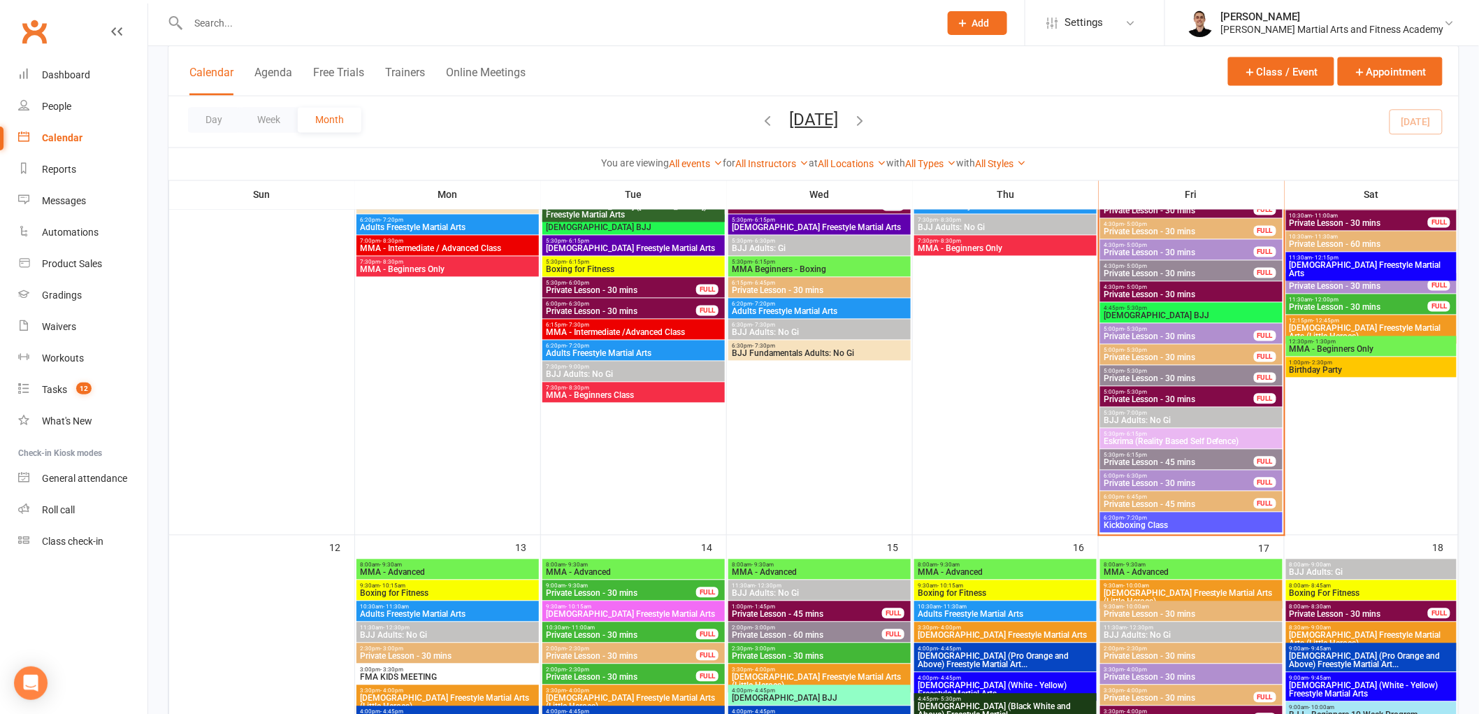
click at [1148, 377] on span "Private Lesson - 30 mins" at bounding box center [1179, 379] width 152 height 8
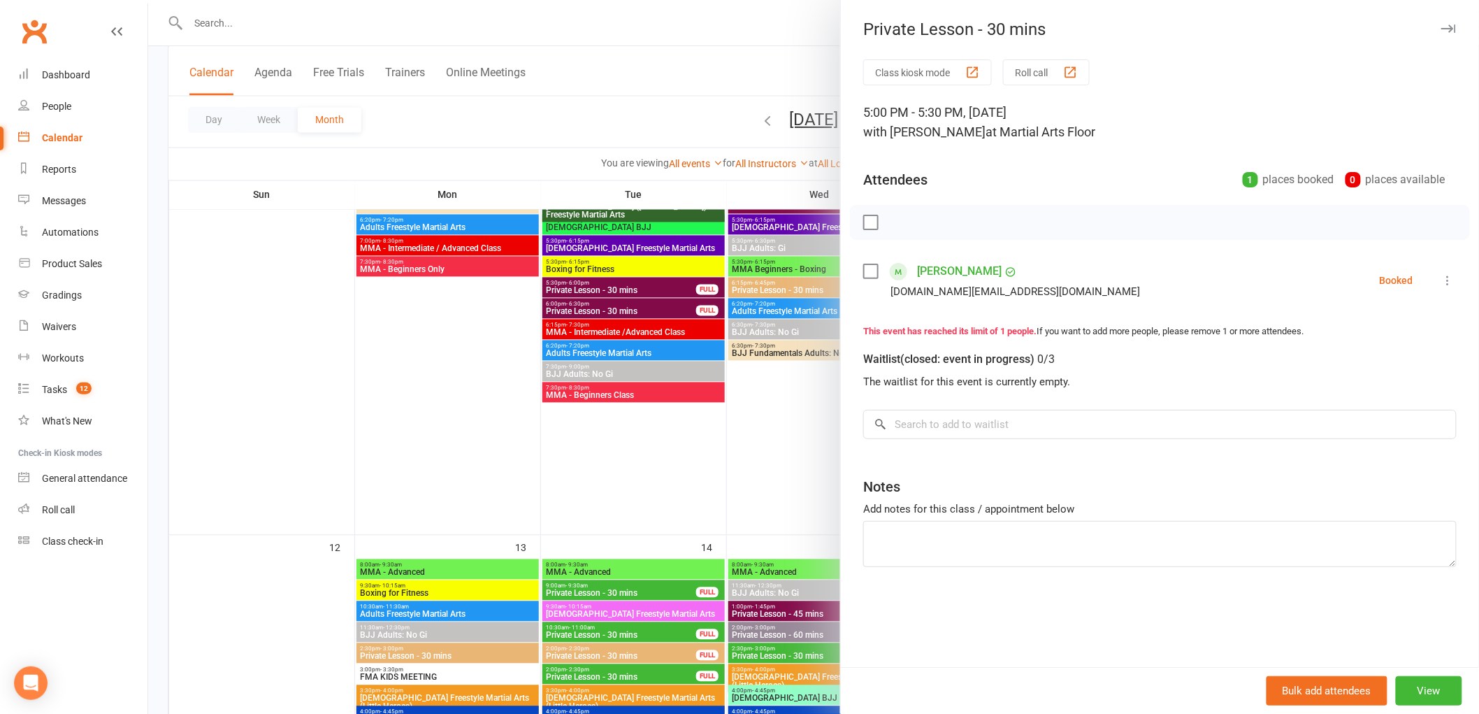
click at [799, 410] on div at bounding box center [813, 357] width 1331 height 714
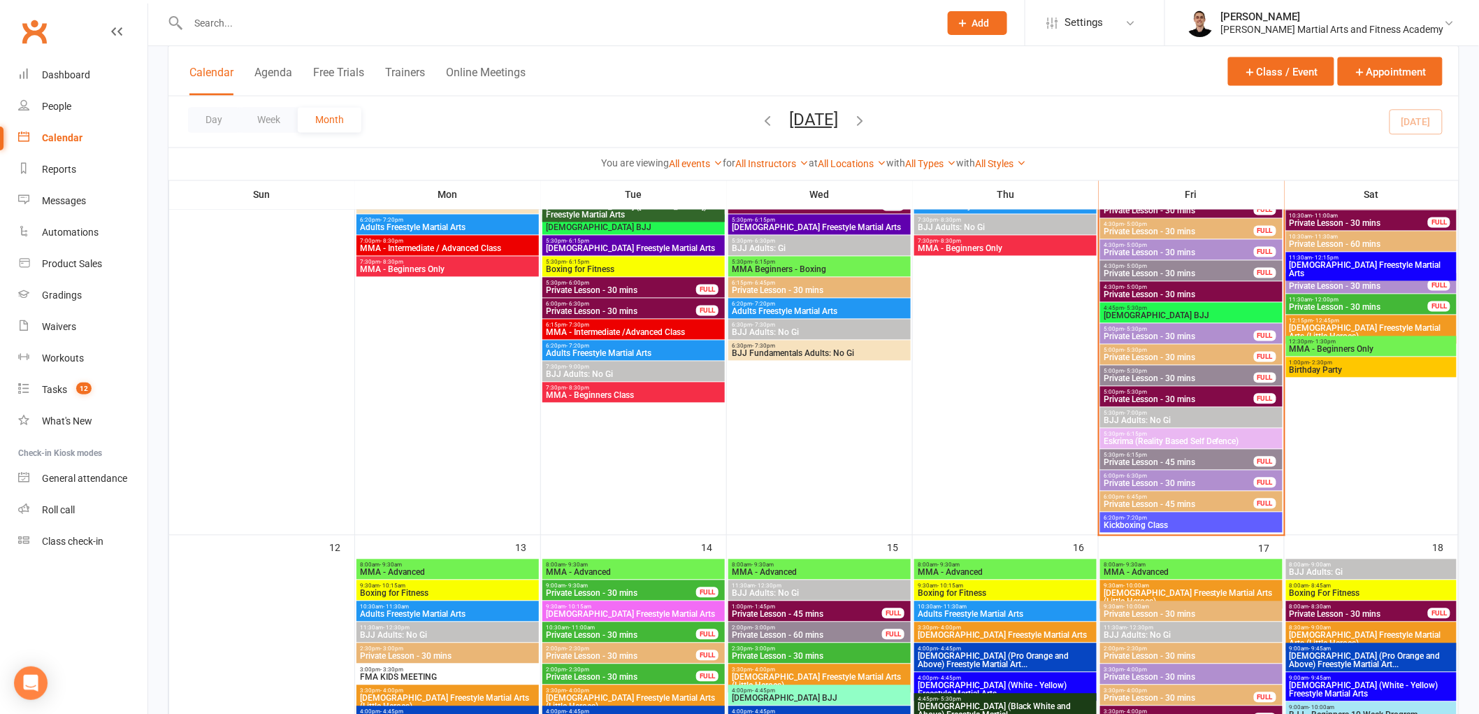
click at [1201, 456] on span "5:30pm - 6:15pm" at bounding box center [1179, 455] width 152 height 6
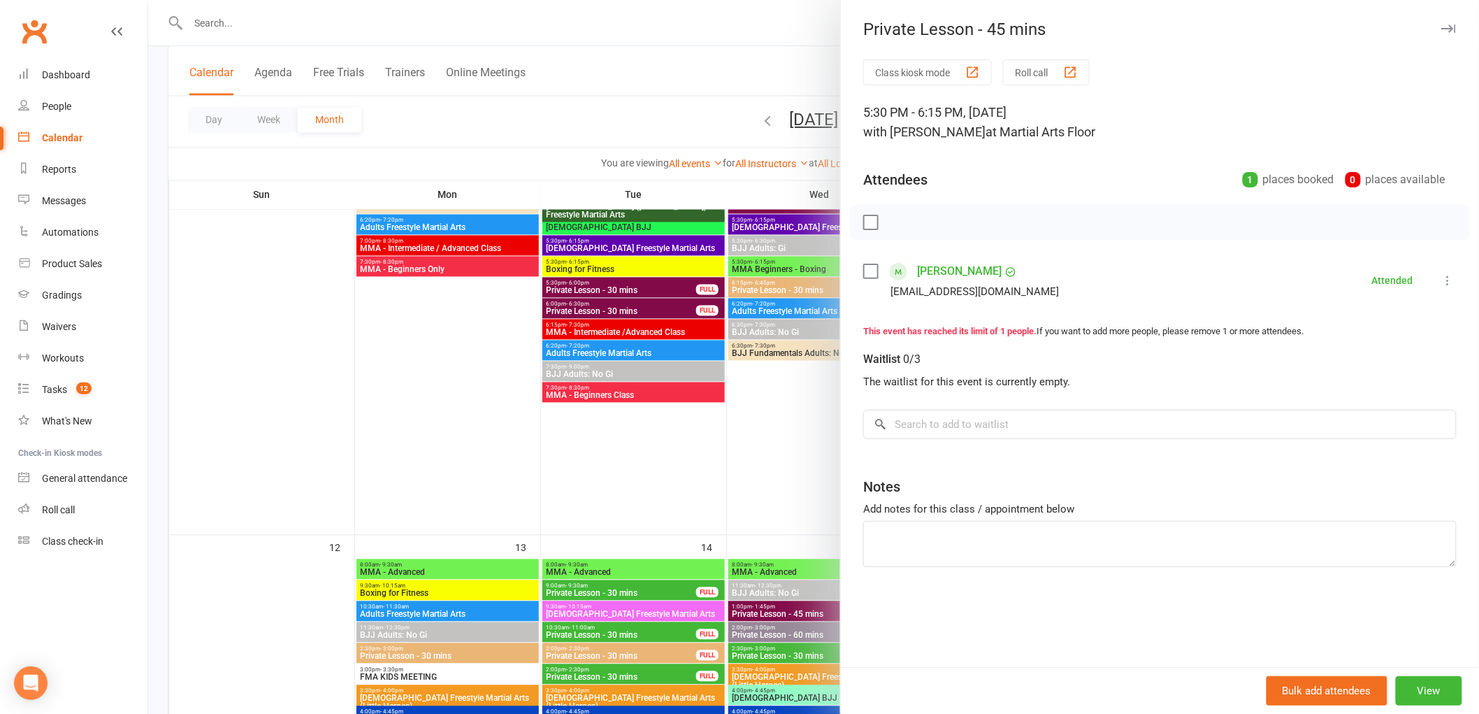
click at [790, 456] on div at bounding box center [813, 357] width 1331 height 714
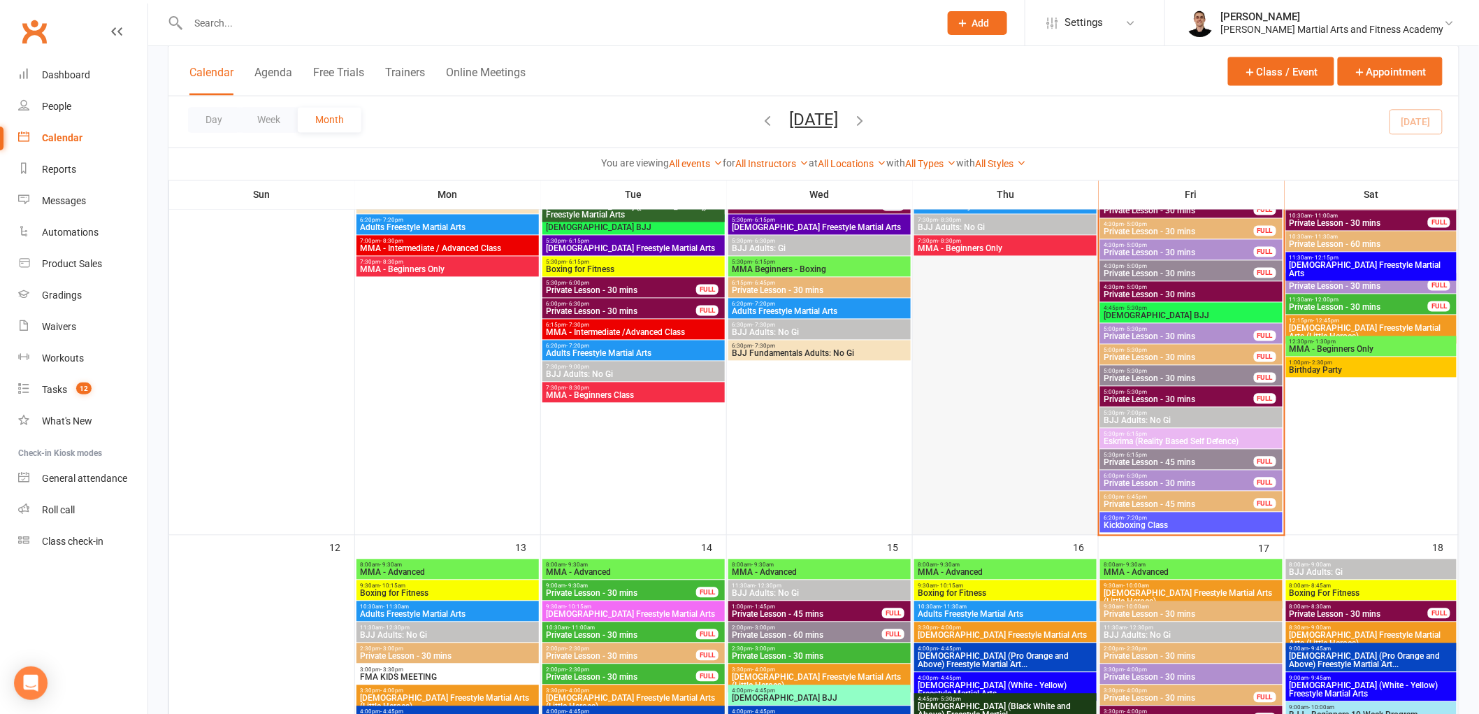
scroll to position [1087, 0]
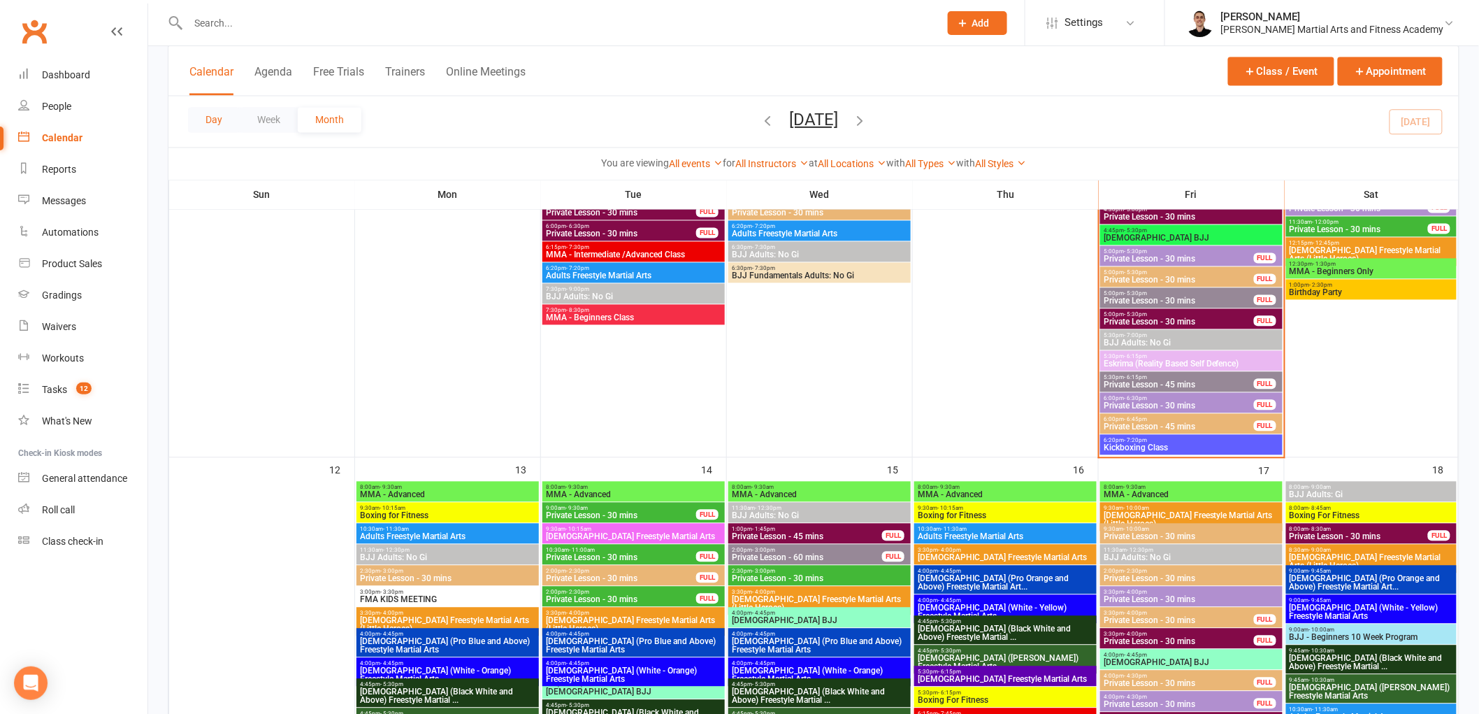
click at [220, 120] on button "Day" at bounding box center [214, 120] width 52 height 25
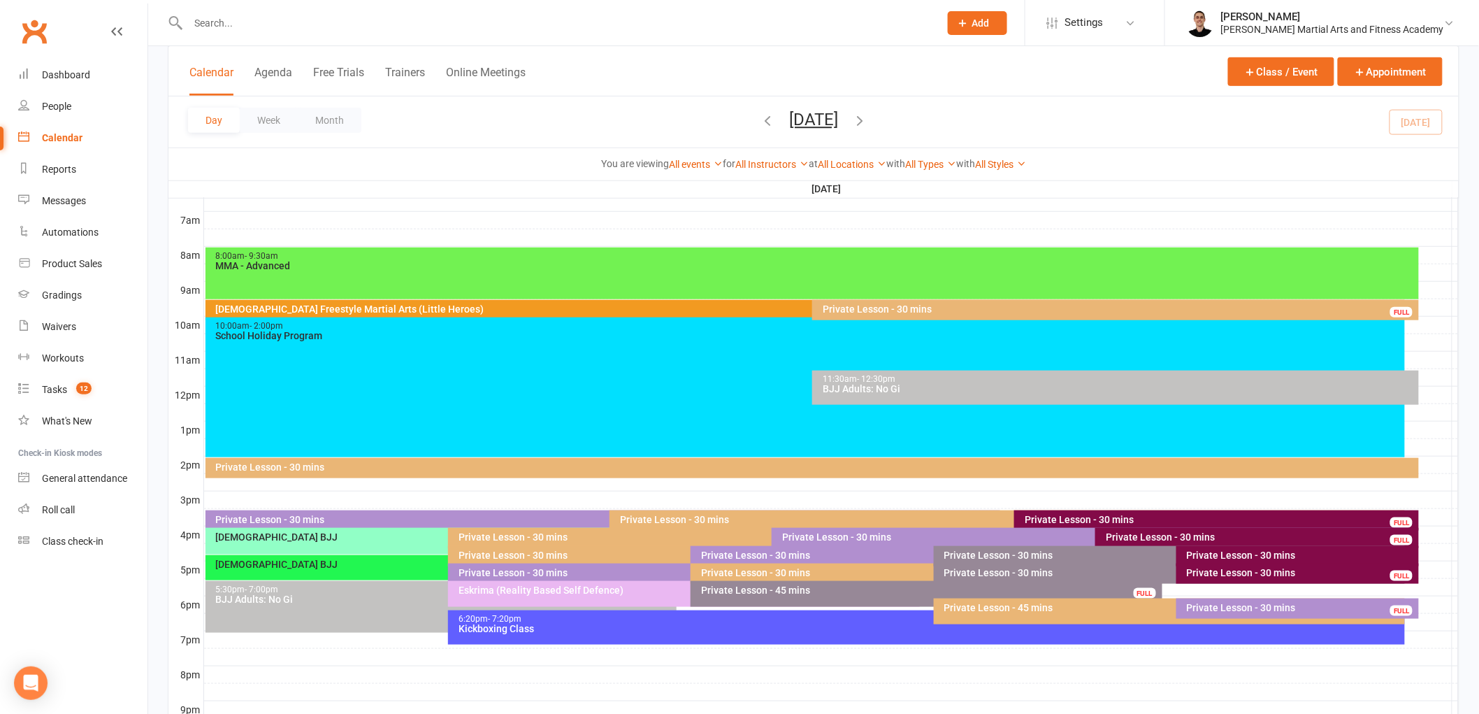
scroll to position [298, 0]
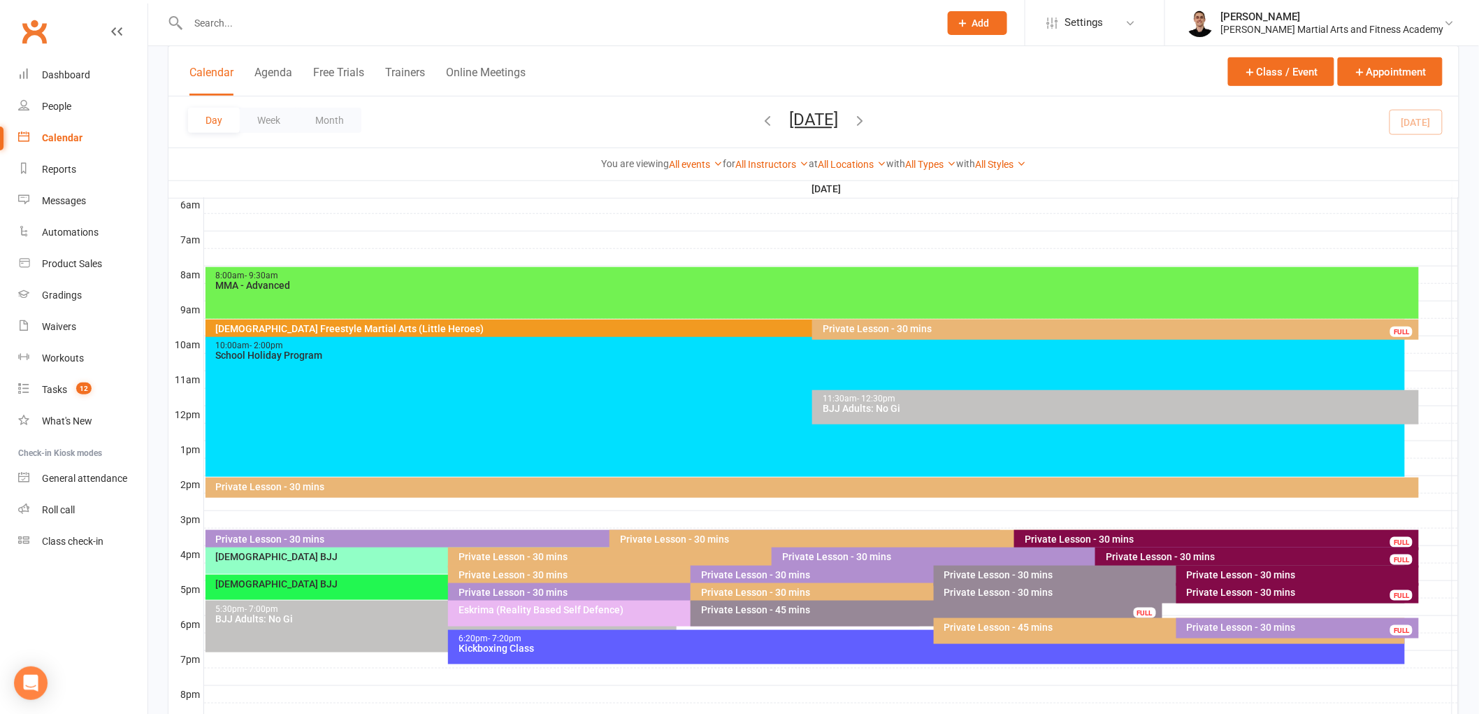
click at [925, 324] on div "Private Lesson - 30 mins" at bounding box center [1119, 329] width 594 height 10
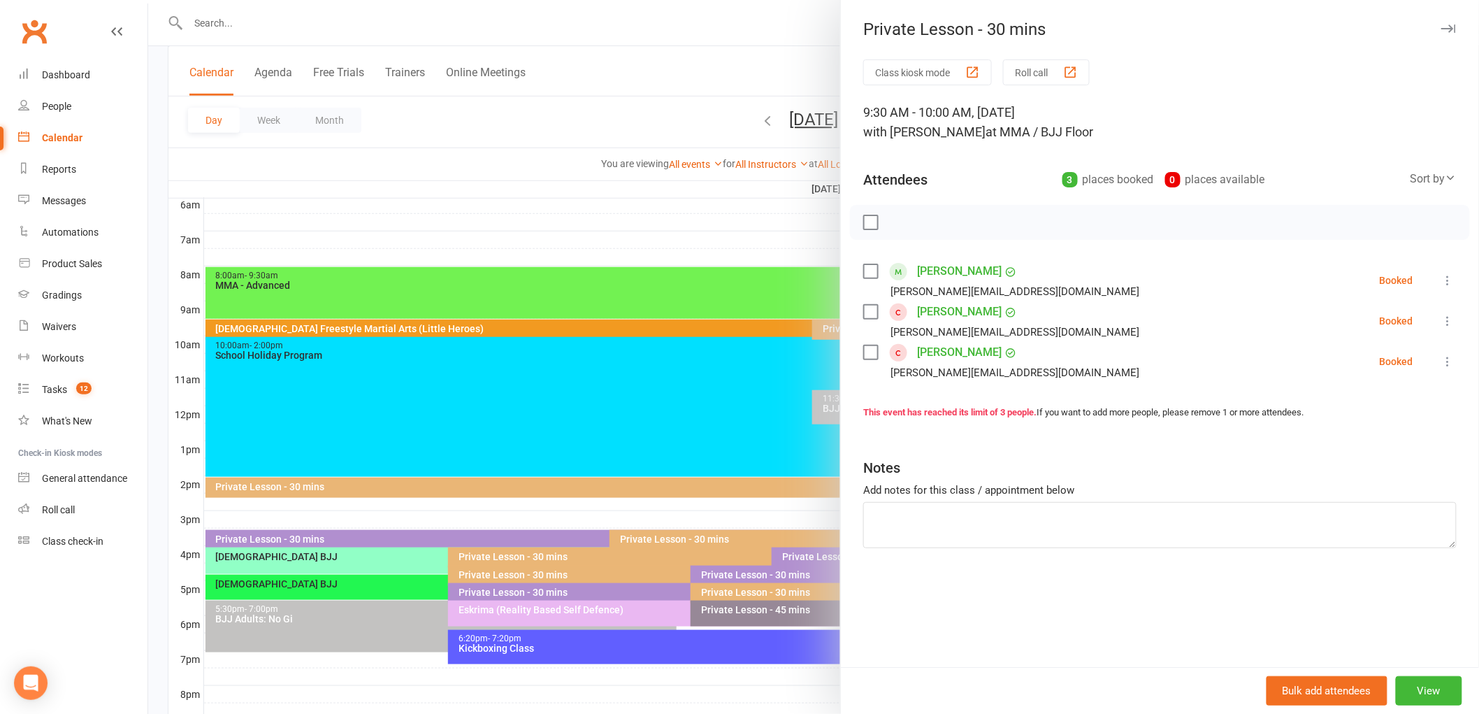
click at [685, 351] on div at bounding box center [813, 357] width 1331 height 714
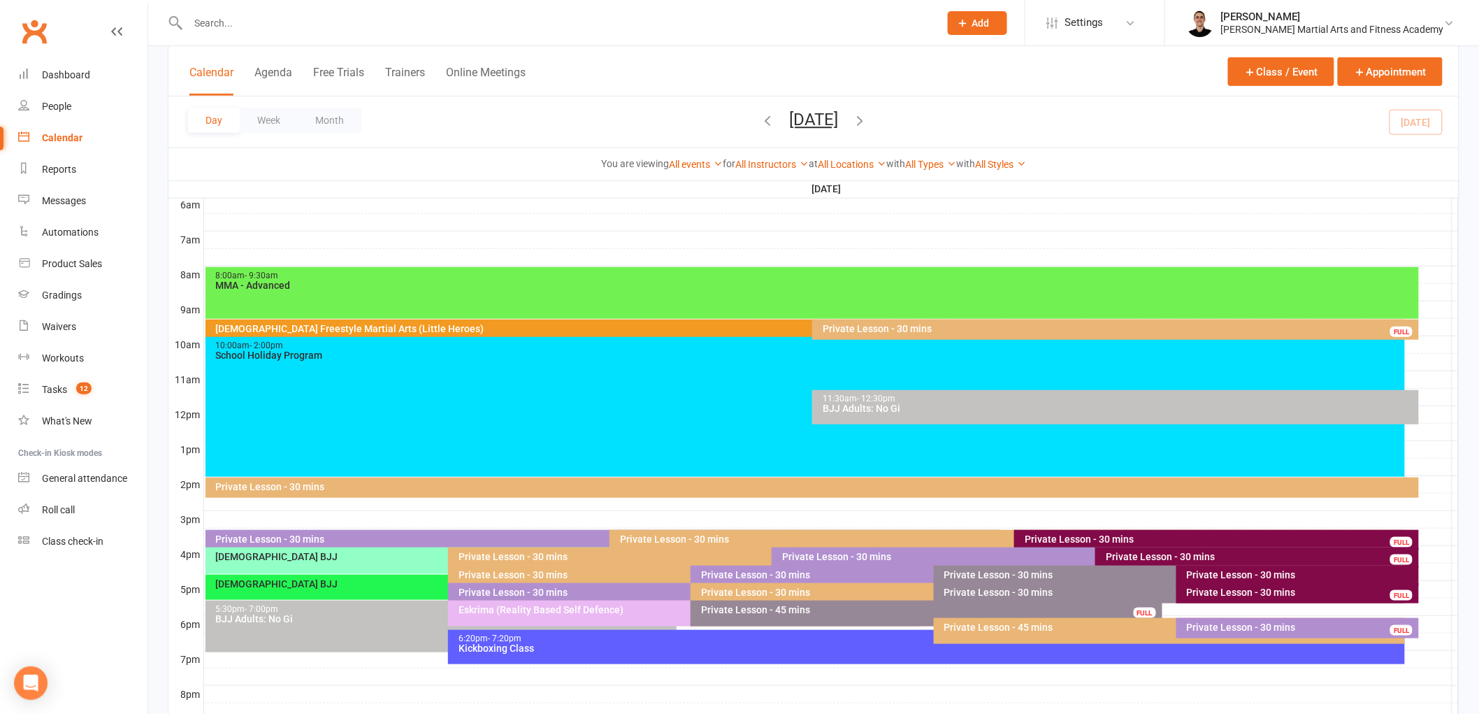
click at [1322, 333] on div "Private Lesson - 30 mins FULL" at bounding box center [1115, 329] width 607 height 20
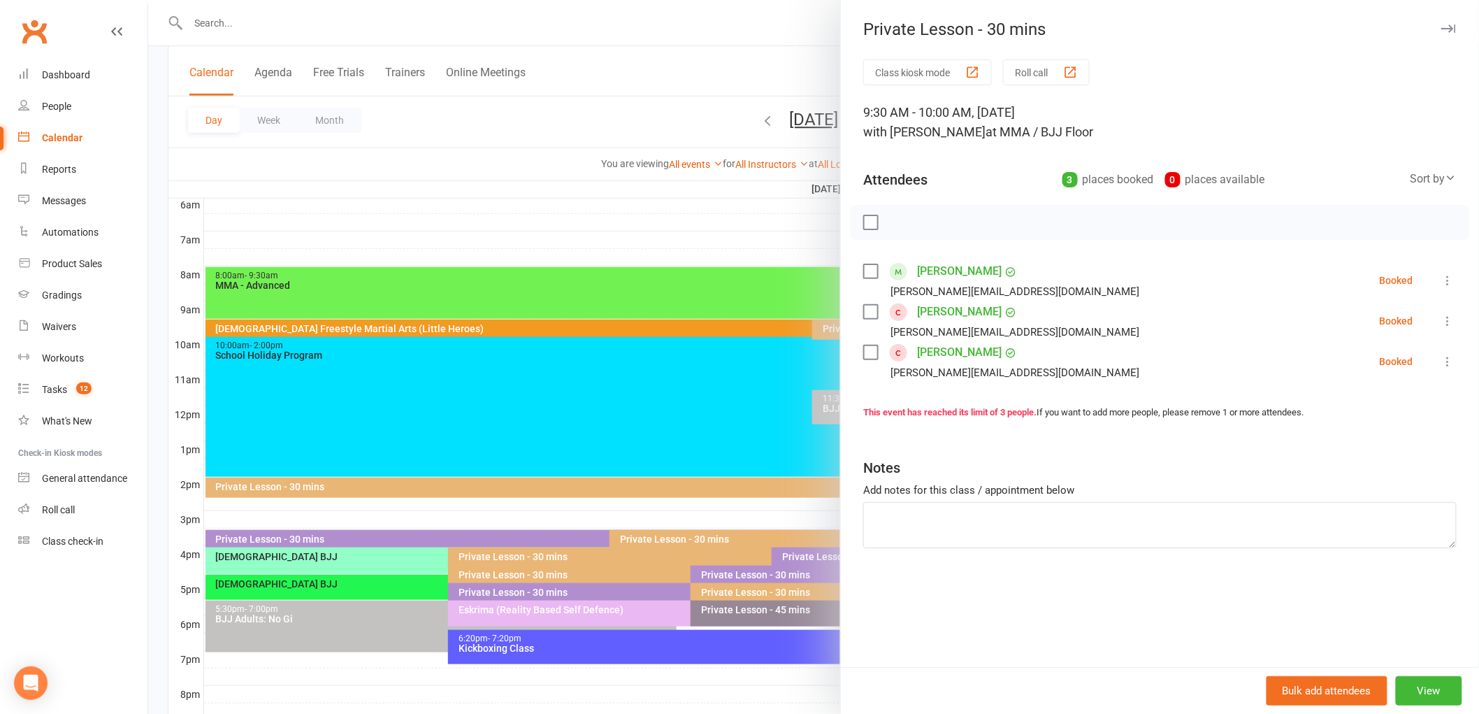
click at [1441, 277] on icon at bounding box center [1448, 280] width 14 height 14
click at [1377, 362] on link "Check in" at bounding box center [1380, 363] width 150 height 28
click at [1441, 320] on icon at bounding box center [1448, 321] width 14 height 14
click at [1382, 409] on link "Check in" at bounding box center [1380, 404] width 150 height 28
click at [1441, 360] on icon at bounding box center [1448, 361] width 14 height 14
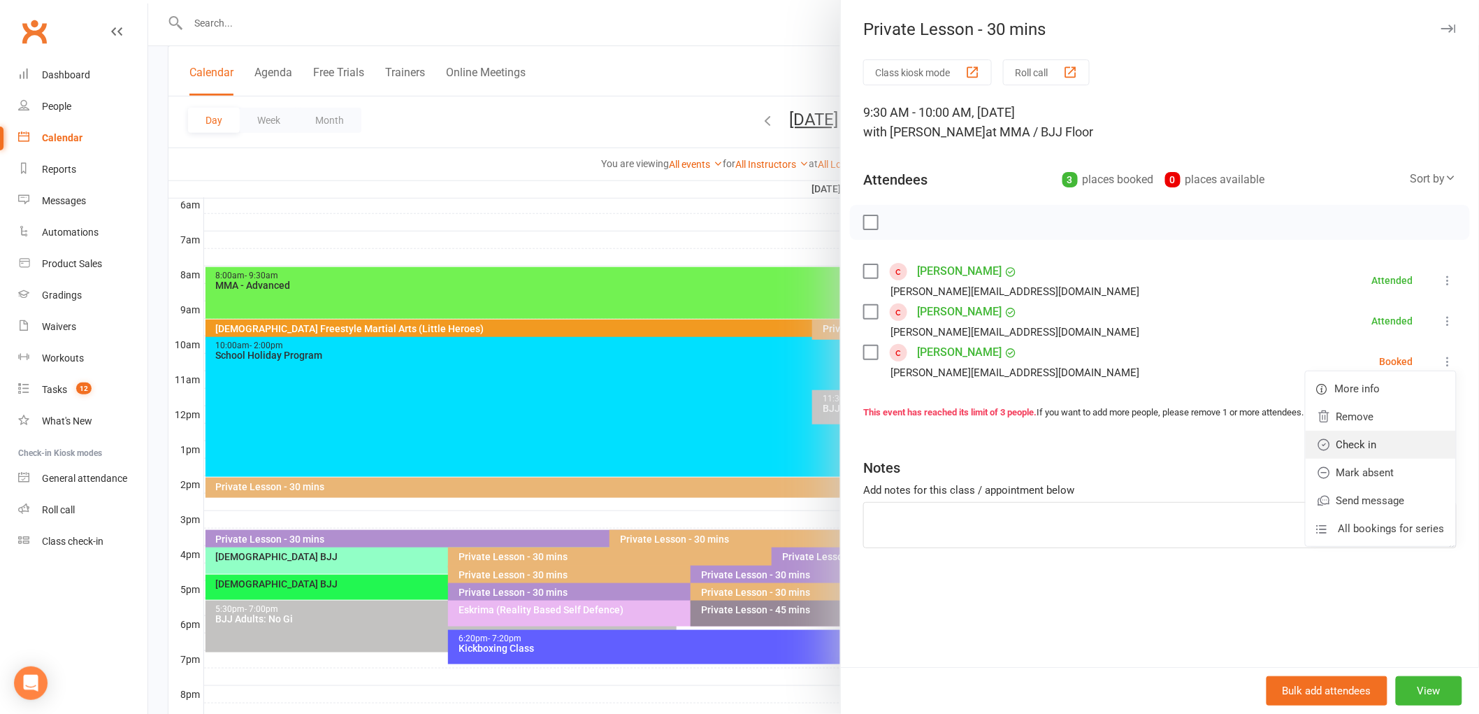
click at [1378, 436] on link "Check in" at bounding box center [1380, 444] width 150 height 28
click at [693, 368] on div at bounding box center [813, 357] width 1331 height 714
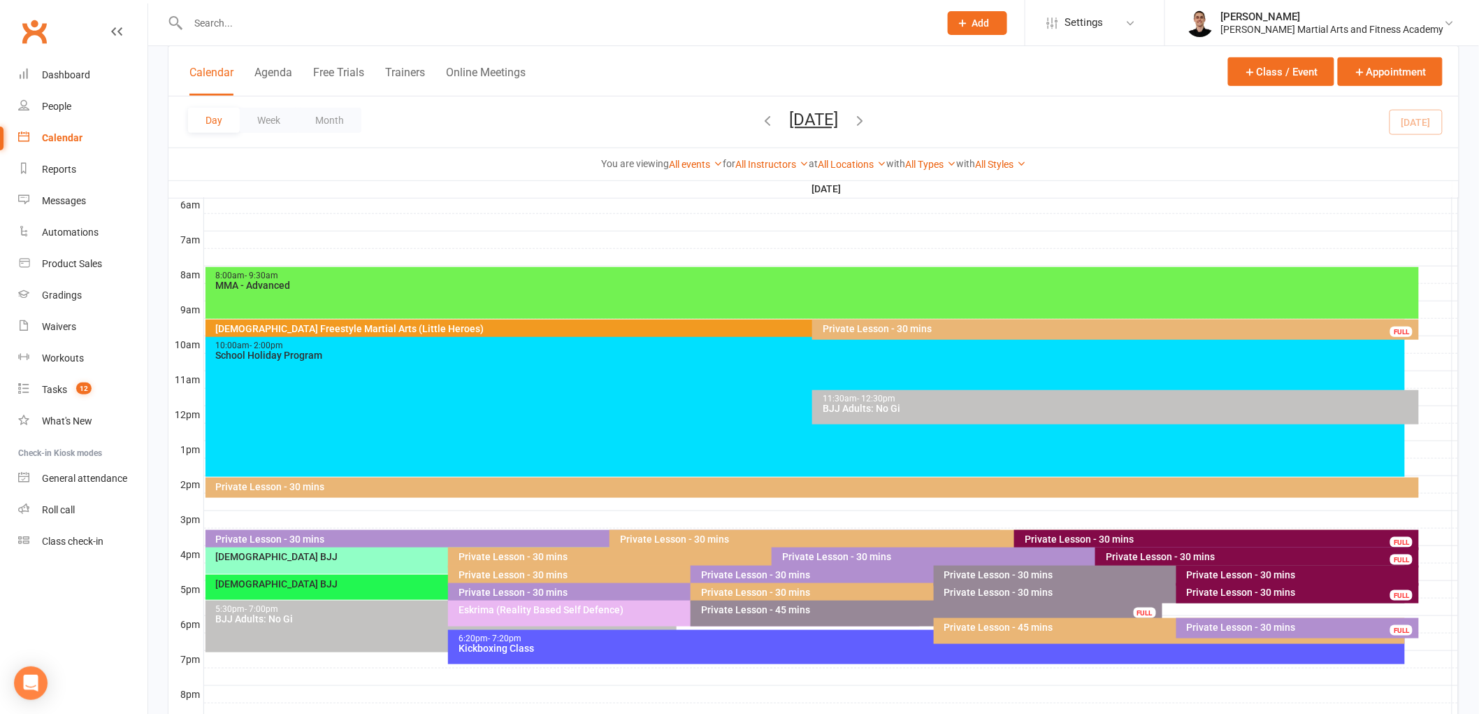
click at [744, 282] on div "MMA - Advanced" at bounding box center [815, 285] width 1201 height 10
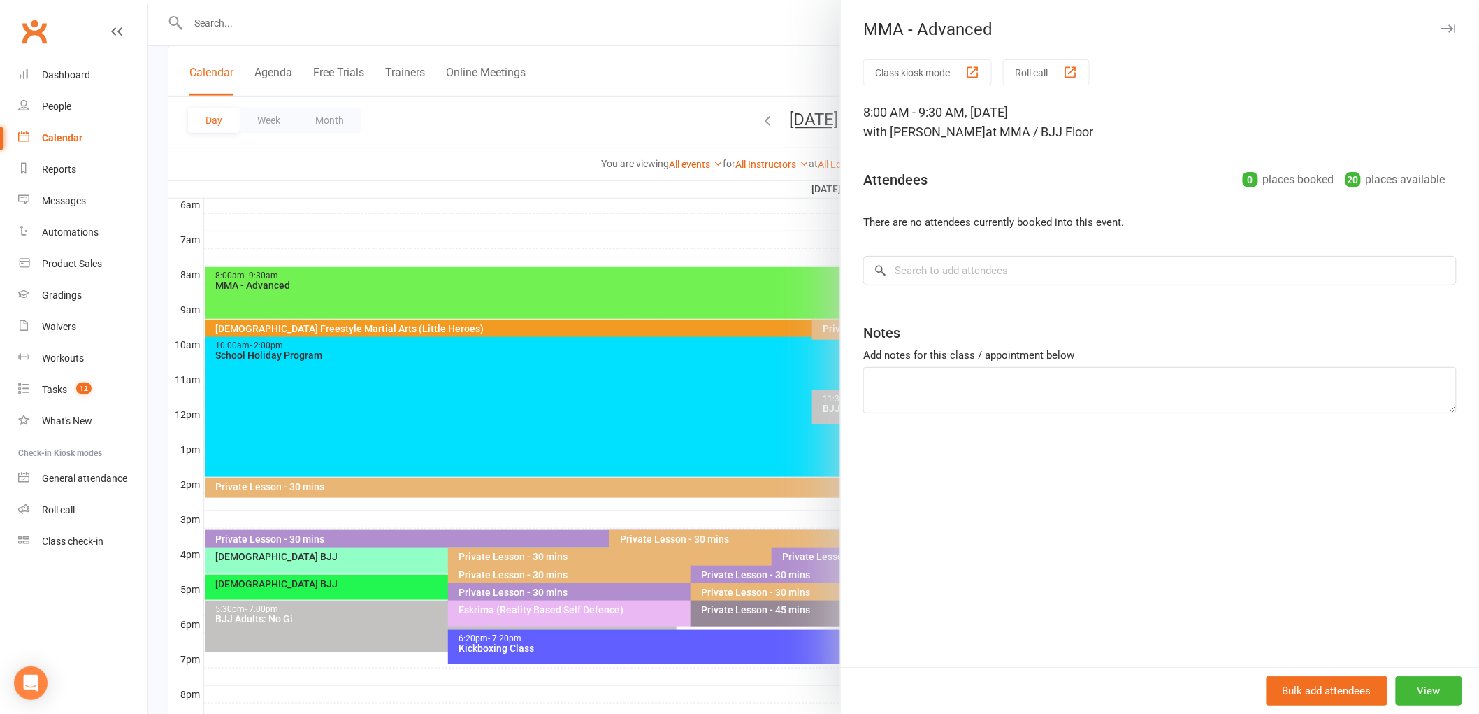
click at [702, 288] on div at bounding box center [813, 357] width 1331 height 714
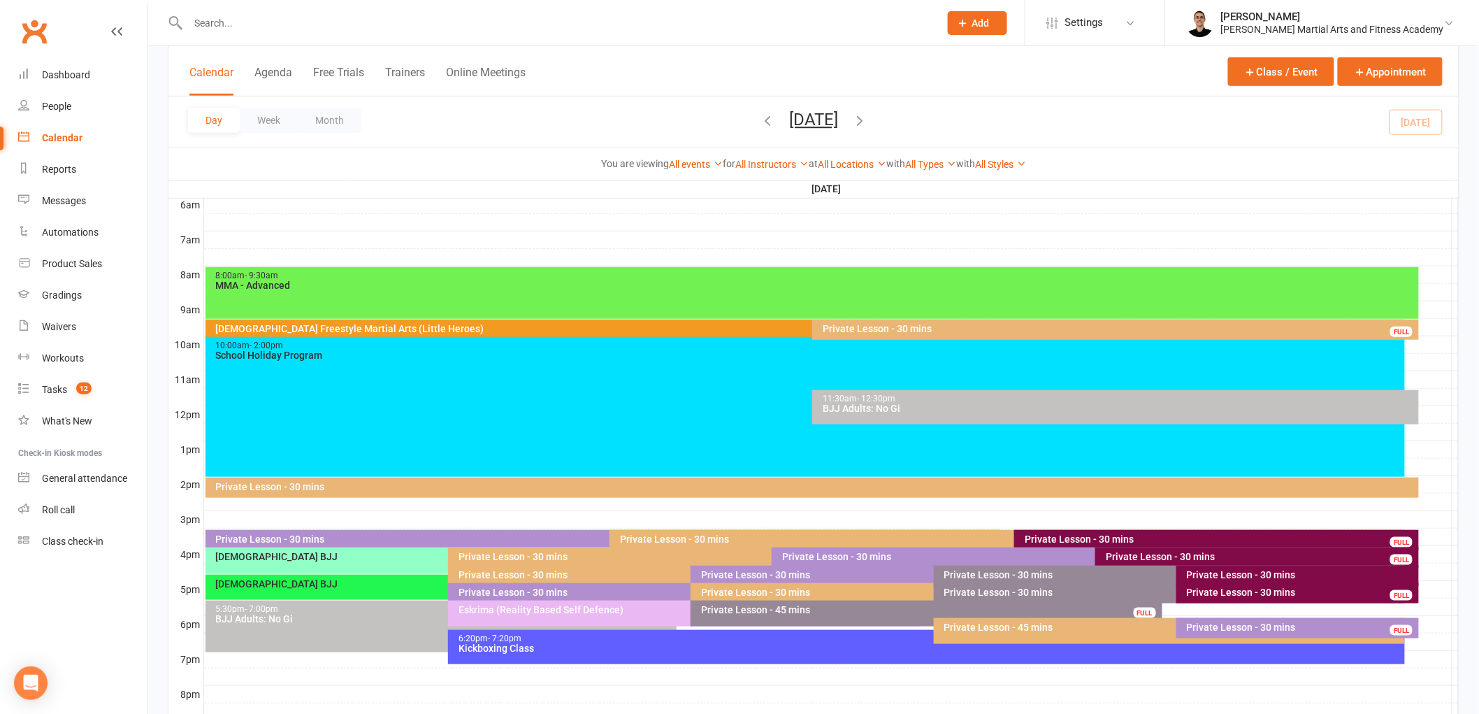
click at [720, 328] on div "2-5yo Freestyle Martial Arts (Little Heroes)" at bounding box center [808, 329] width 1187 height 10
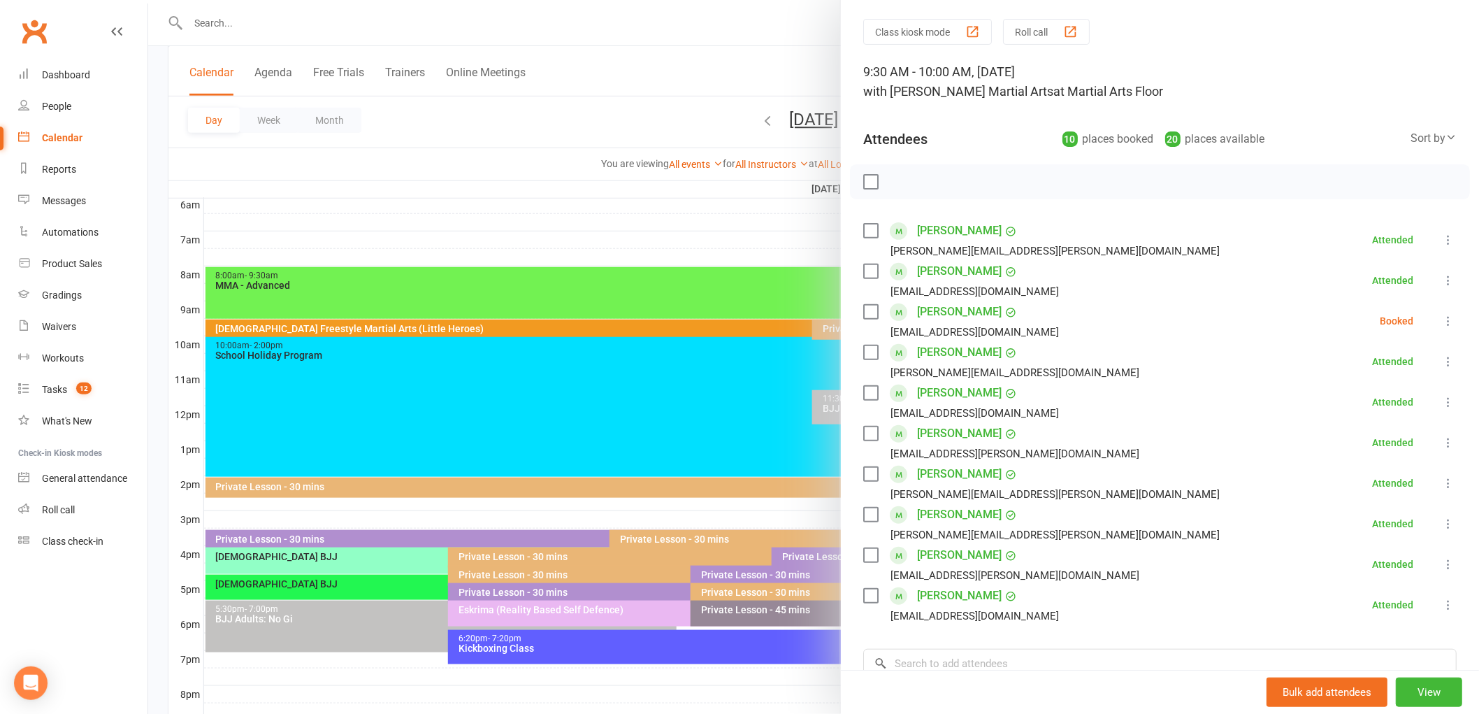
scroll to position [78, 0]
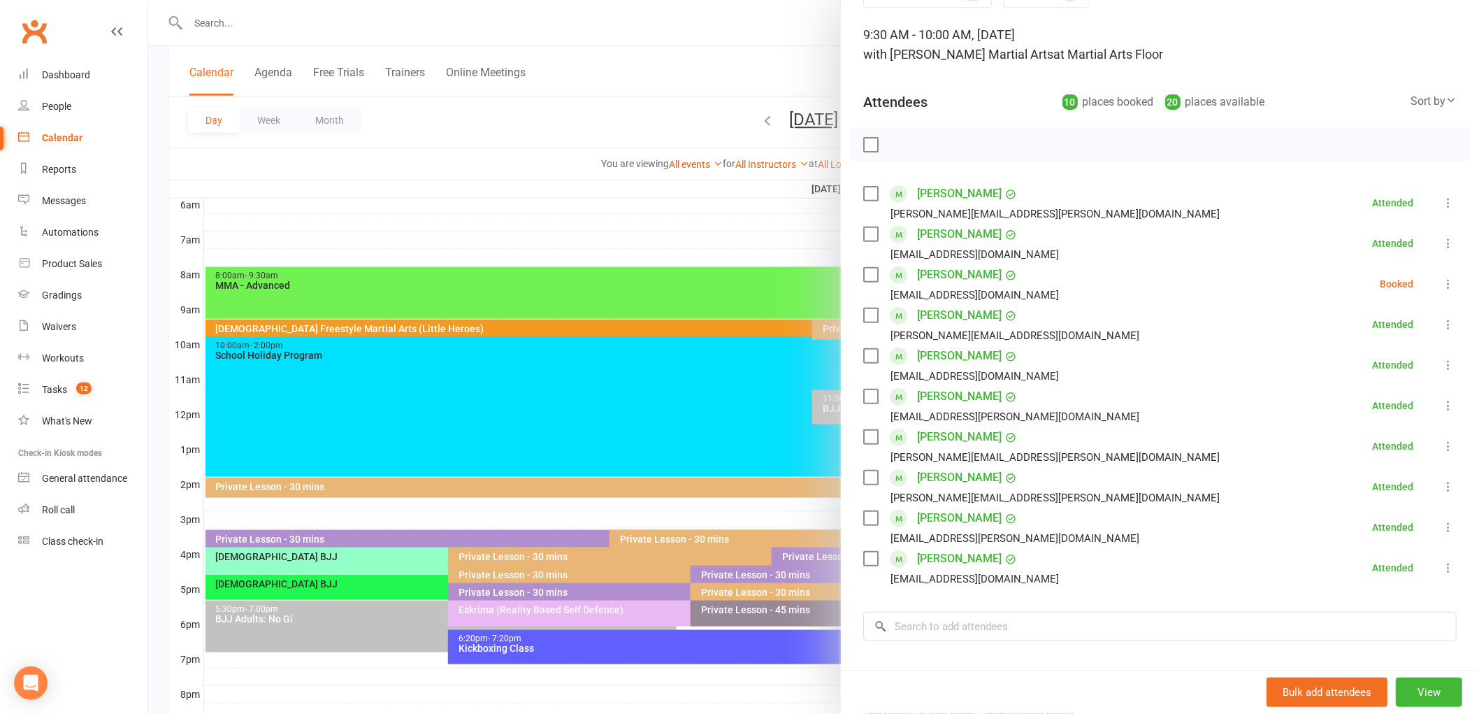
click at [1441, 285] on icon at bounding box center [1448, 284] width 14 height 14
click at [1381, 368] on link "Check in" at bounding box center [1380, 367] width 150 height 28
click at [1029, 617] on input "search" at bounding box center [1159, 625] width 593 height 29
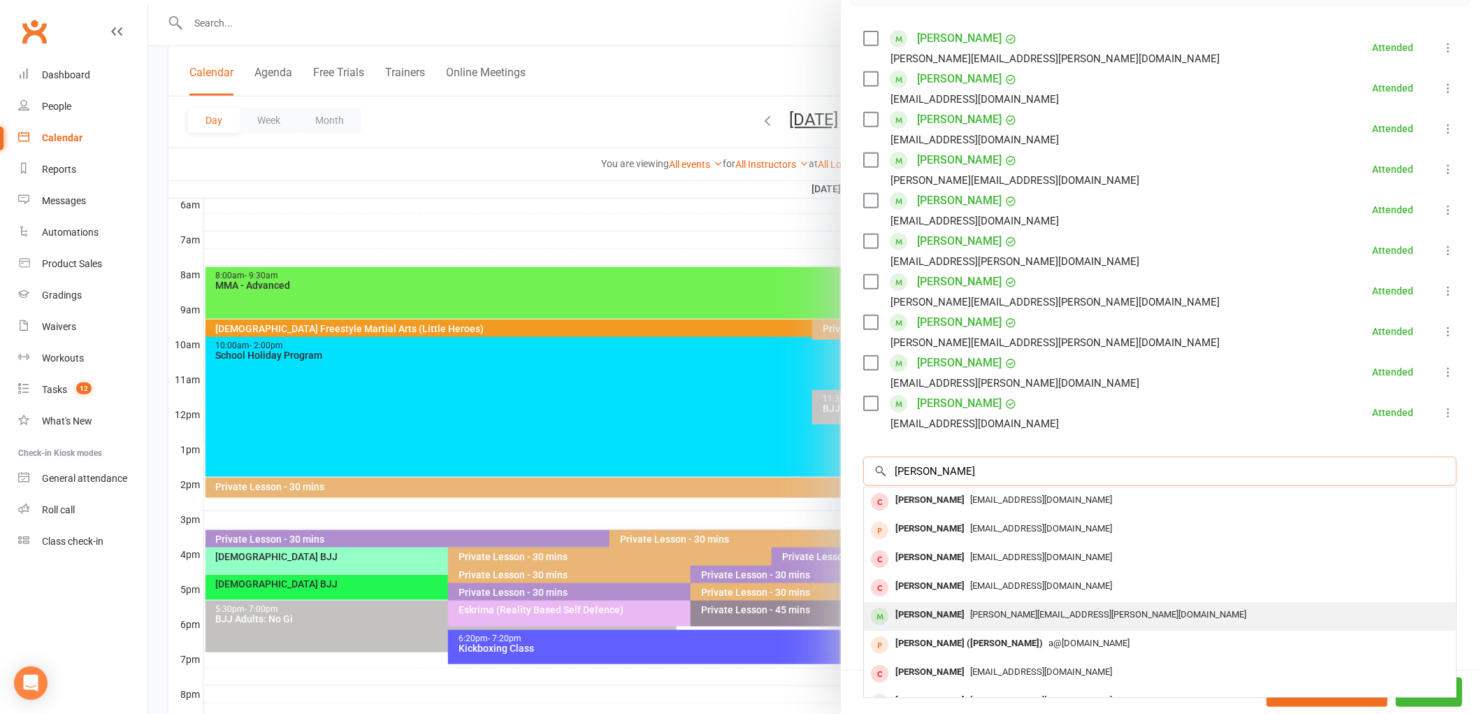
scroll to position [77, 0]
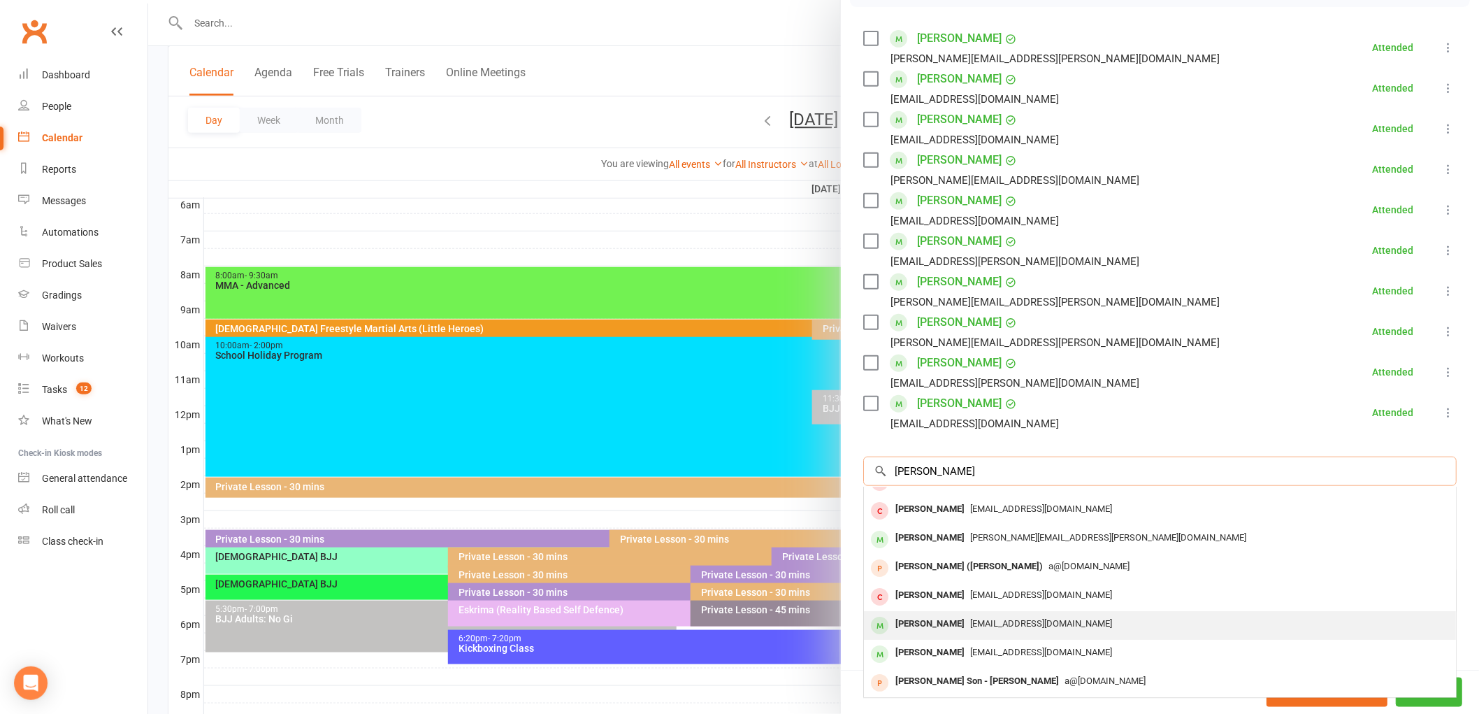
type input "luca"
click at [996, 627] on span "wen_fei88@hotmail.com" at bounding box center [1041, 623] width 142 height 10
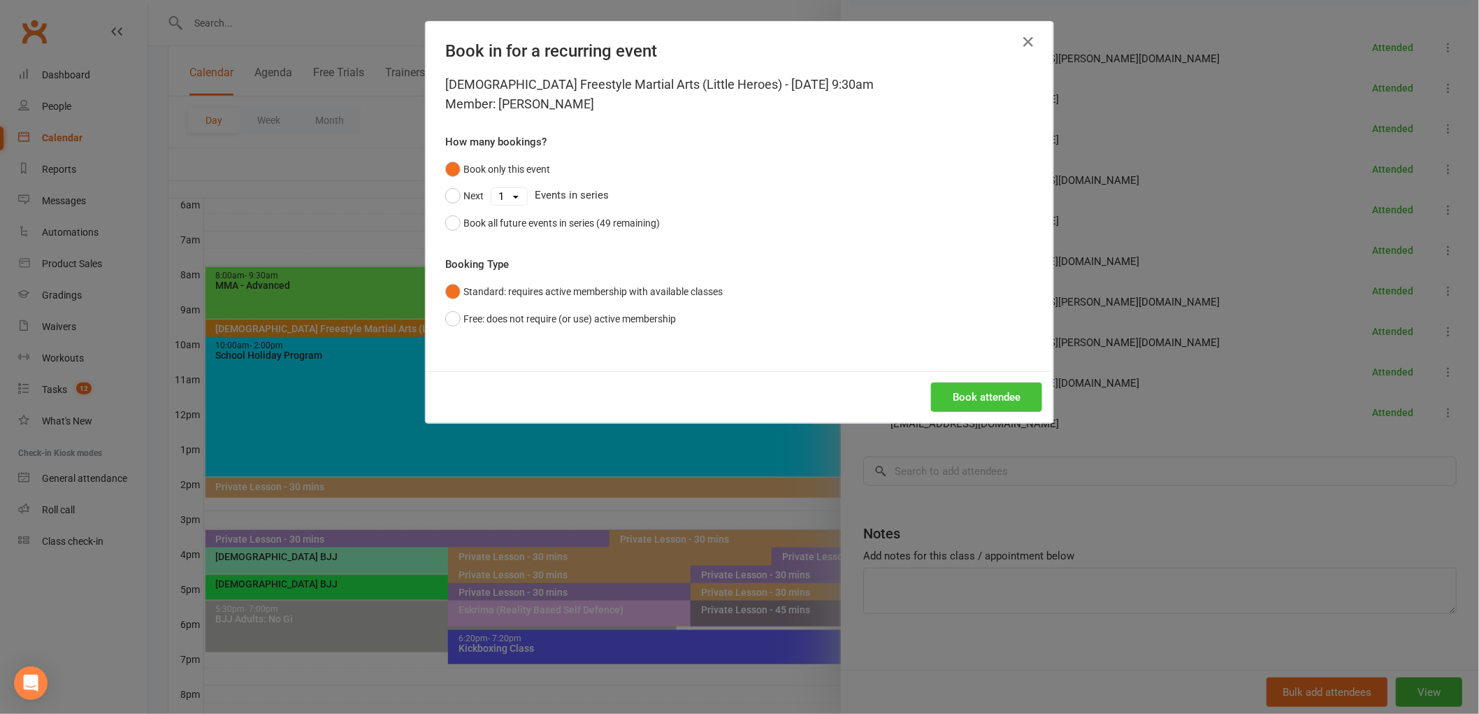
click at [955, 395] on button "Book attendee" at bounding box center [986, 396] width 111 height 29
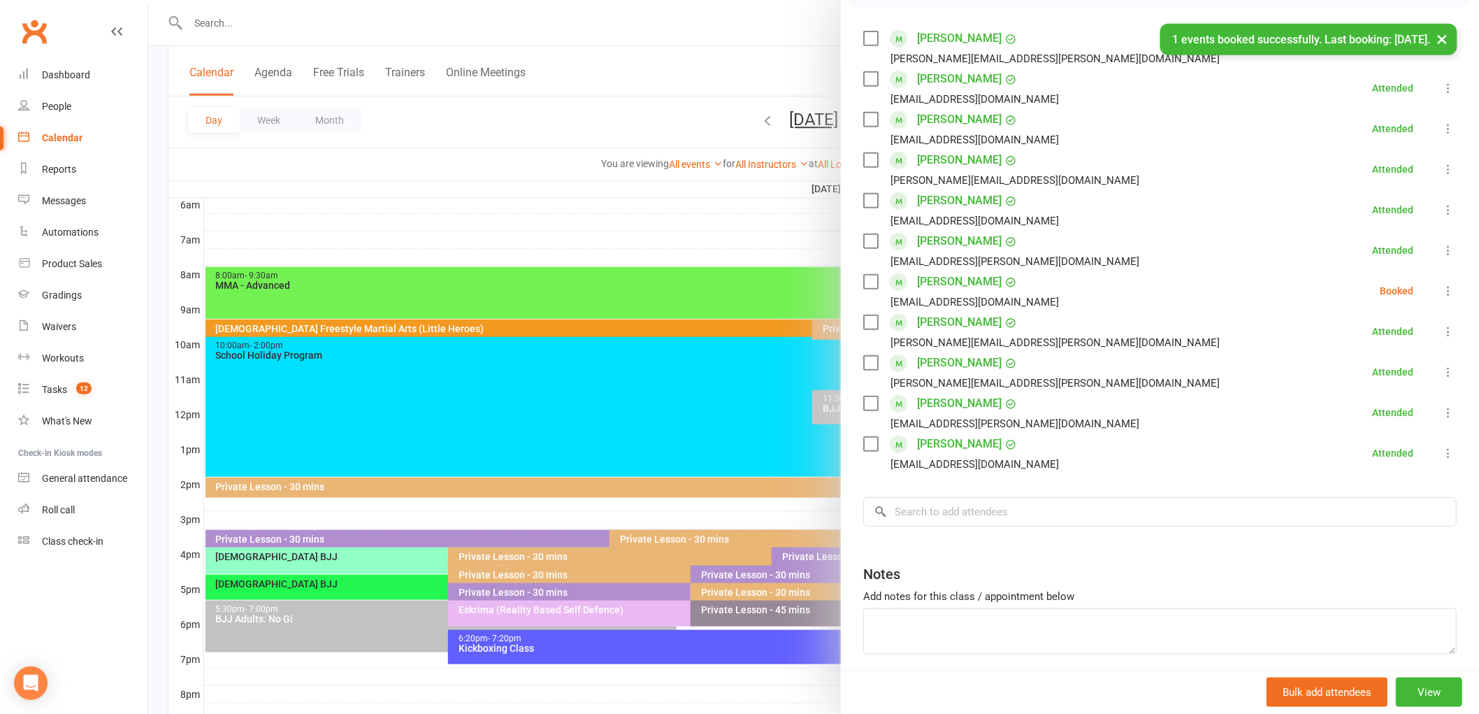
click at [1441, 291] on icon at bounding box center [1448, 291] width 14 height 14
click at [1373, 368] on link "Check in" at bounding box center [1380, 374] width 150 height 28
click at [686, 187] on div at bounding box center [813, 357] width 1331 height 714
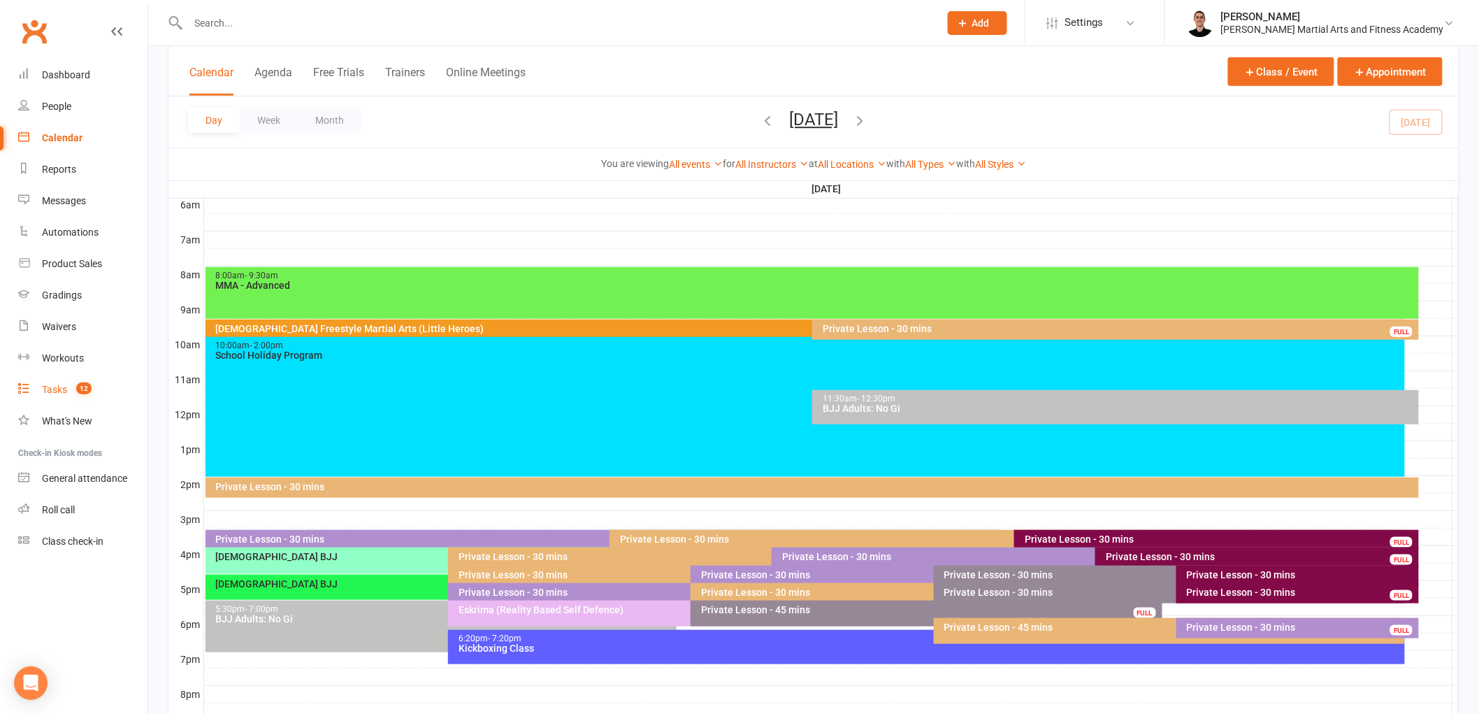
click at [70, 388] on count-badge "12" at bounding box center [80, 389] width 22 height 11
